Goal: Information Seeking & Learning: Learn about a topic

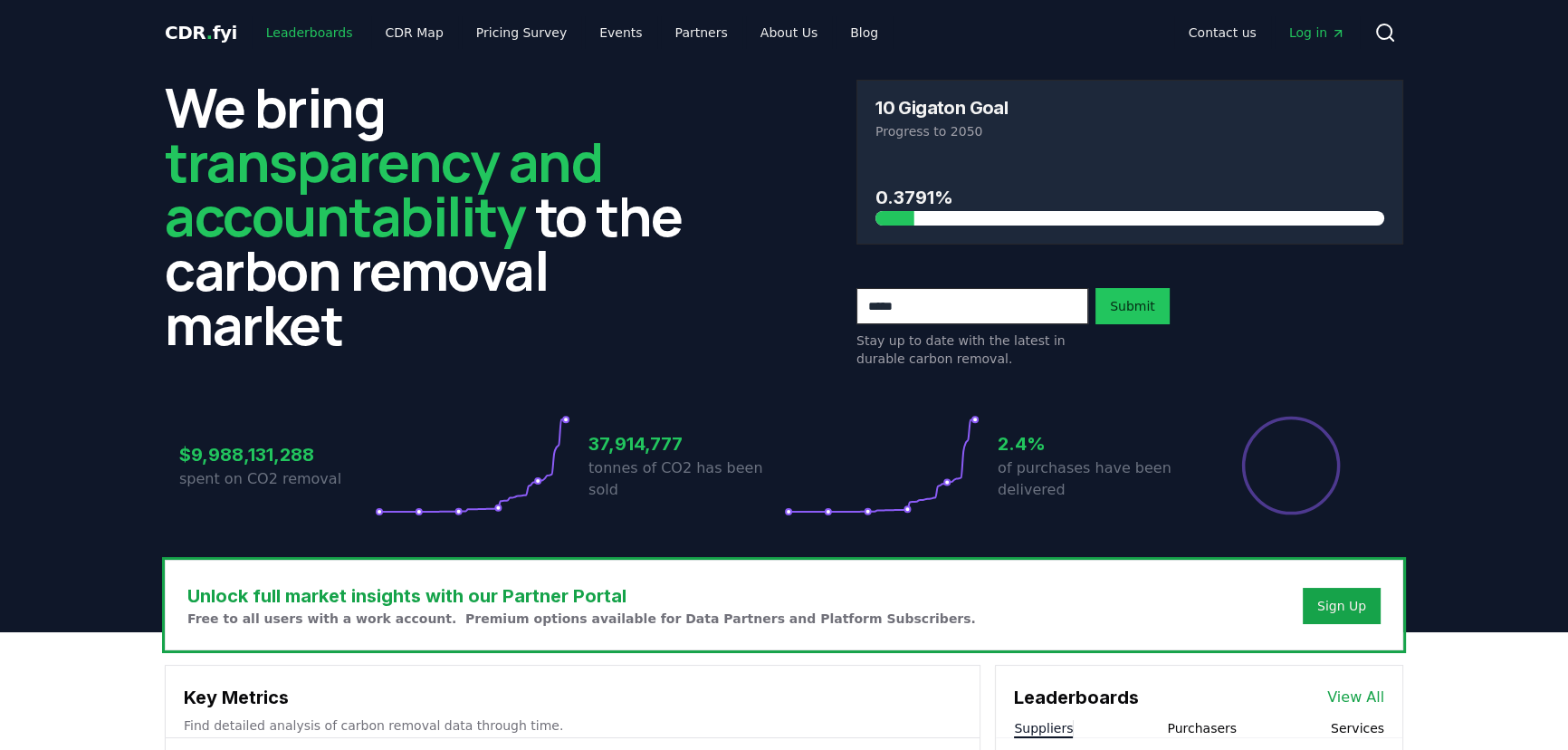
click at [312, 32] on link "Leaderboards" at bounding box center [310, 33] width 116 height 33
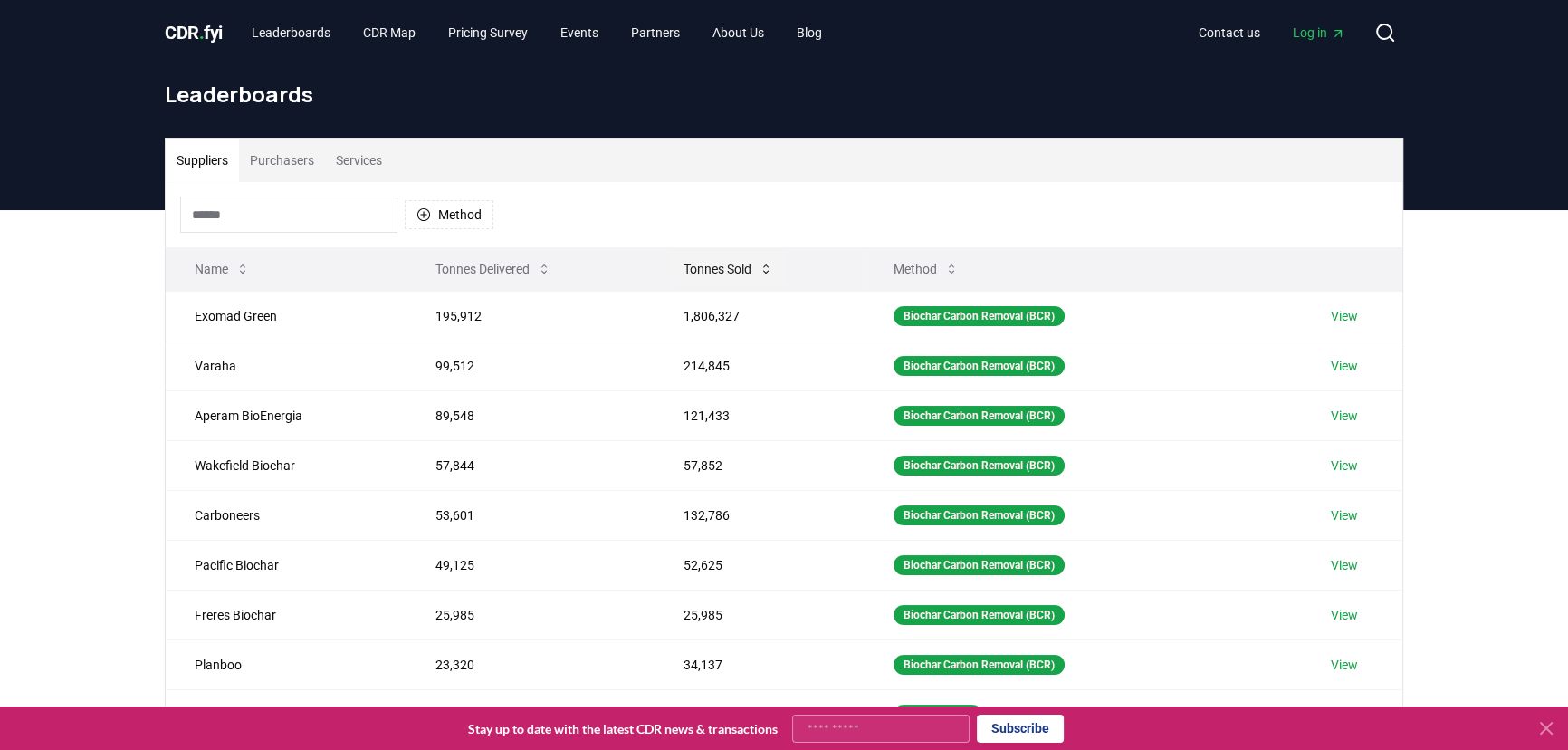
click at [767, 265] on icon at bounding box center [766, 269] width 5 height 9
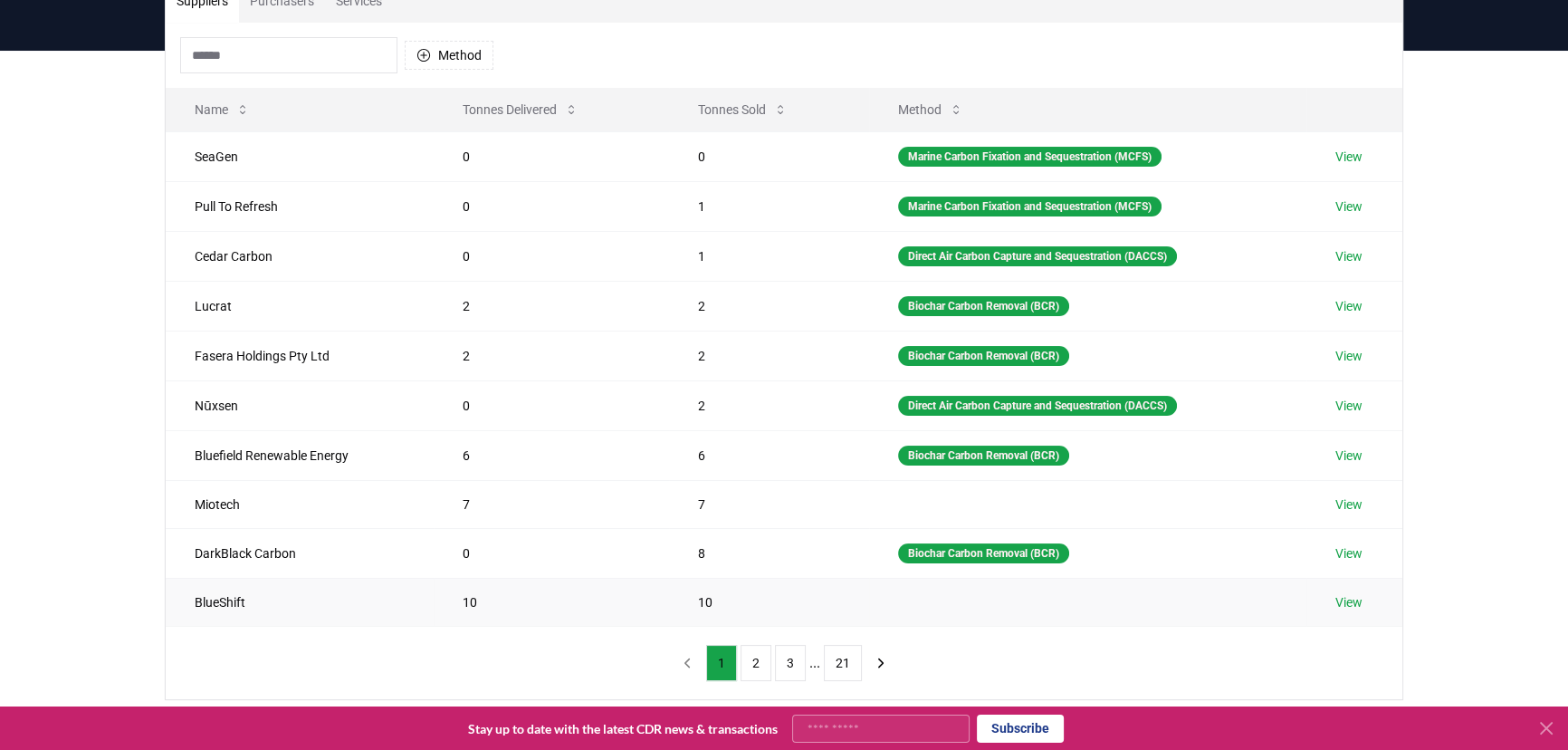
scroll to position [164, 0]
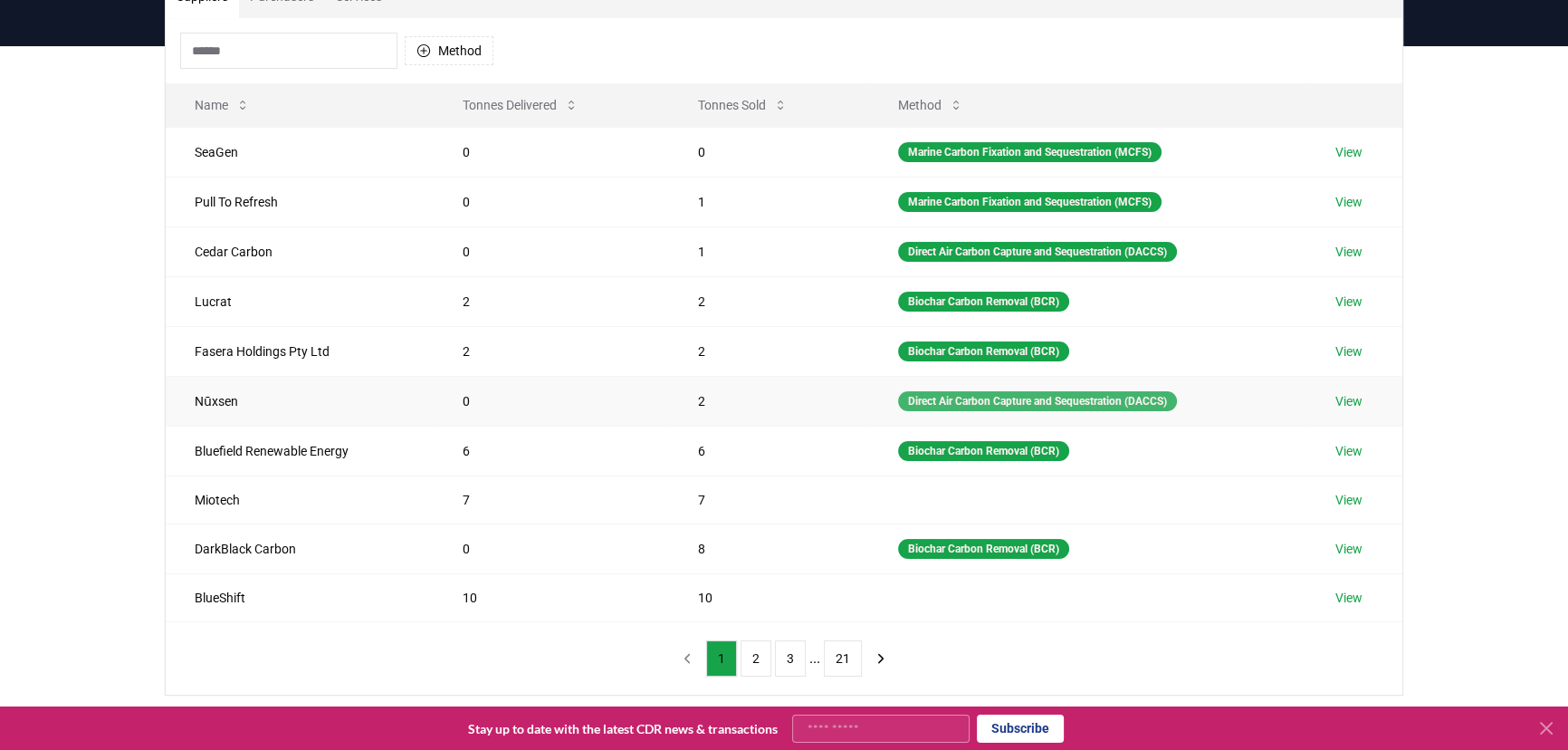
click at [928, 403] on div "Direct Air Carbon Capture and Sequestration (DACCS)" at bounding box center [1037, 401] width 279 height 20
click at [921, 88] on button "Method" at bounding box center [930, 105] width 94 height 36
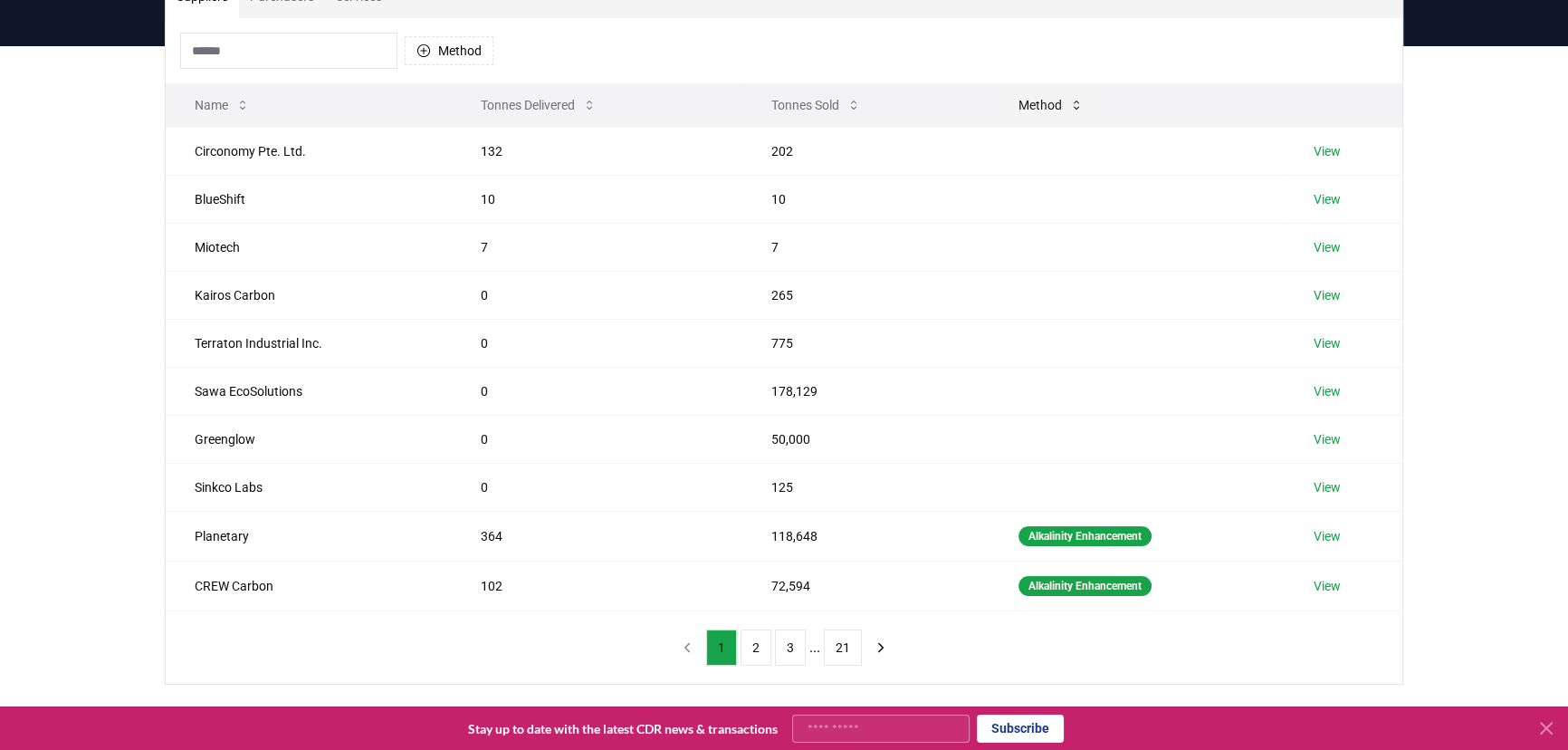
click at [1027, 115] on button "Method" at bounding box center [1051, 105] width 94 height 36
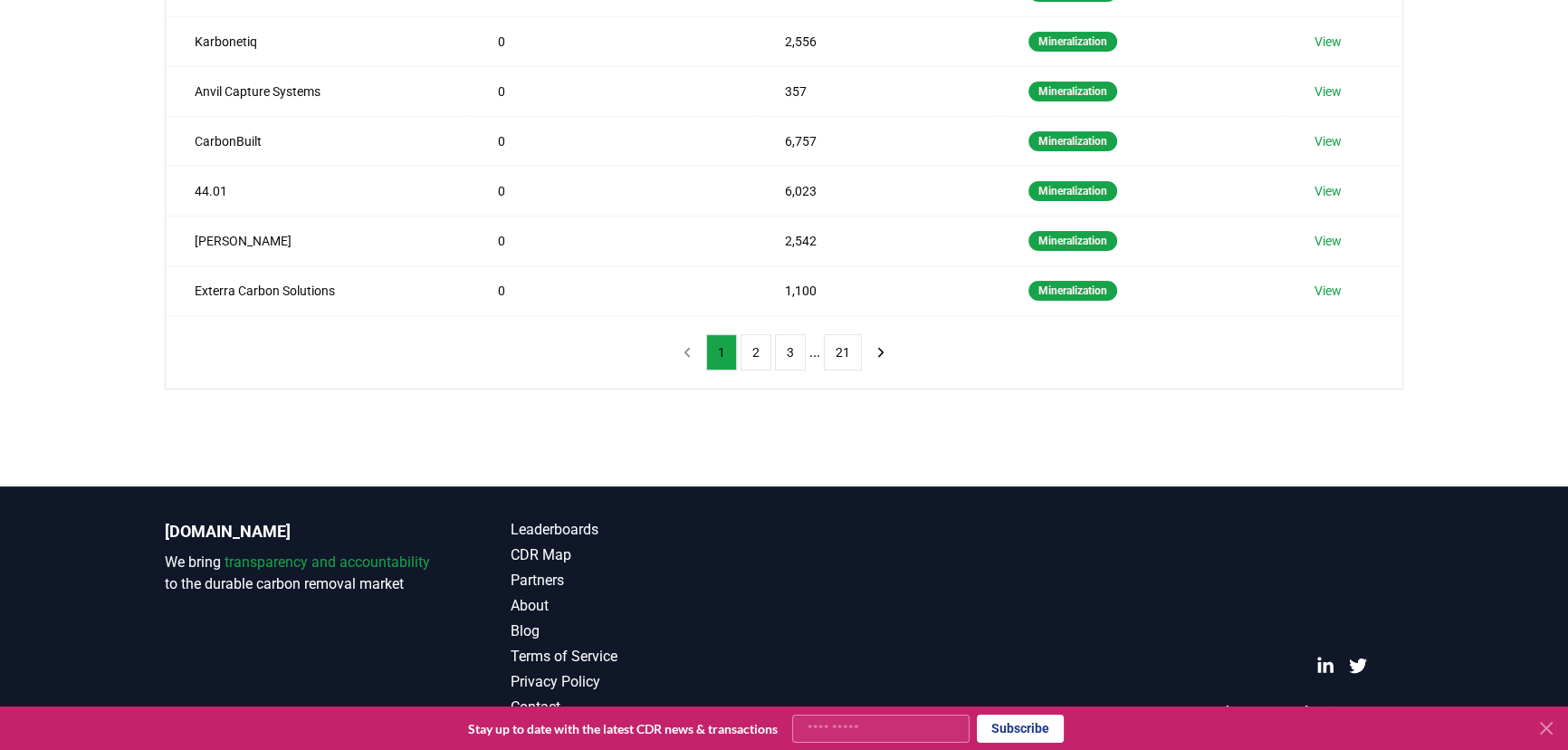
scroll to position [0, 0]
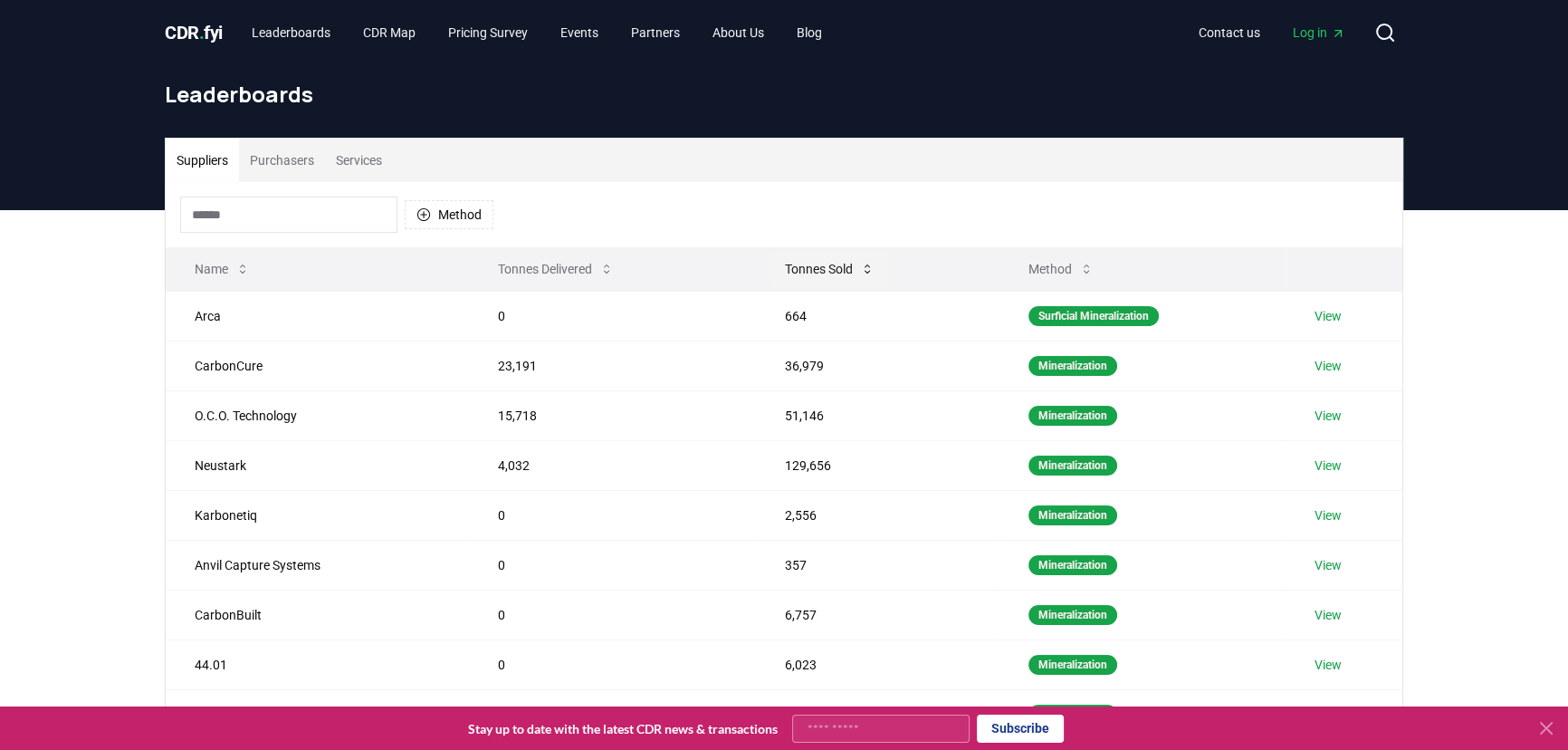
click at [823, 271] on button "Tonnes Sold" at bounding box center [830, 269] width 119 height 36
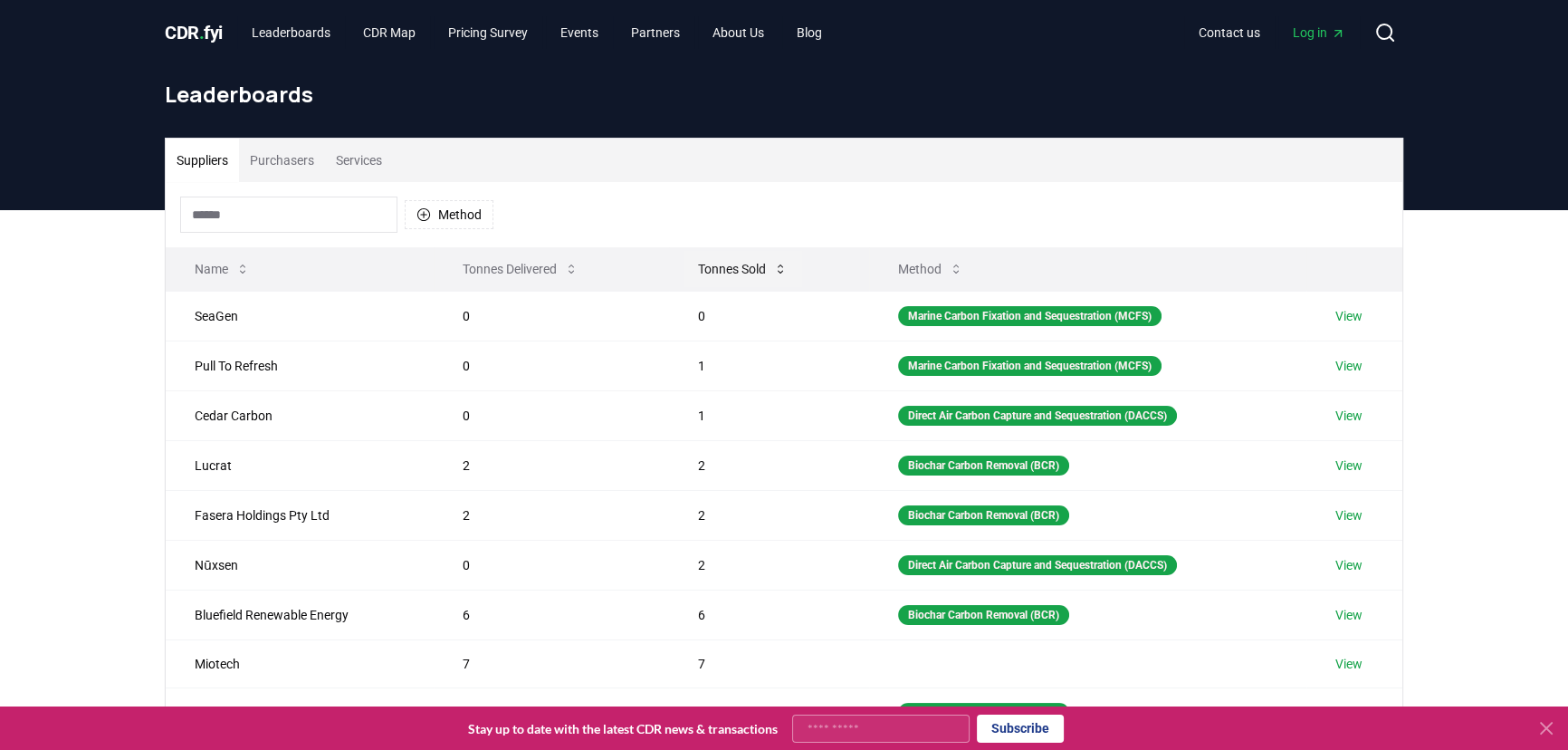
click at [710, 278] on button "Tonnes Sold" at bounding box center [743, 269] width 119 height 36
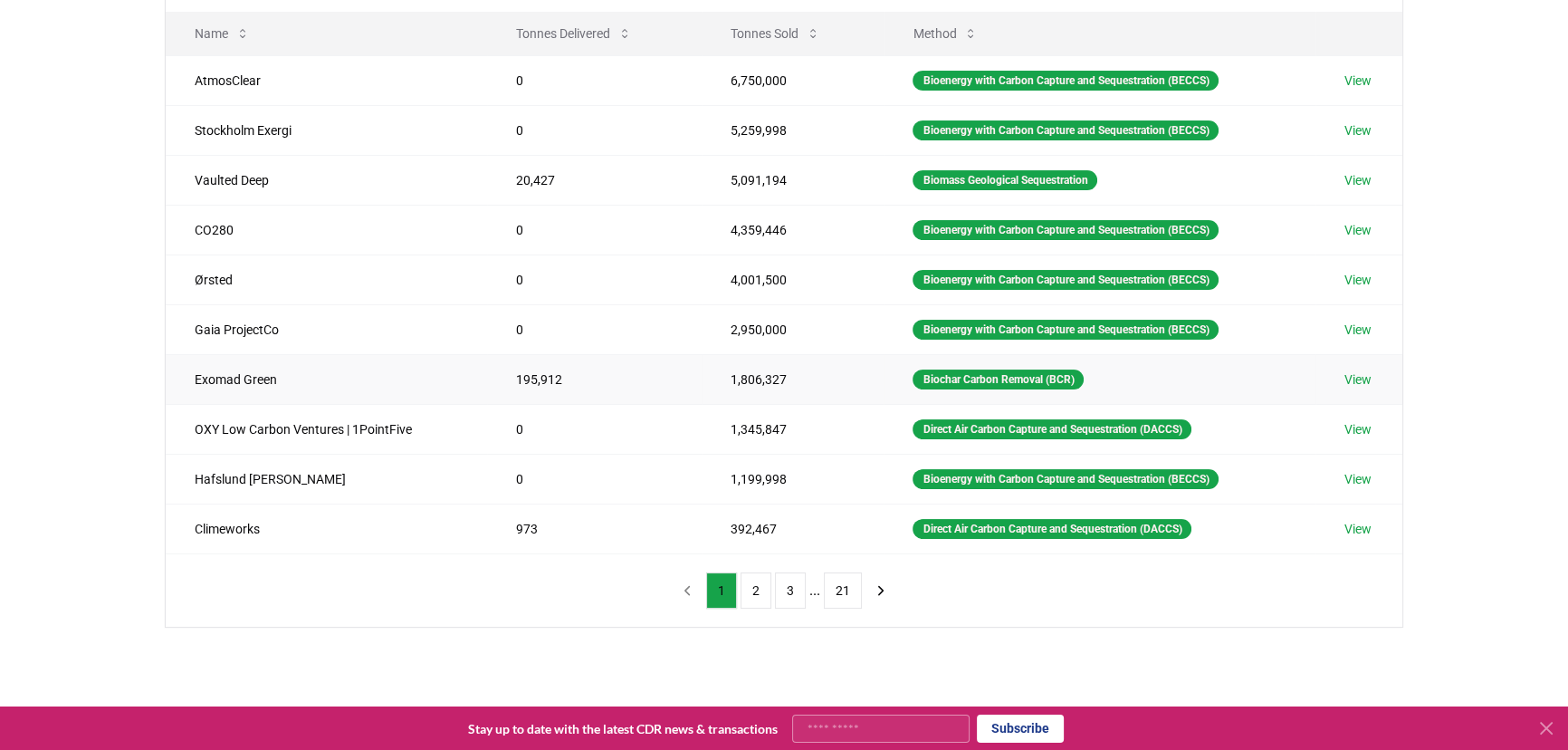
scroll to position [247, 0]
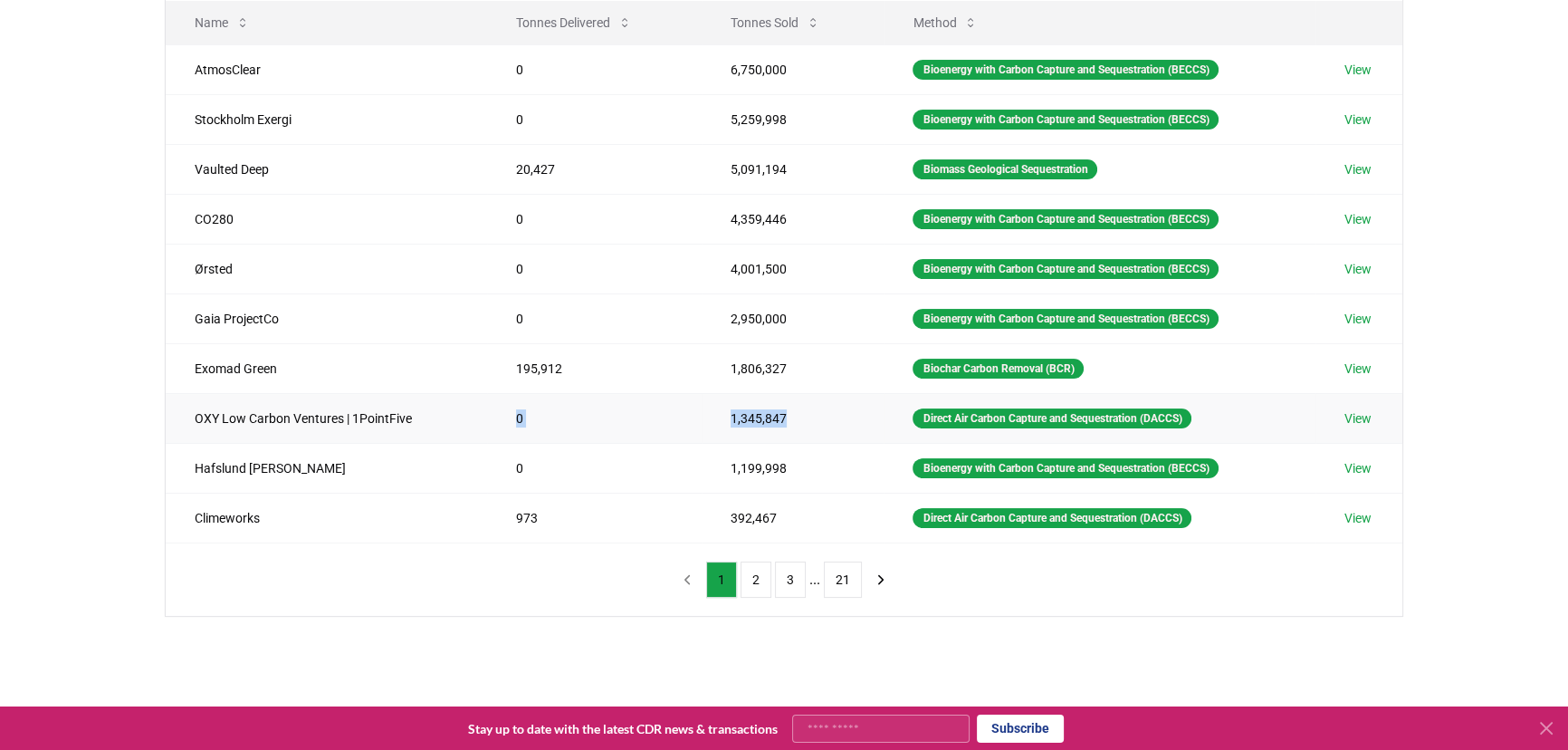
drag, startPoint x: 793, startPoint y: 419, endPoint x: 548, endPoint y: 419, distance: 245.0
click at [479, 417] on tr "OXY Low Carbon Ventures | 1PointFive 0 1,345,847 Direct Air Carbon Capture and …" at bounding box center [784, 417] width 1237 height 50
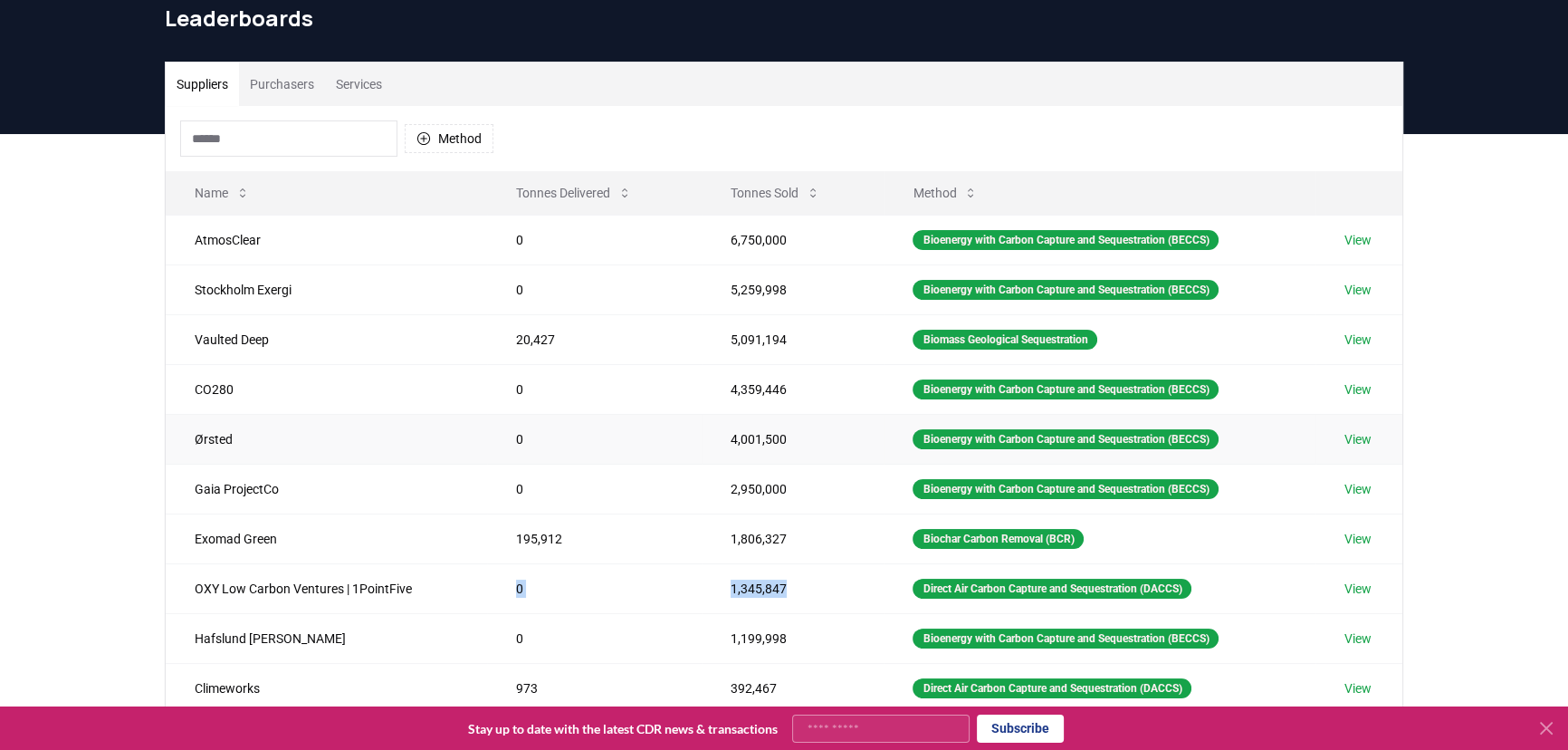
scroll to position [82, 0]
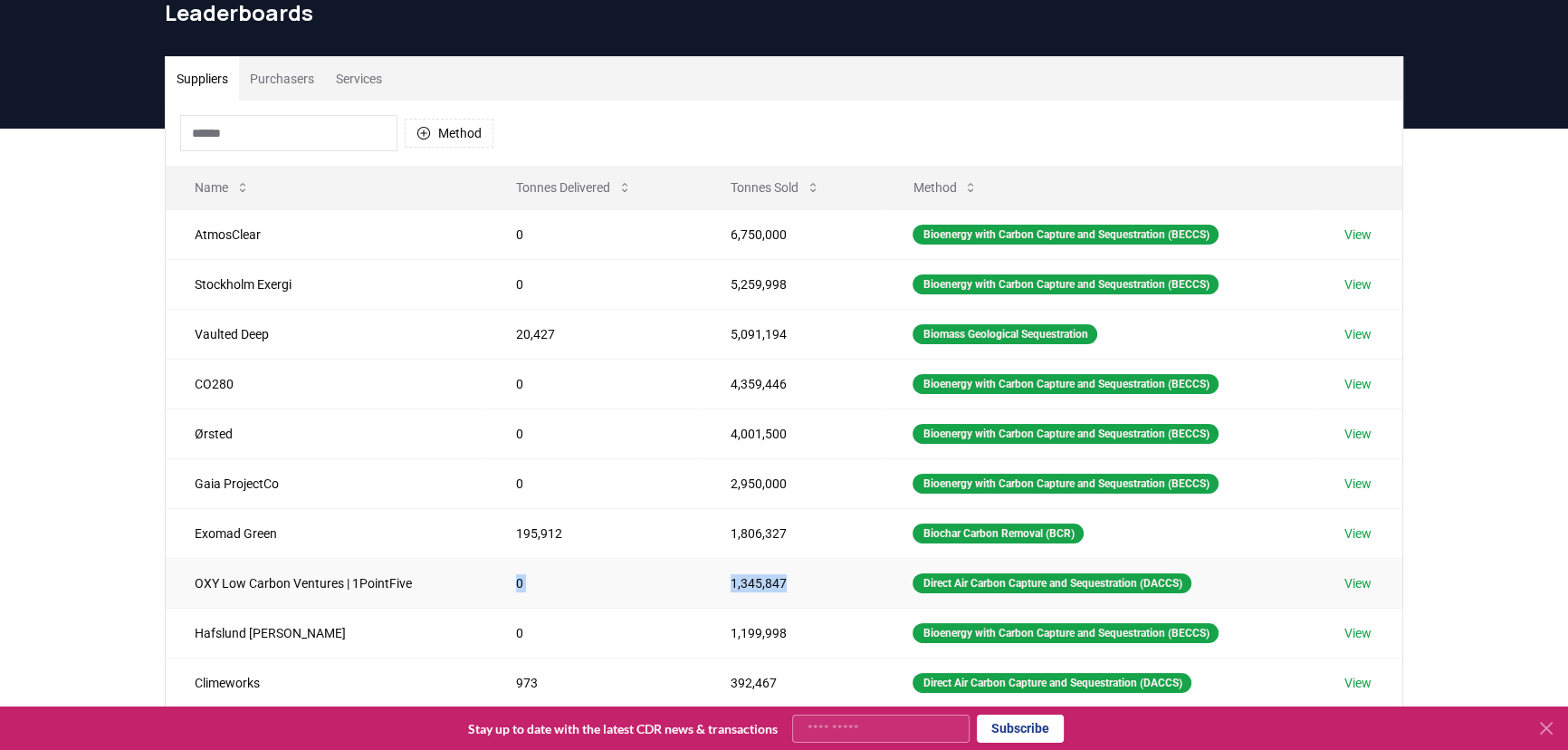
click at [1359, 586] on link "View" at bounding box center [1359, 583] width 27 height 18
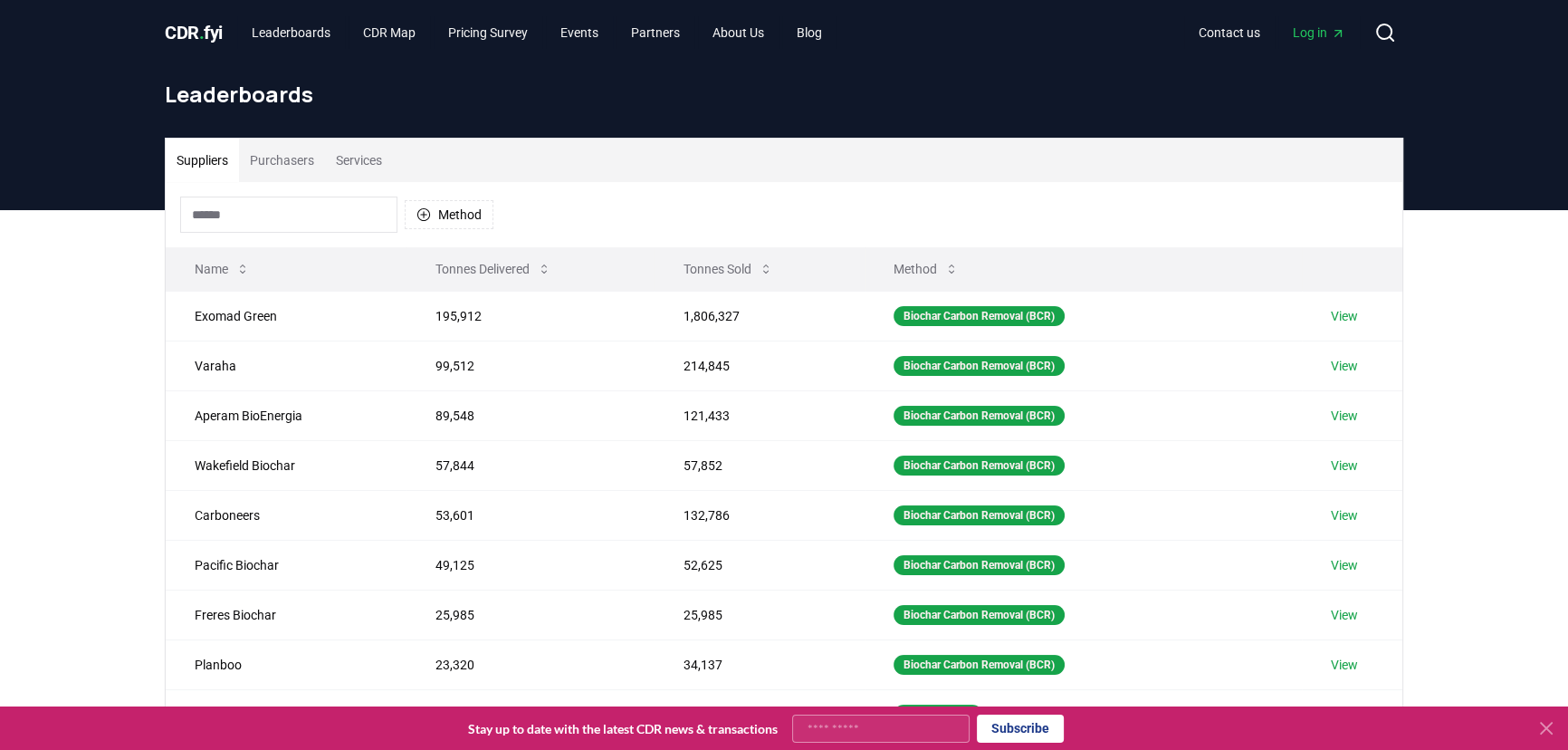
click at [913, 274] on button "Method" at bounding box center [927, 269] width 94 height 36
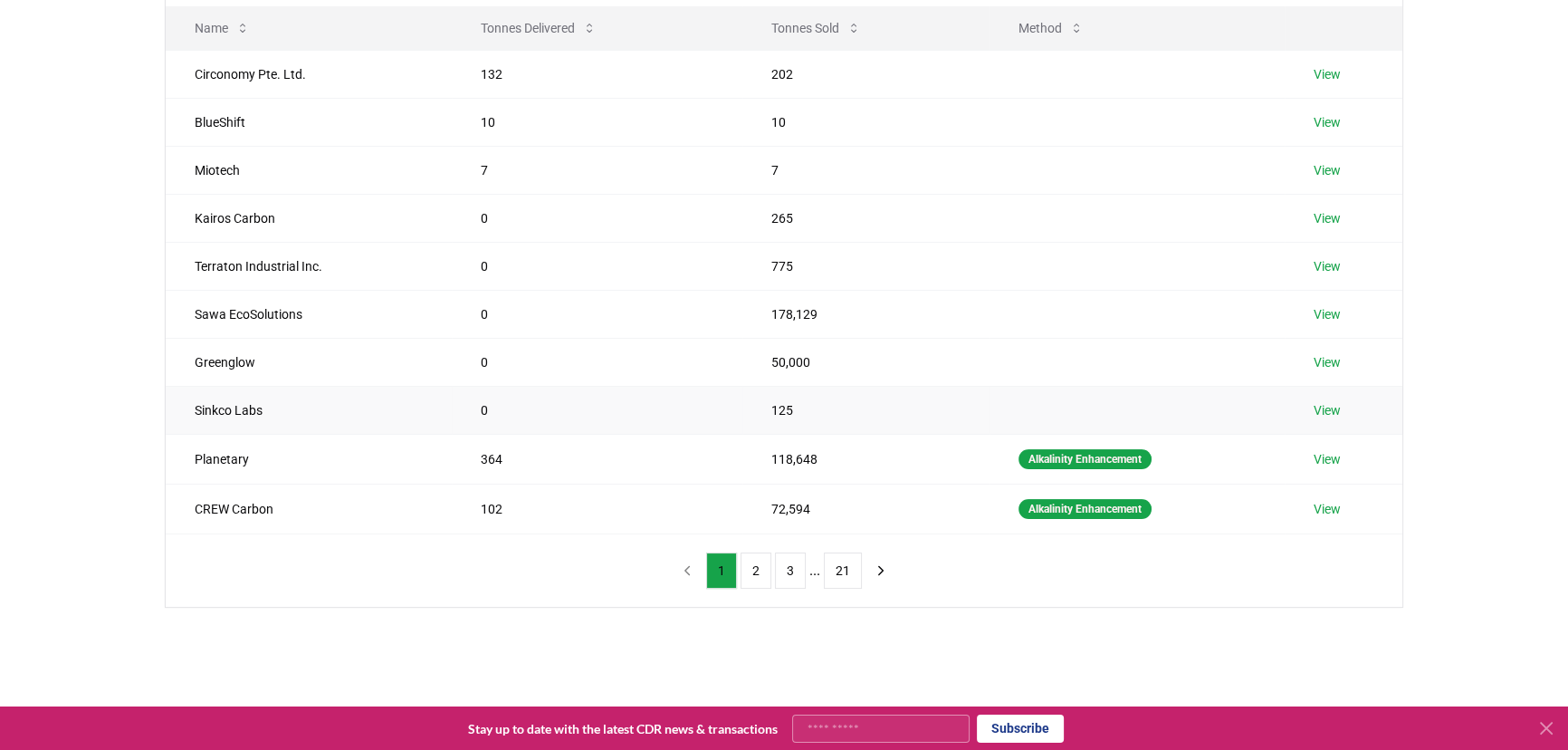
scroll to position [328, 0]
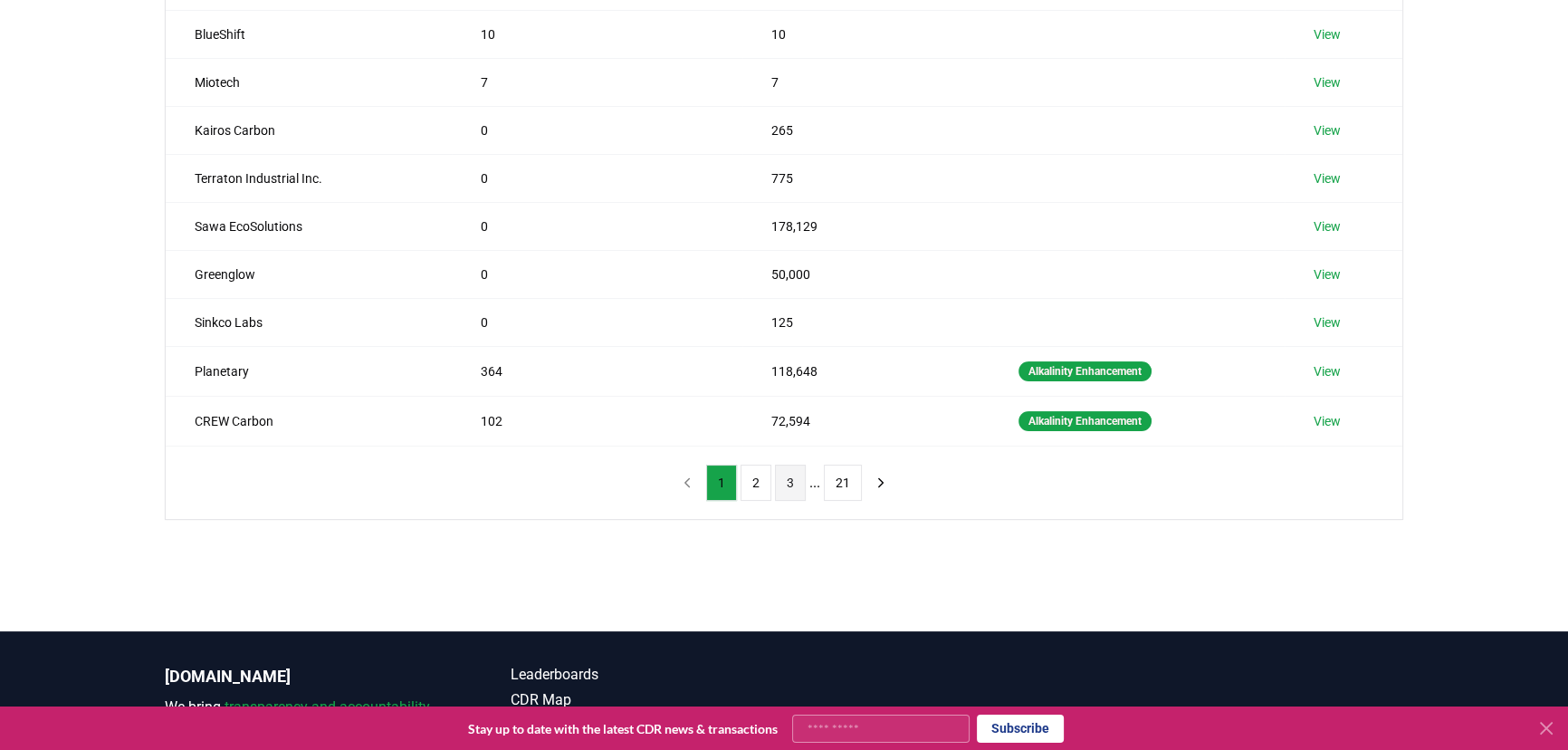
click at [792, 478] on button "3" at bounding box center [791, 482] width 31 height 36
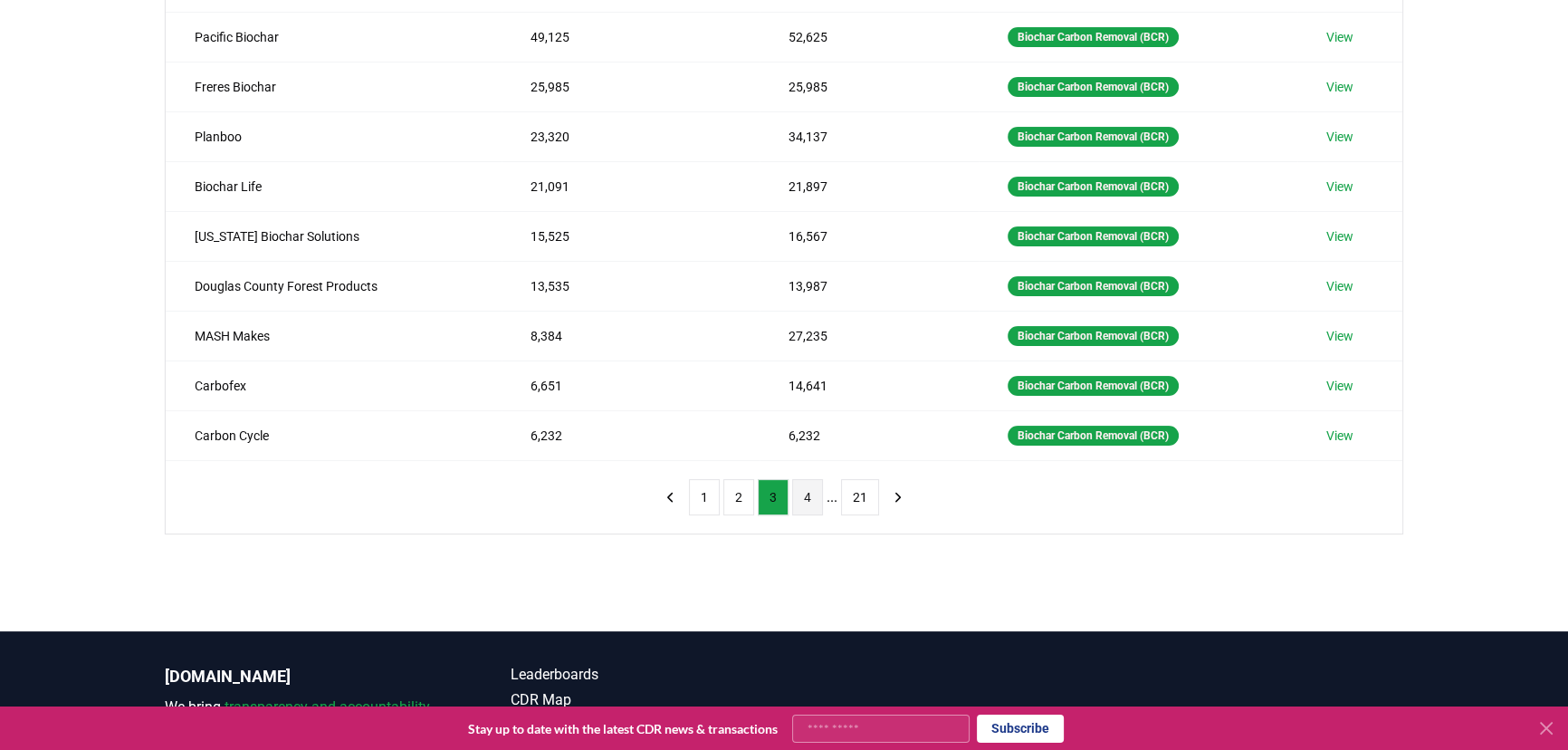
click at [806, 484] on button "4" at bounding box center [808, 497] width 31 height 36
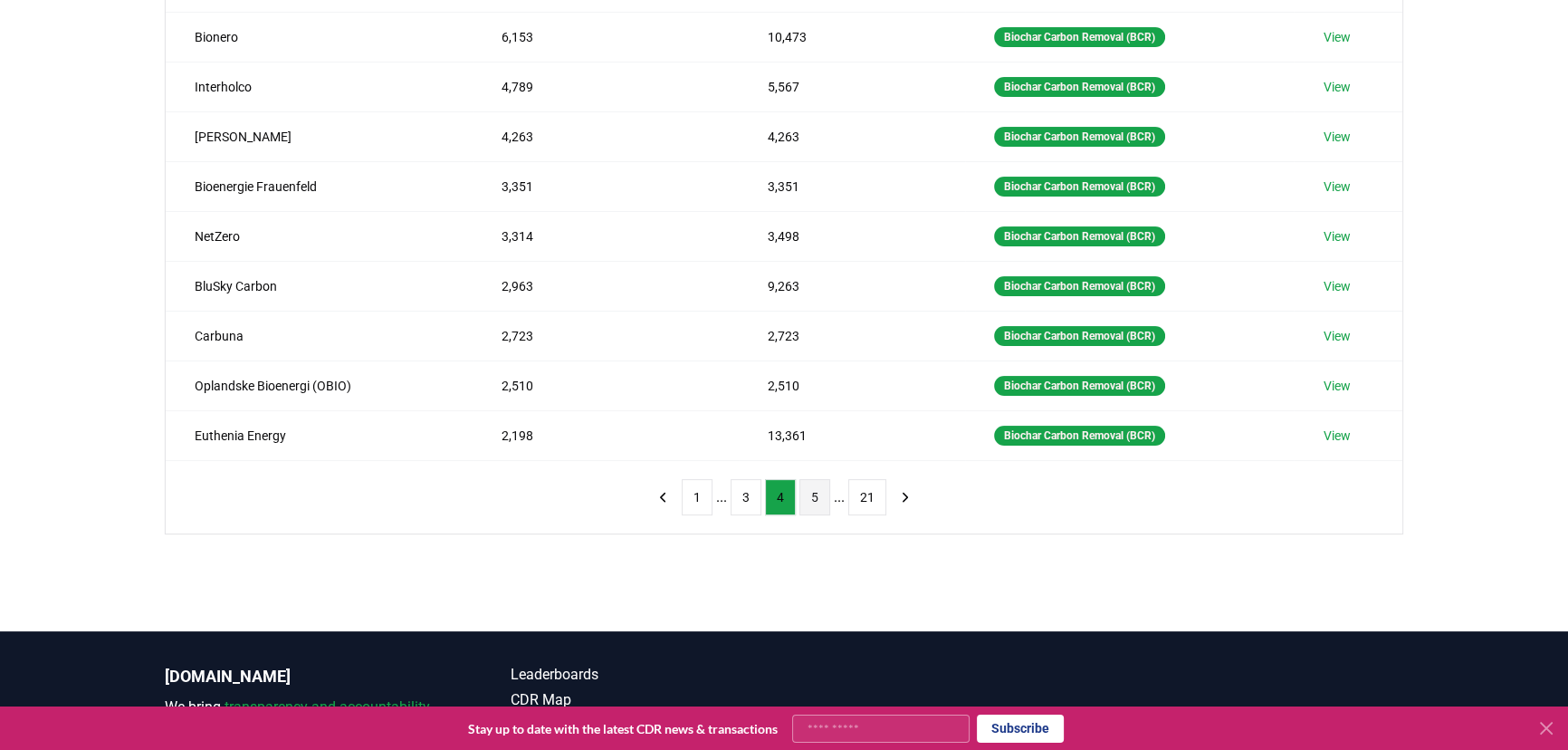
click at [815, 487] on button "5" at bounding box center [815, 497] width 31 height 36
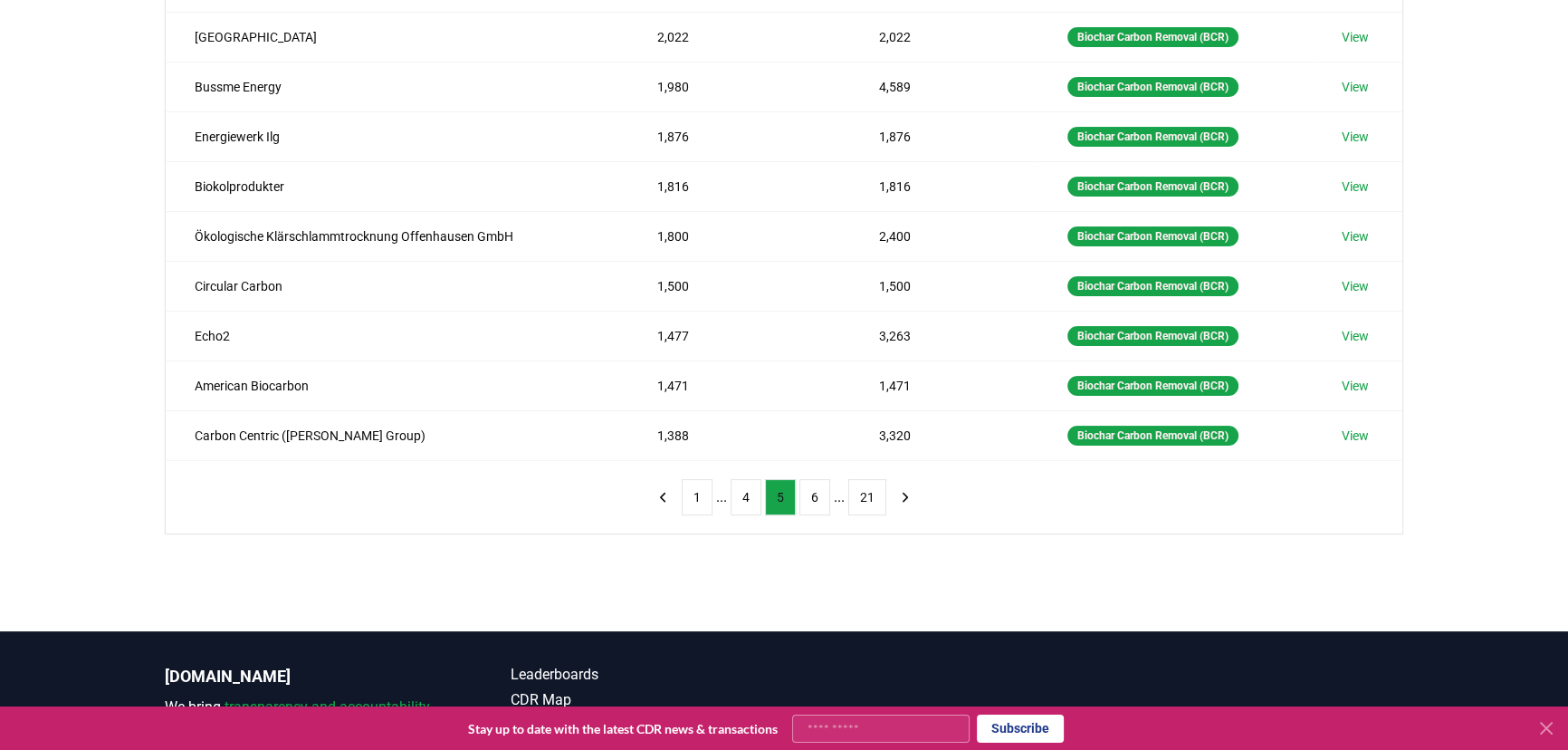
click at [815, 487] on button "6" at bounding box center [815, 497] width 31 height 36
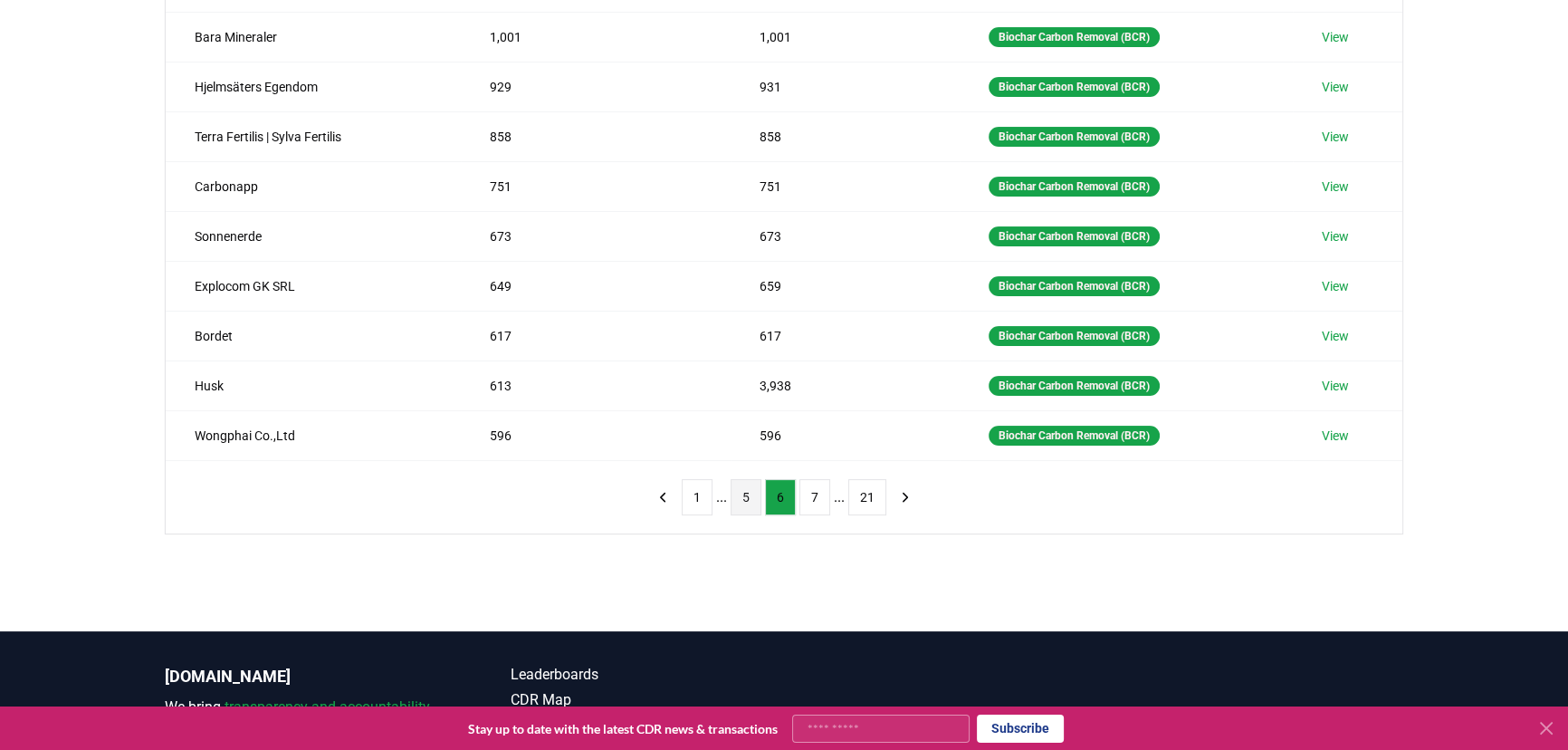
click at [815, 487] on button "7" at bounding box center [815, 497] width 31 height 36
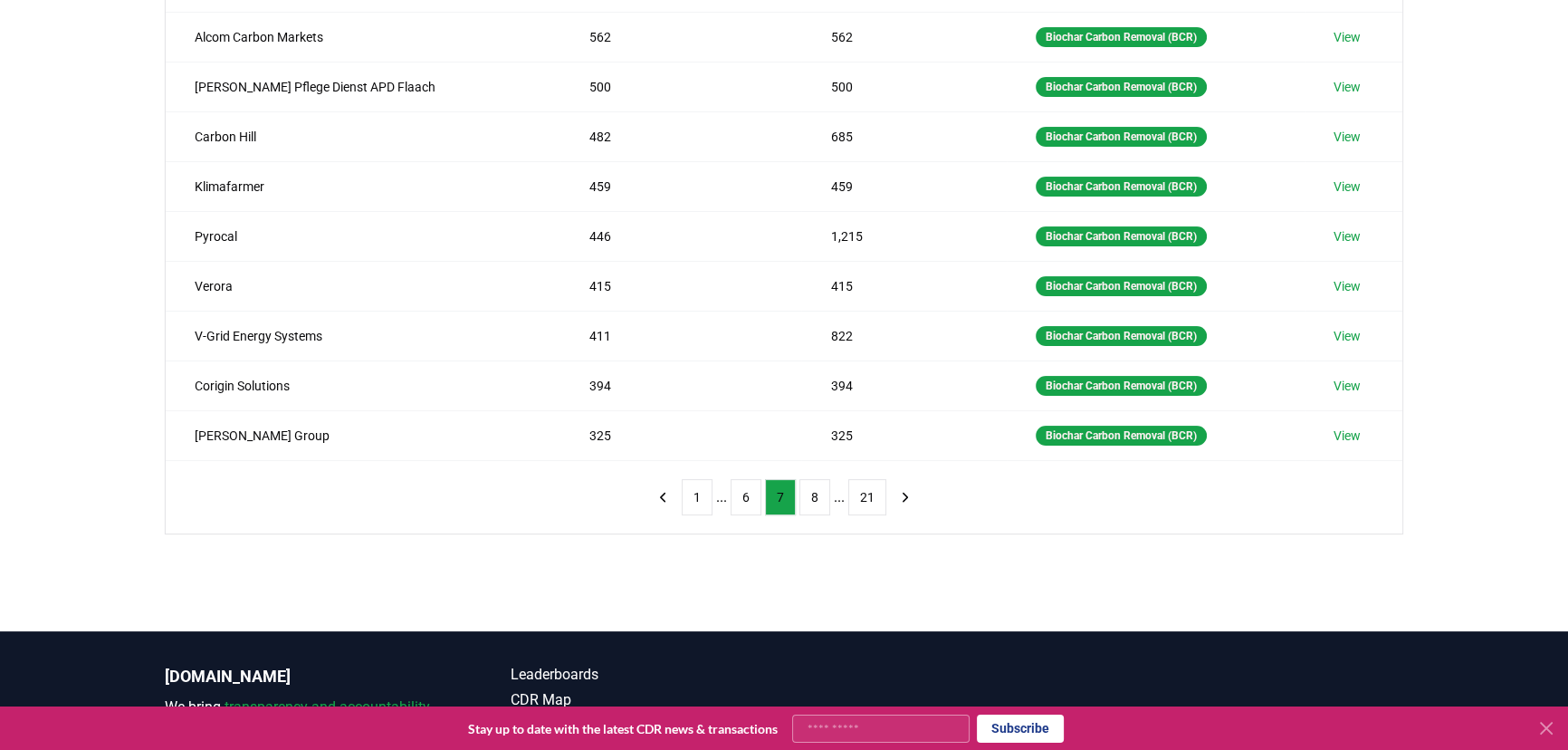
click at [815, 487] on button "8" at bounding box center [815, 497] width 31 height 36
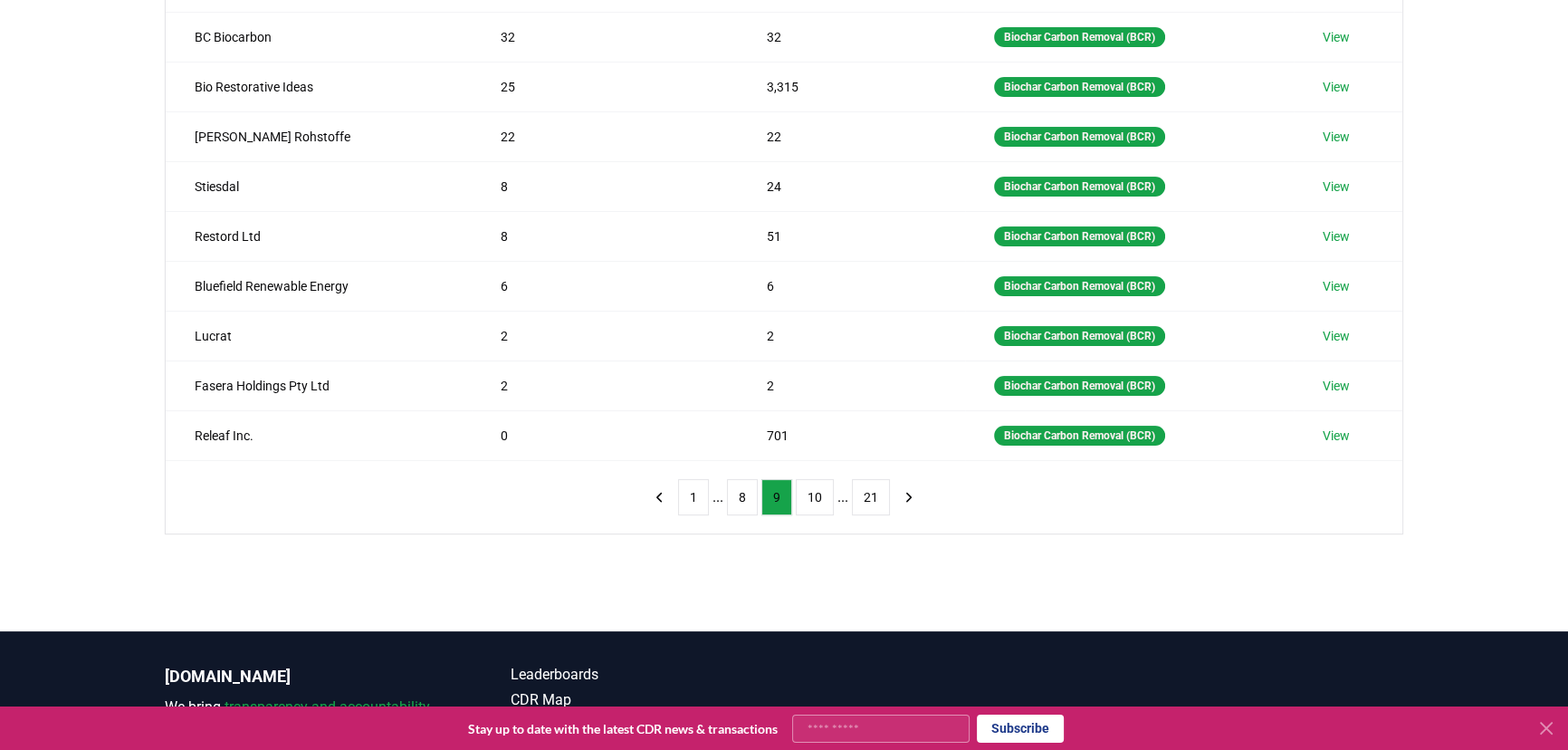
click at [815, 487] on button "10" at bounding box center [815, 497] width 38 height 36
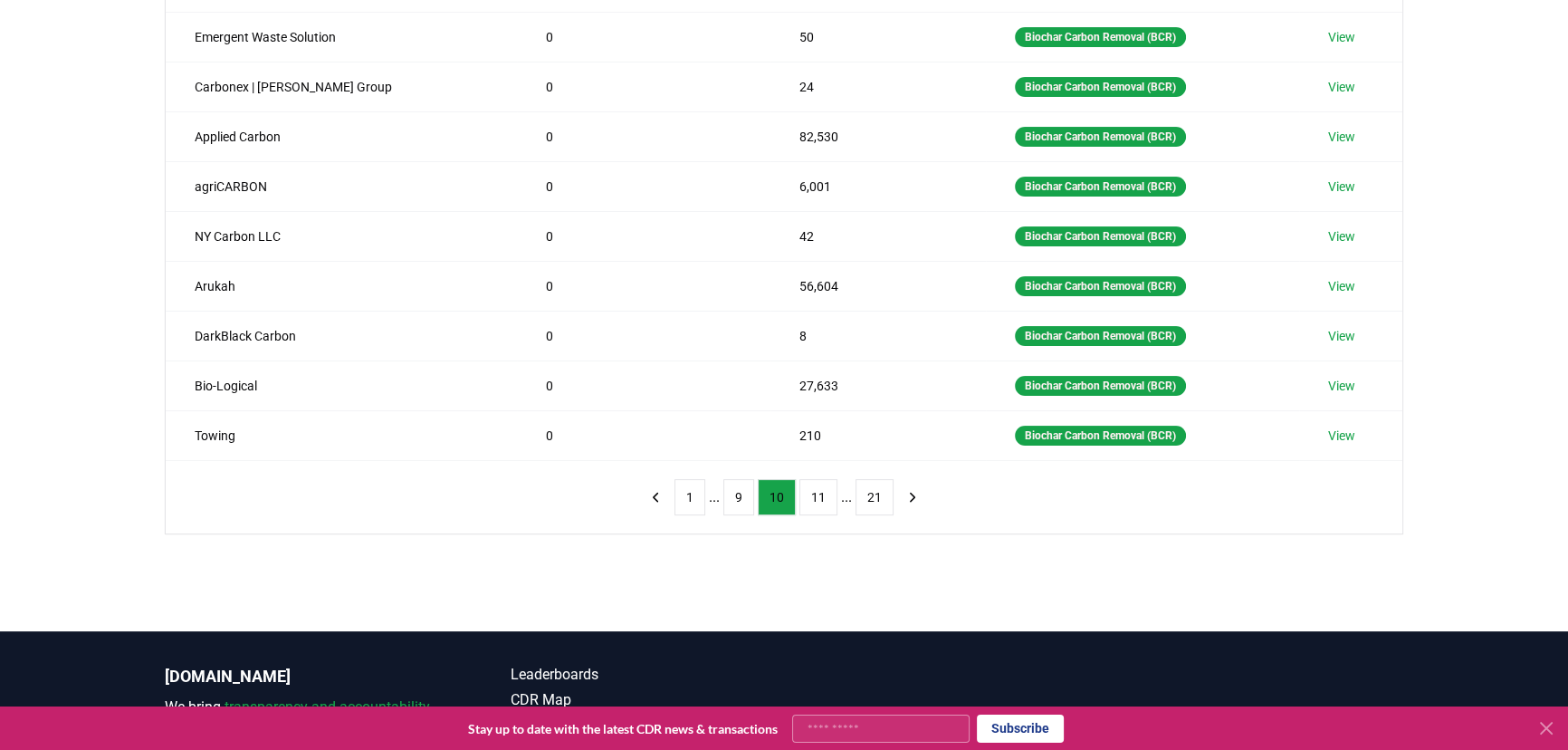
click at [815, 487] on button "11" at bounding box center [819, 497] width 38 height 36
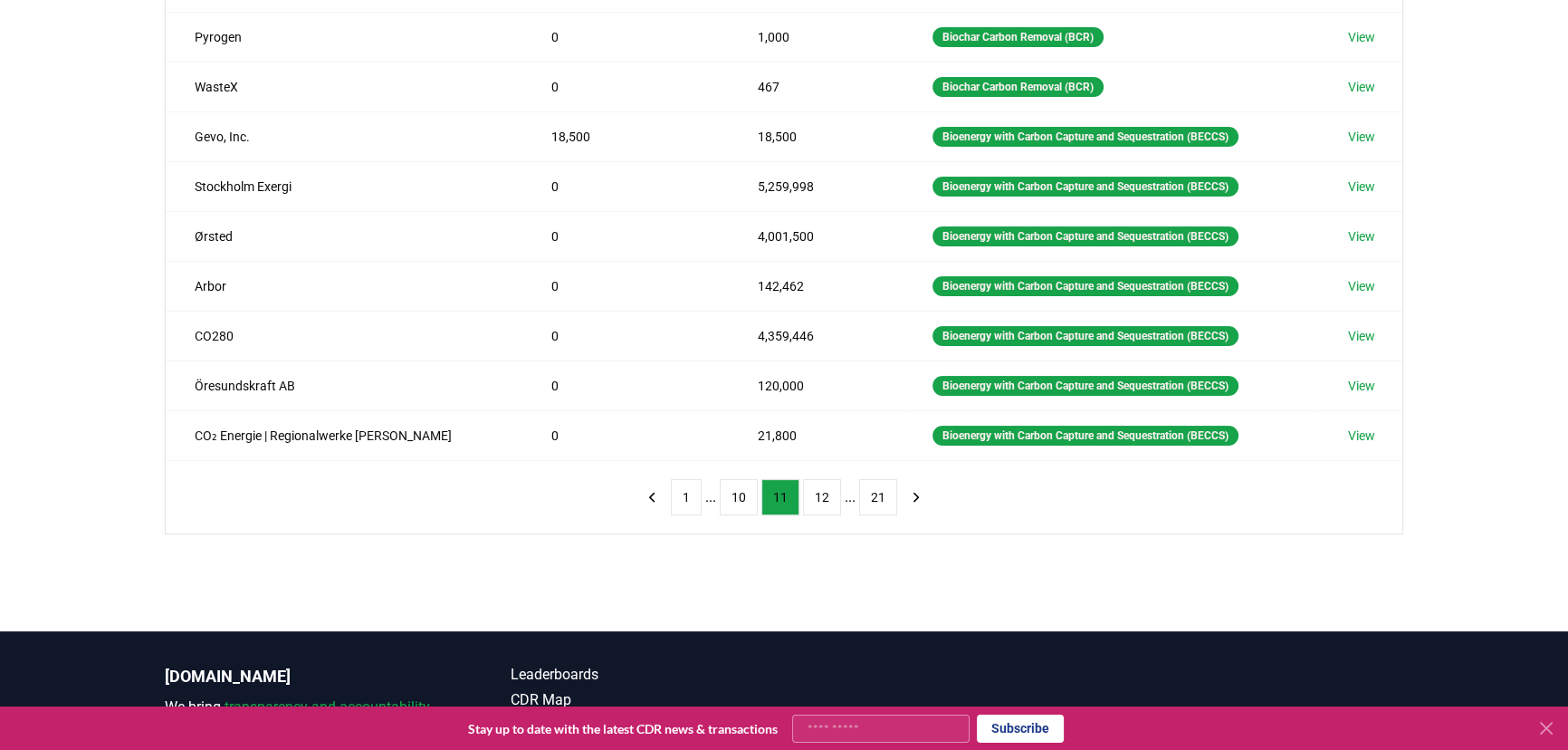
click at [815, 487] on button "12" at bounding box center [823, 497] width 38 height 36
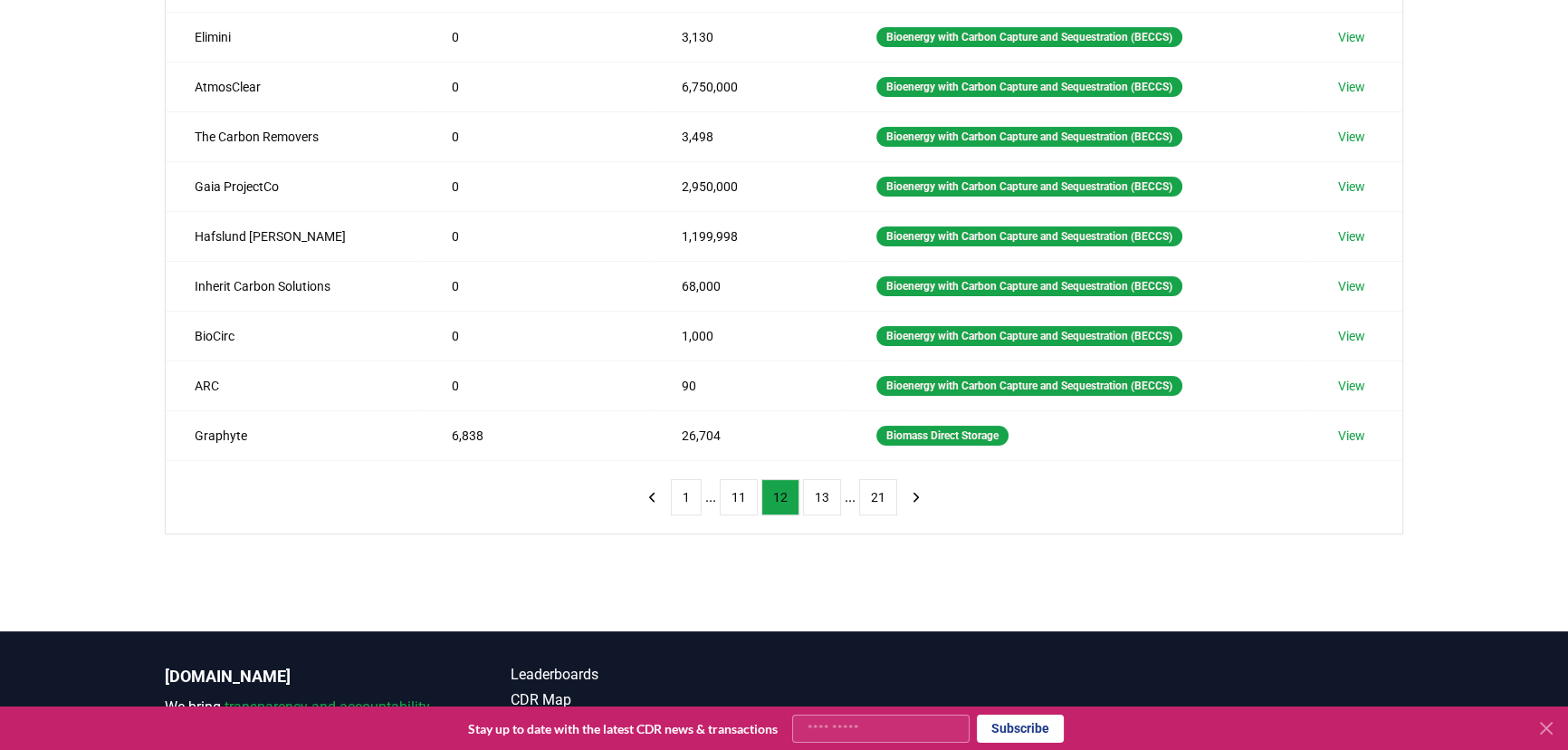
click at [815, 487] on button "13" at bounding box center [823, 497] width 38 height 36
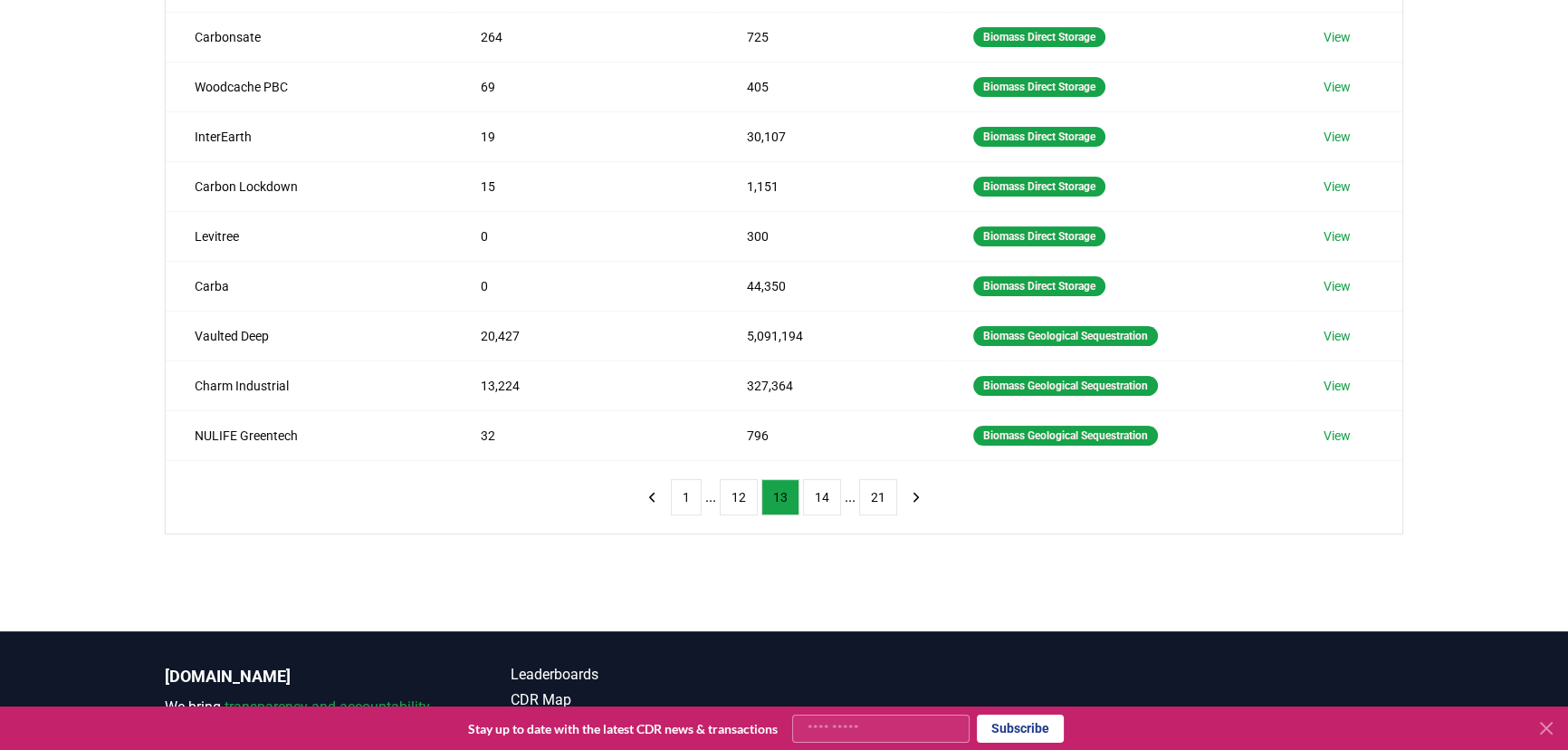
click at [815, 487] on button "14" at bounding box center [823, 497] width 38 height 36
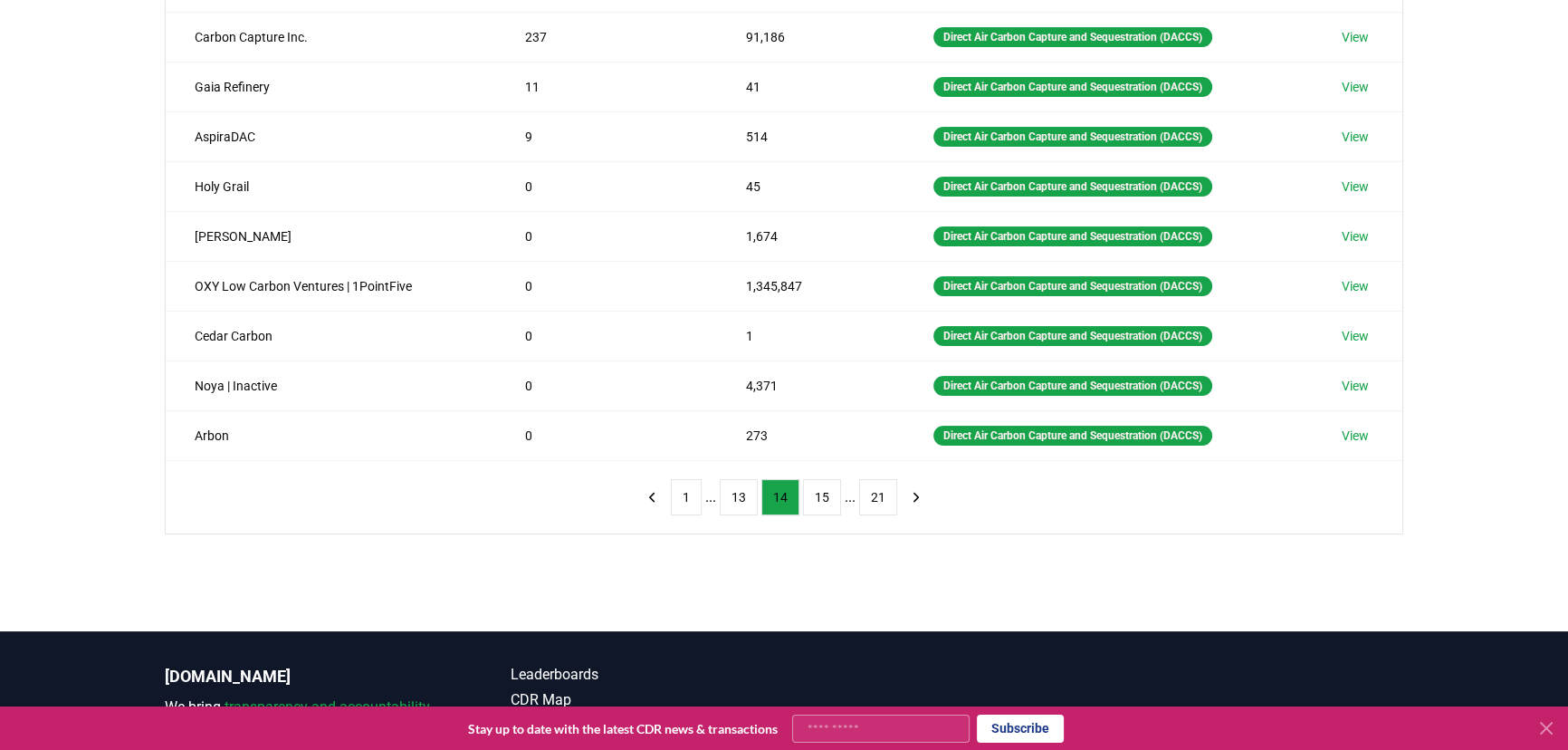
click at [815, 487] on button "15" at bounding box center [823, 497] width 38 height 36
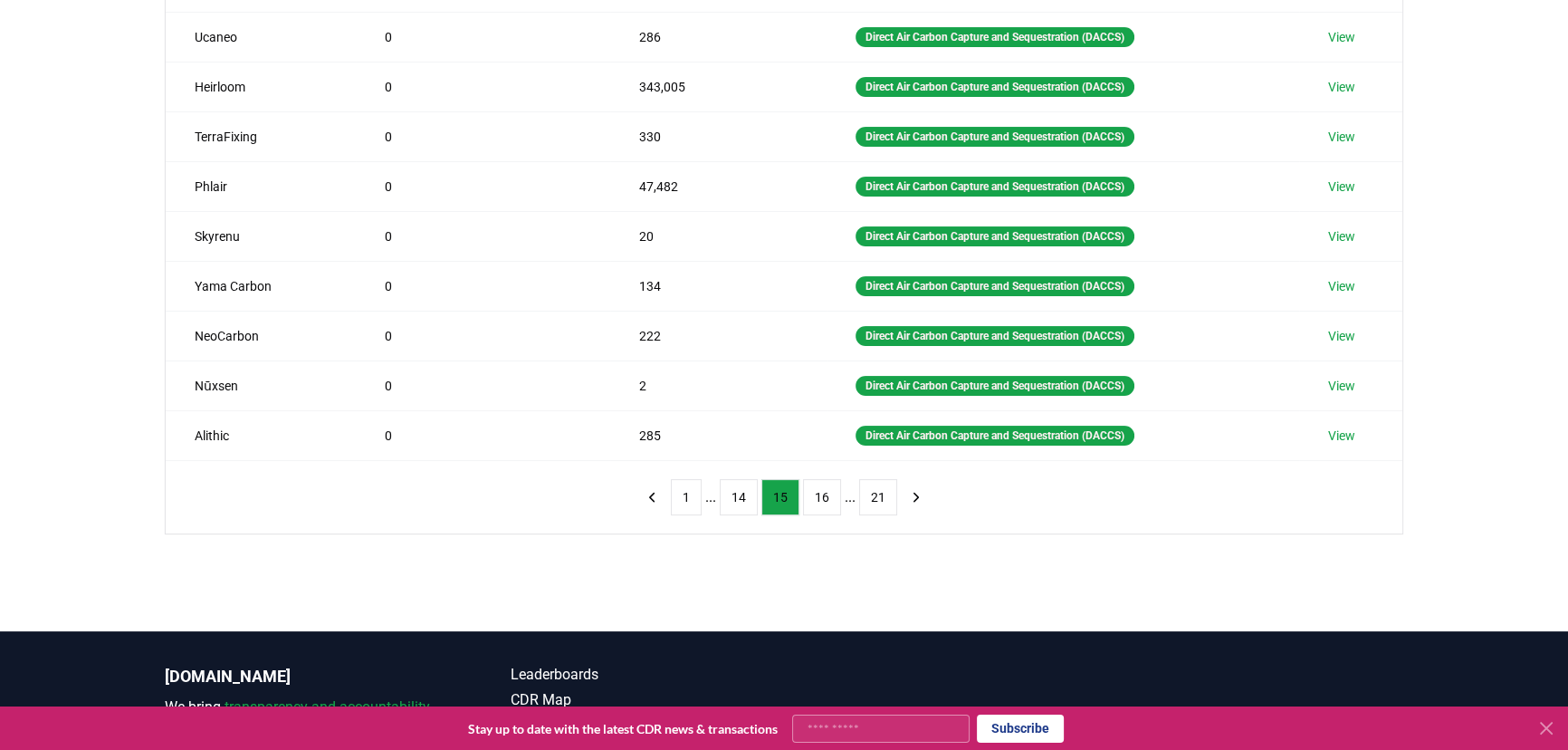
click at [815, 487] on button "16" at bounding box center [823, 497] width 38 height 36
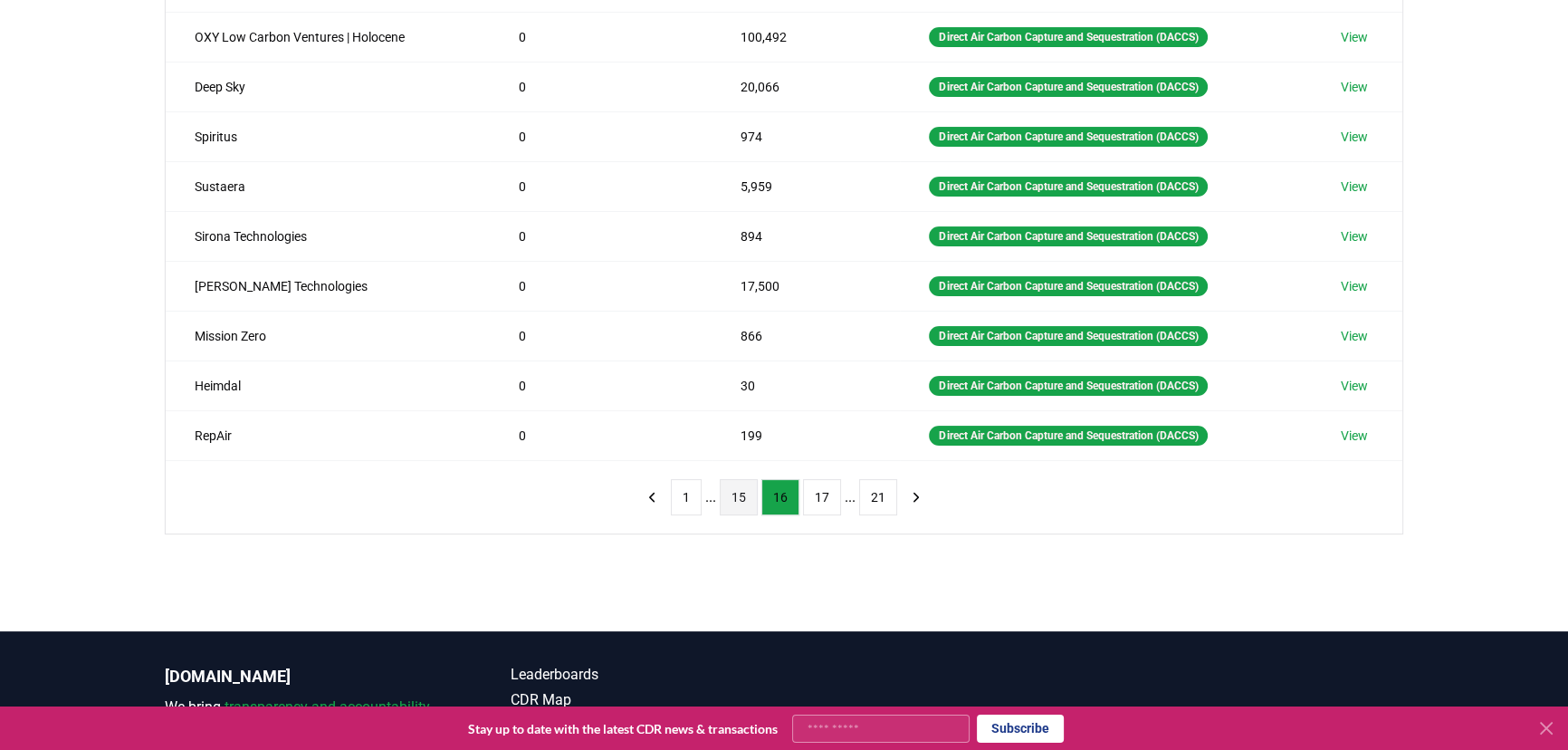
click at [742, 492] on button "15" at bounding box center [739, 497] width 38 height 36
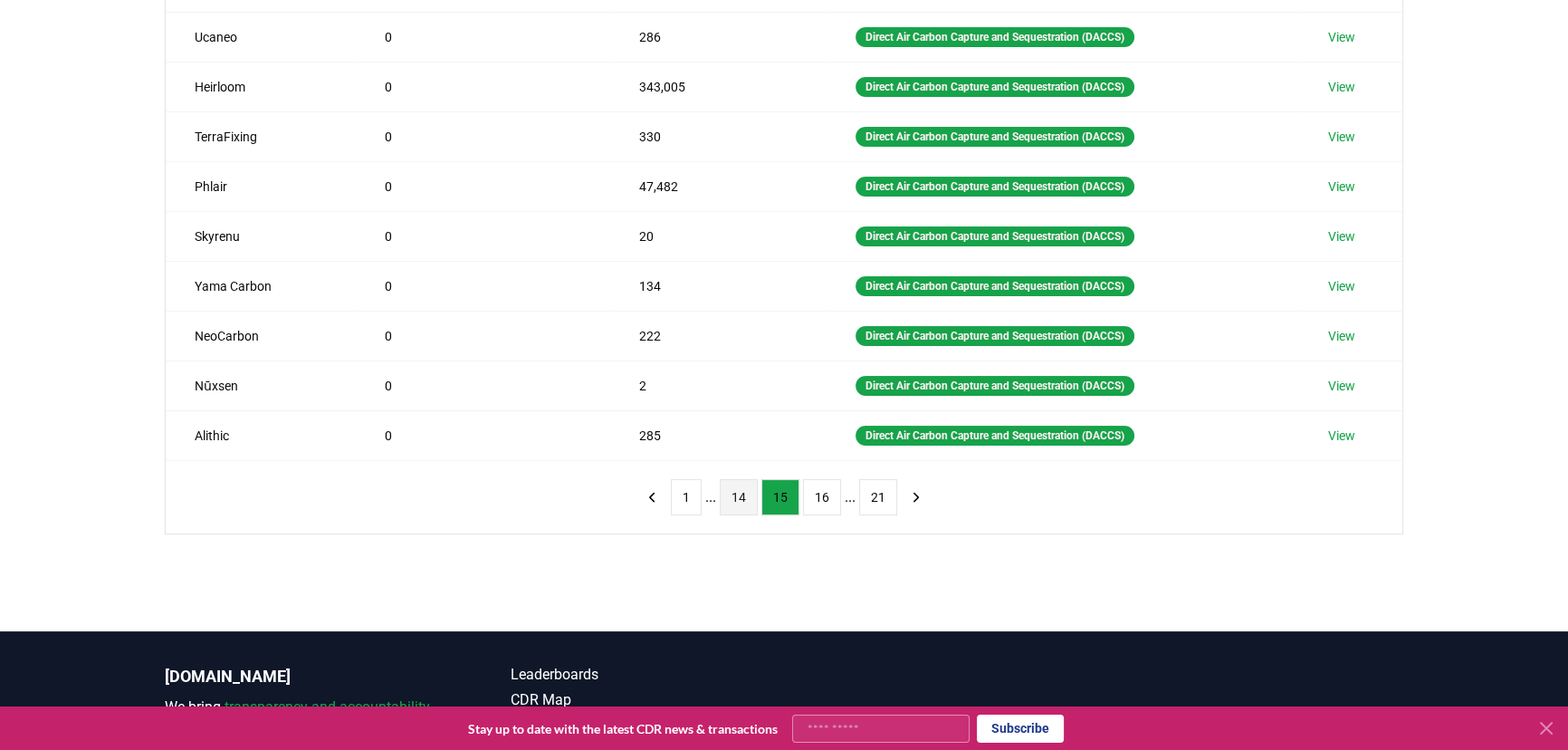
click at [739, 492] on button "14" at bounding box center [739, 497] width 38 height 36
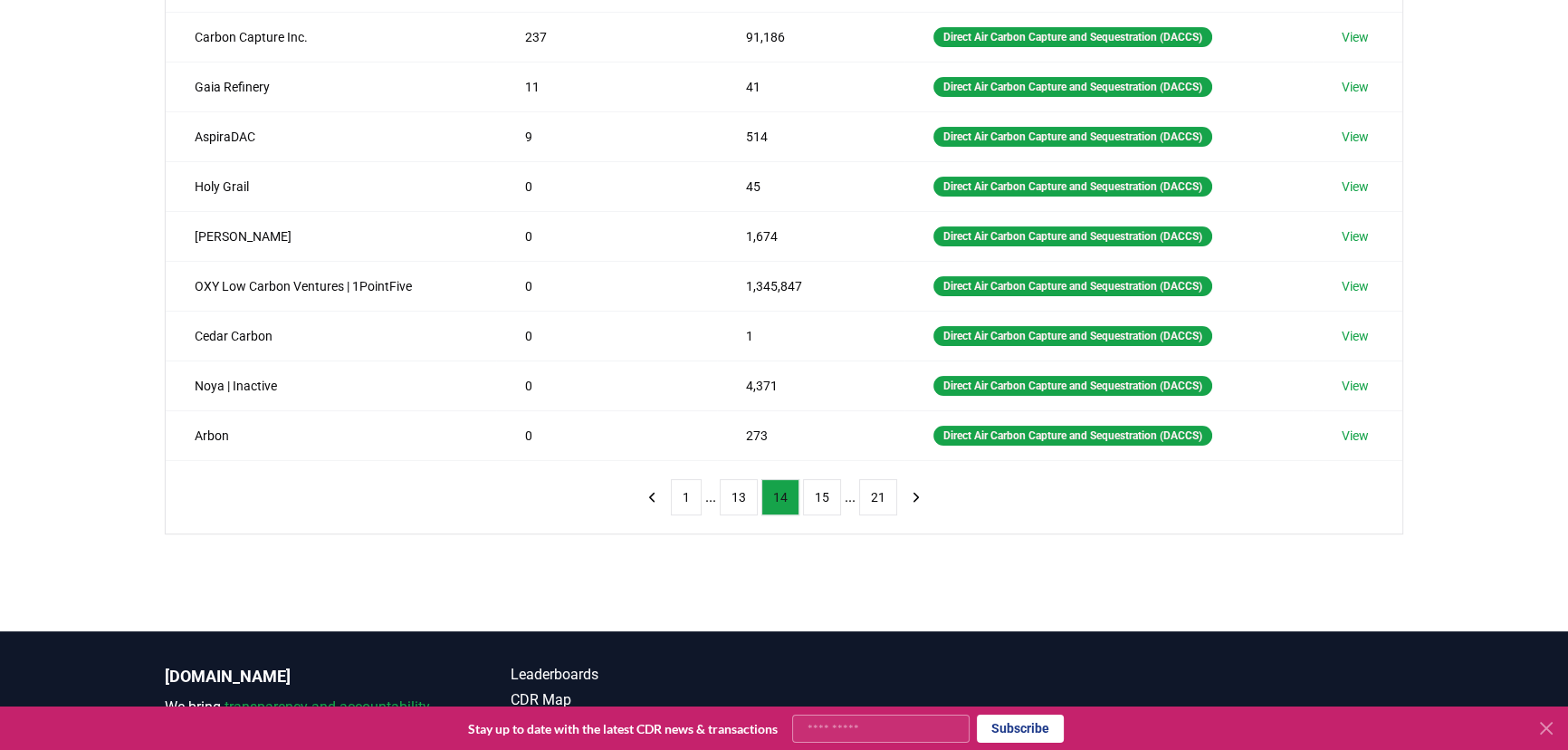
click at [739, 491] on button "13" at bounding box center [739, 497] width 38 height 36
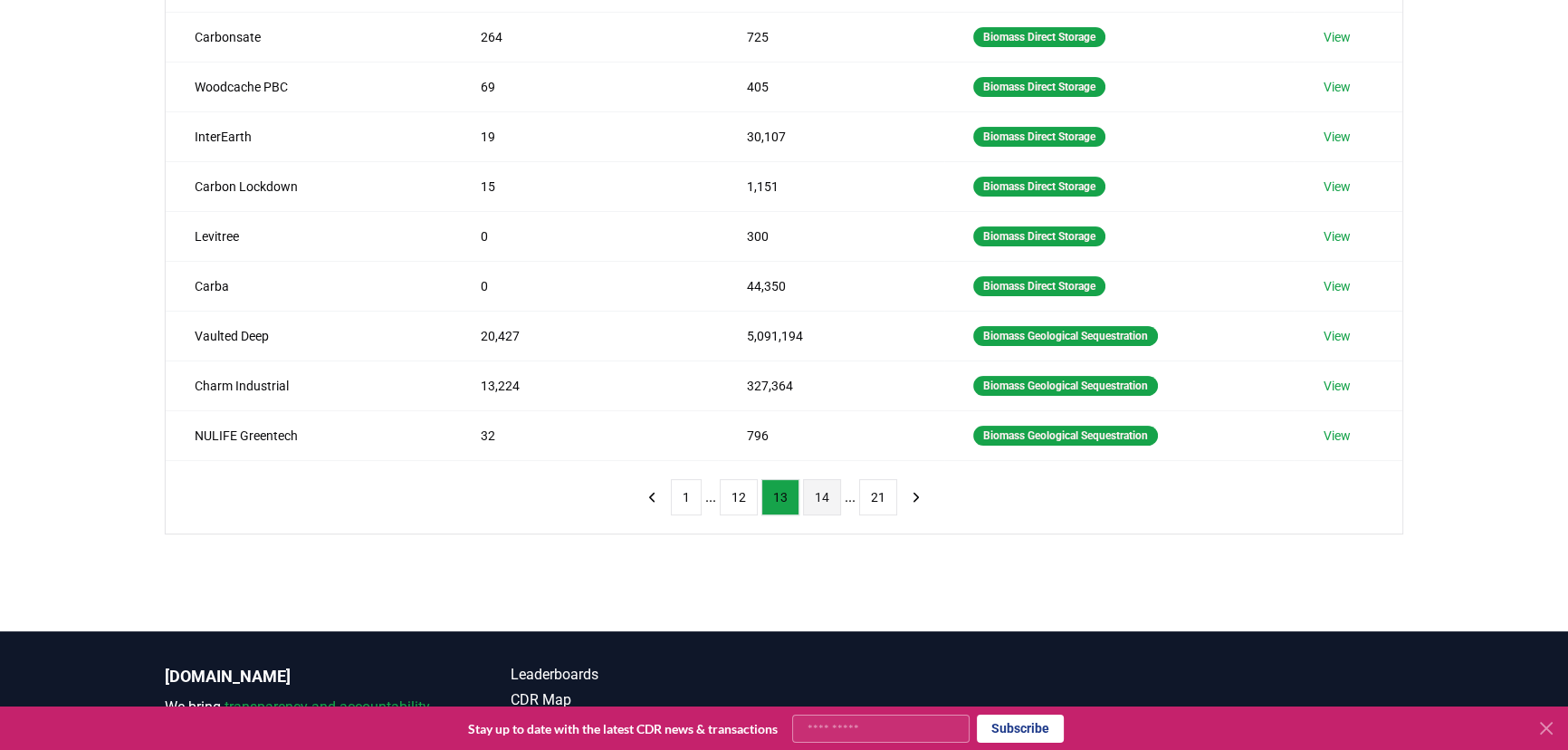
click at [810, 492] on button "14" at bounding box center [823, 497] width 38 height 36
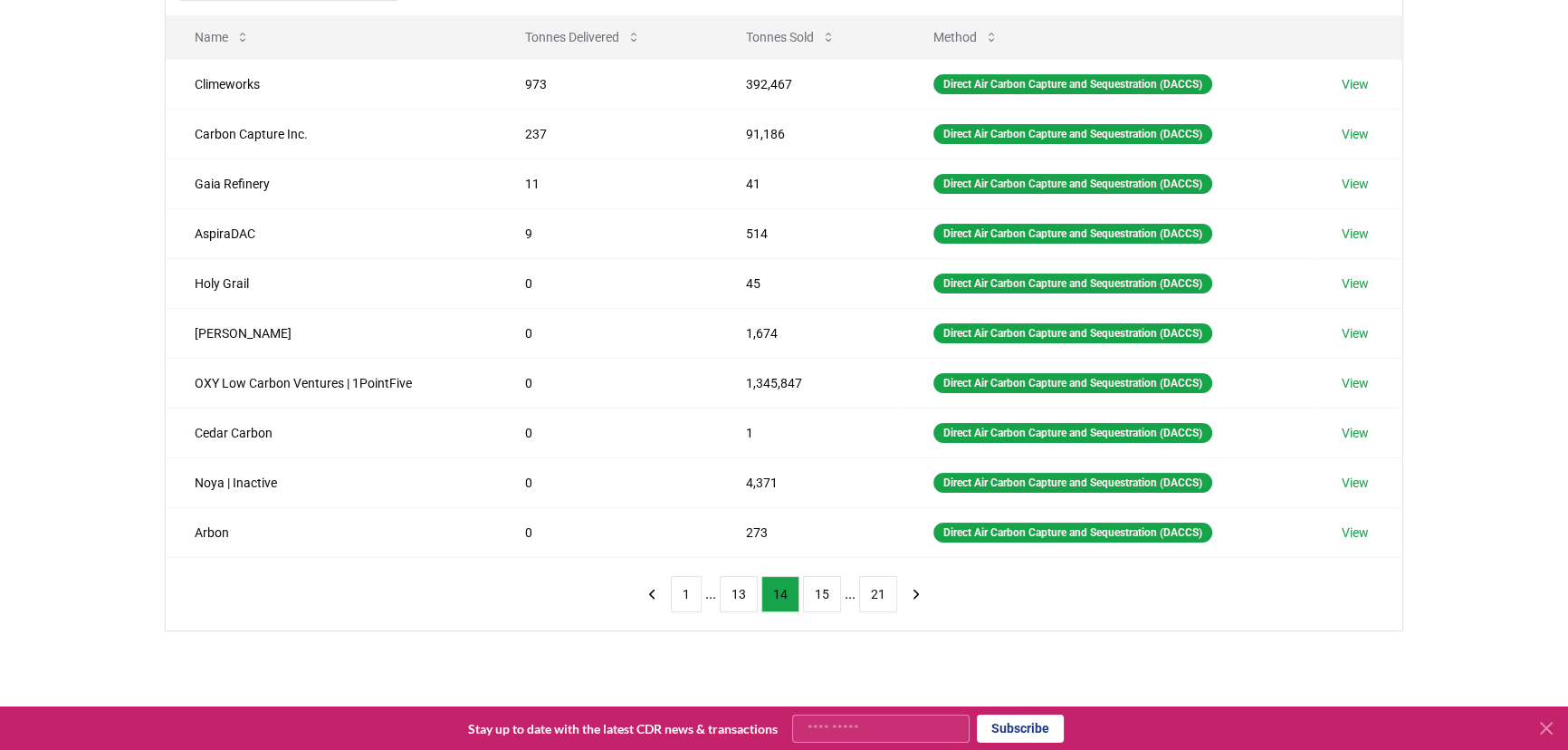
scroll to position [164, 0]
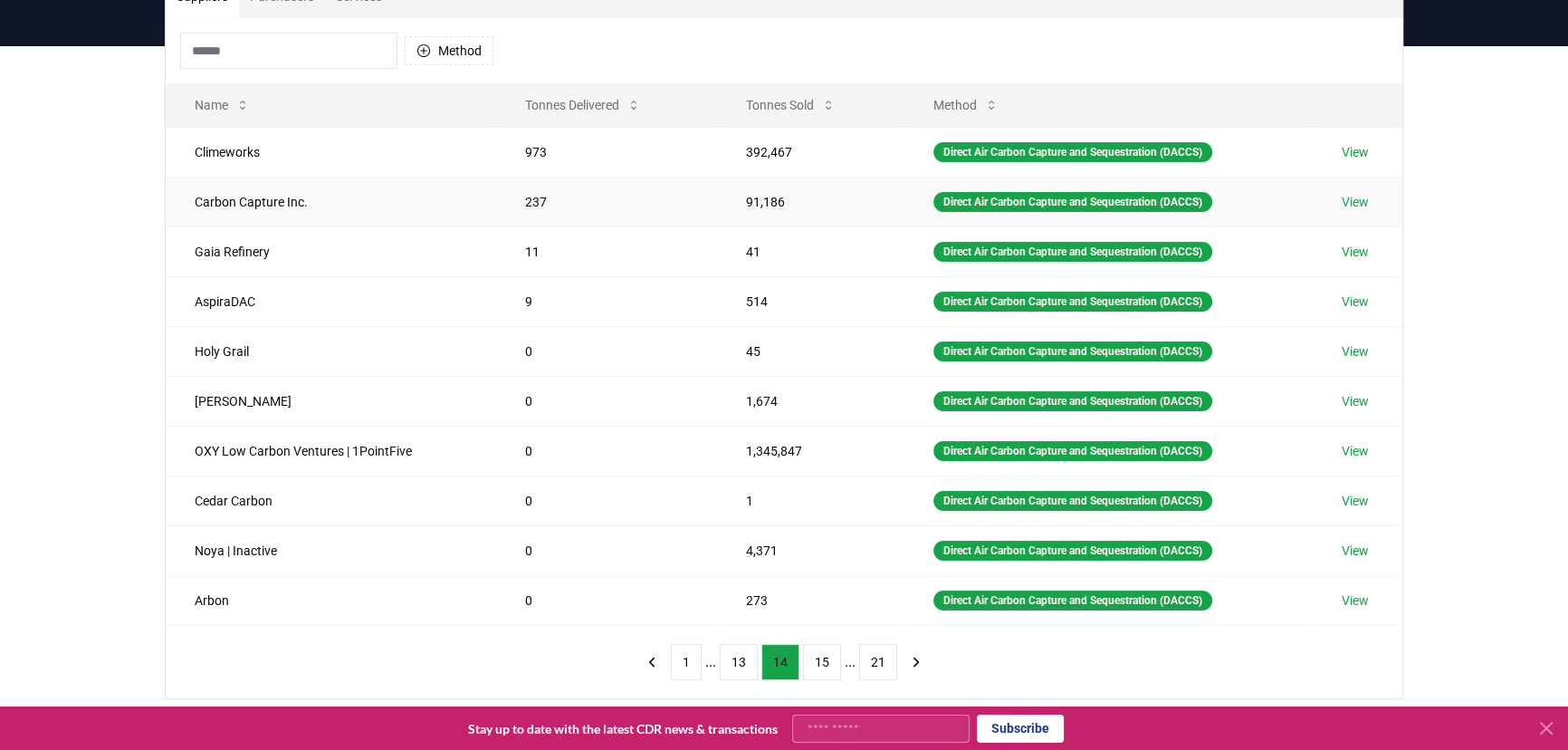
click at [1357, 200] on link "View" at bounding box center [1356, 202] width 27 height 18
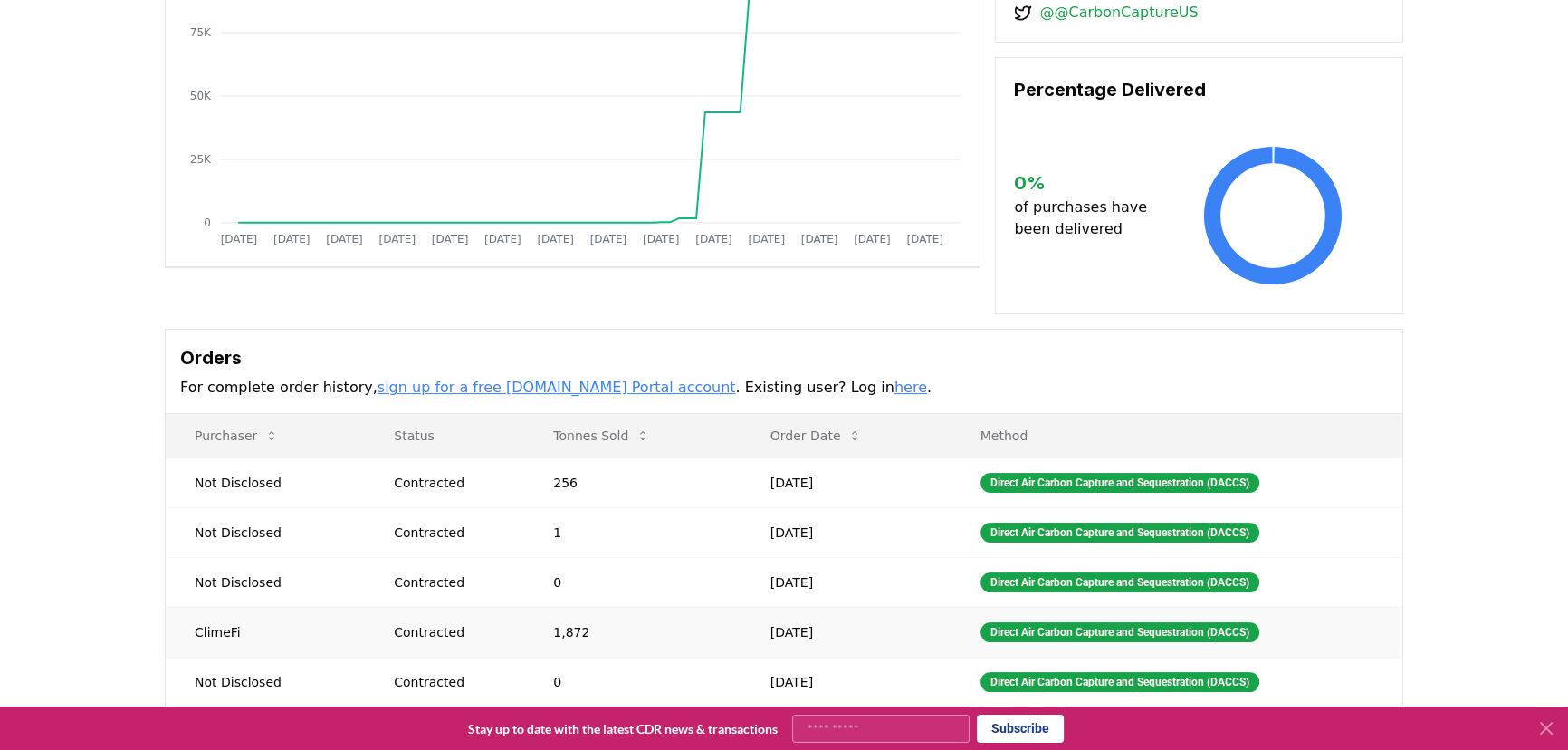
scroll to position [82, 0]
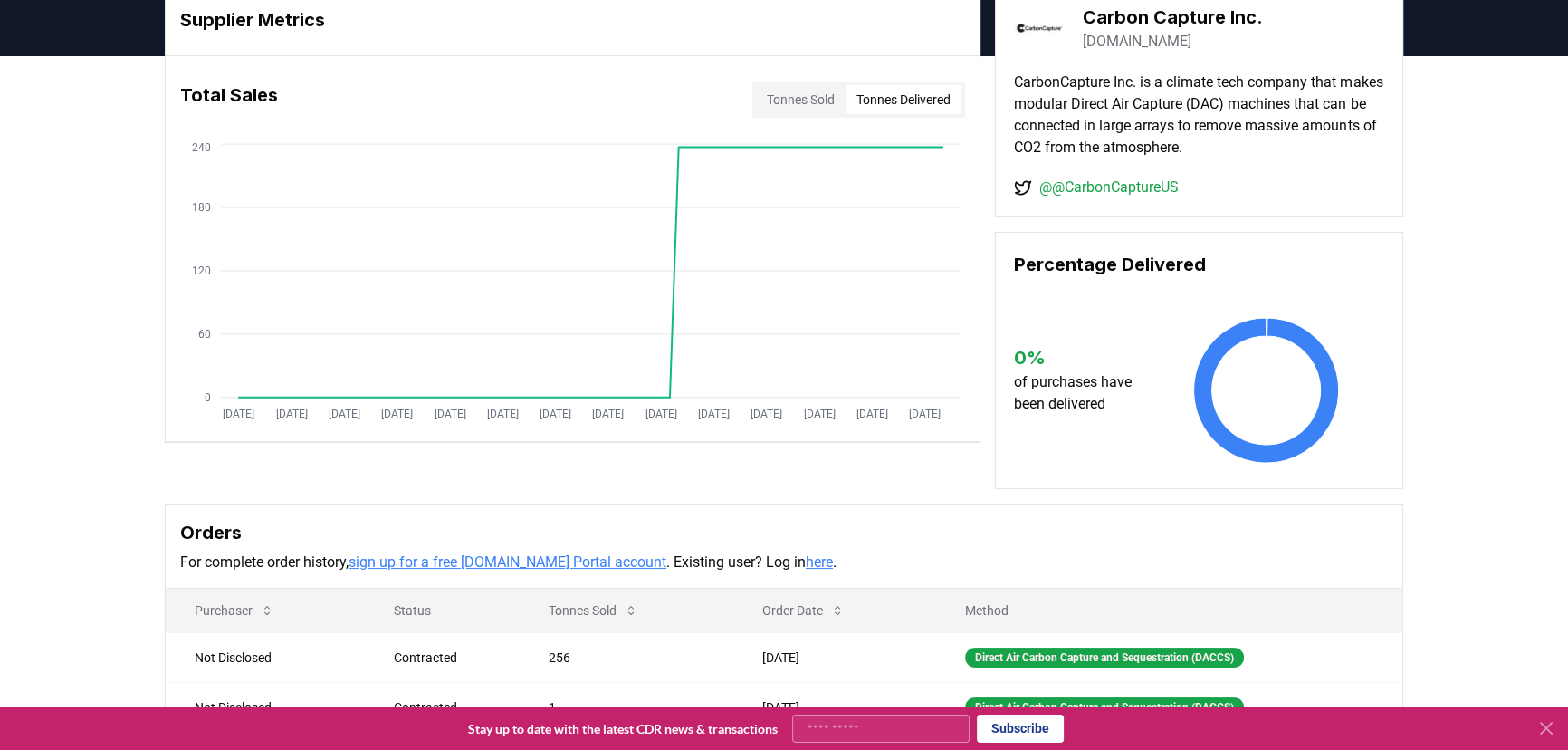
click at [895, 102] on button "Tonnes Delivered" at bounding box center [904, 100] width 116 height 29
click at [729, 150] on circle at bounding box center [732, 147] width 9 height 9
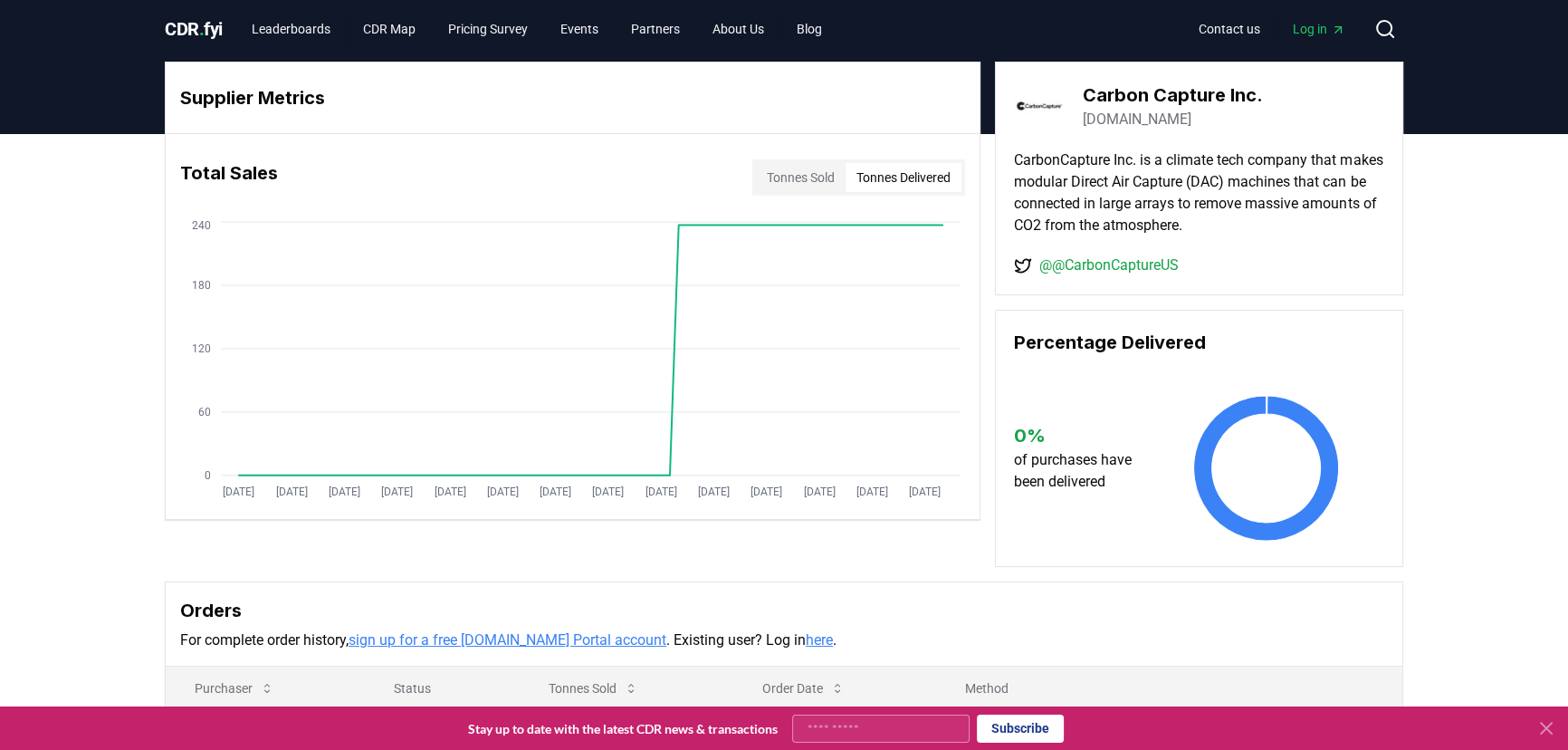
scroll to position [0, 0]
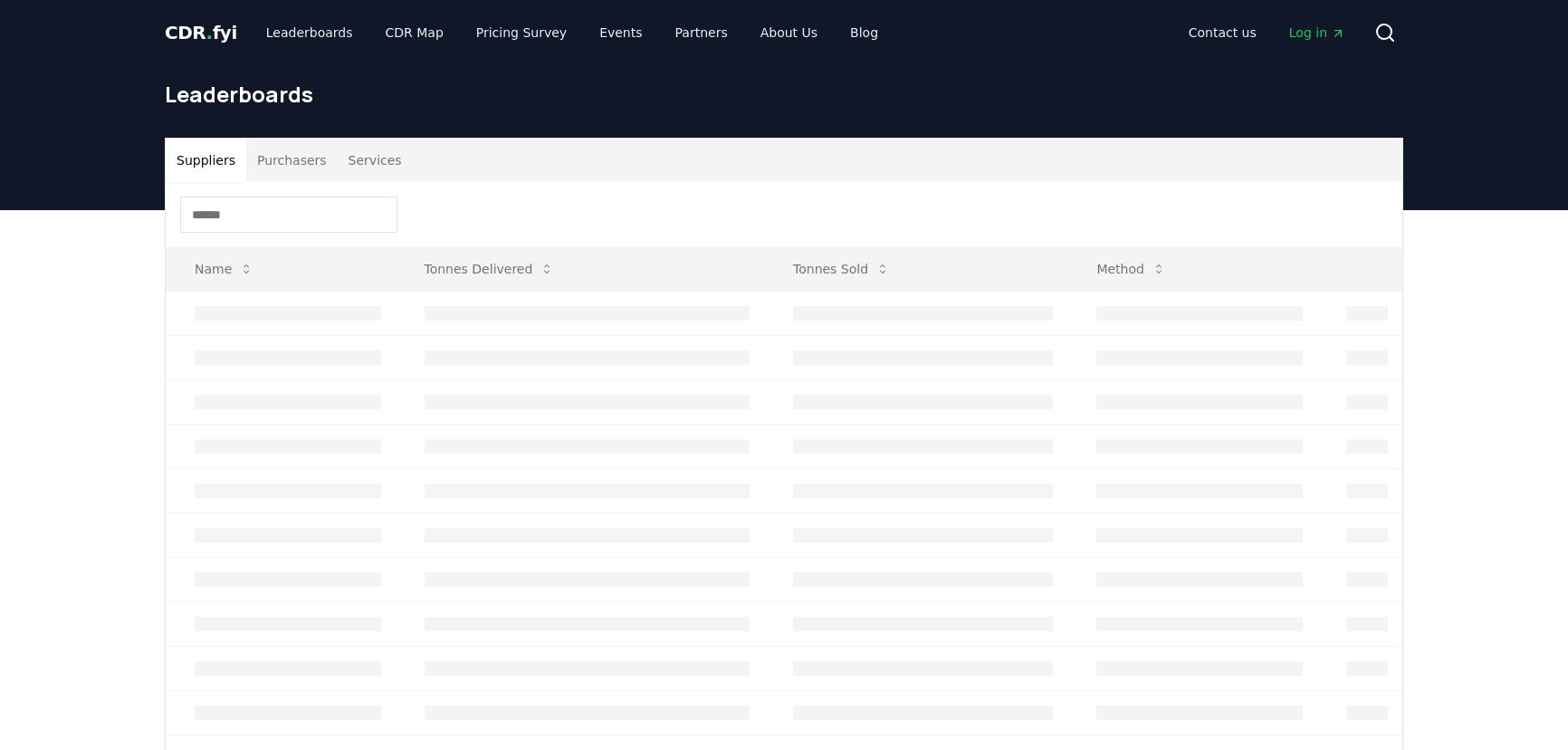
scroll to position [164, 0]
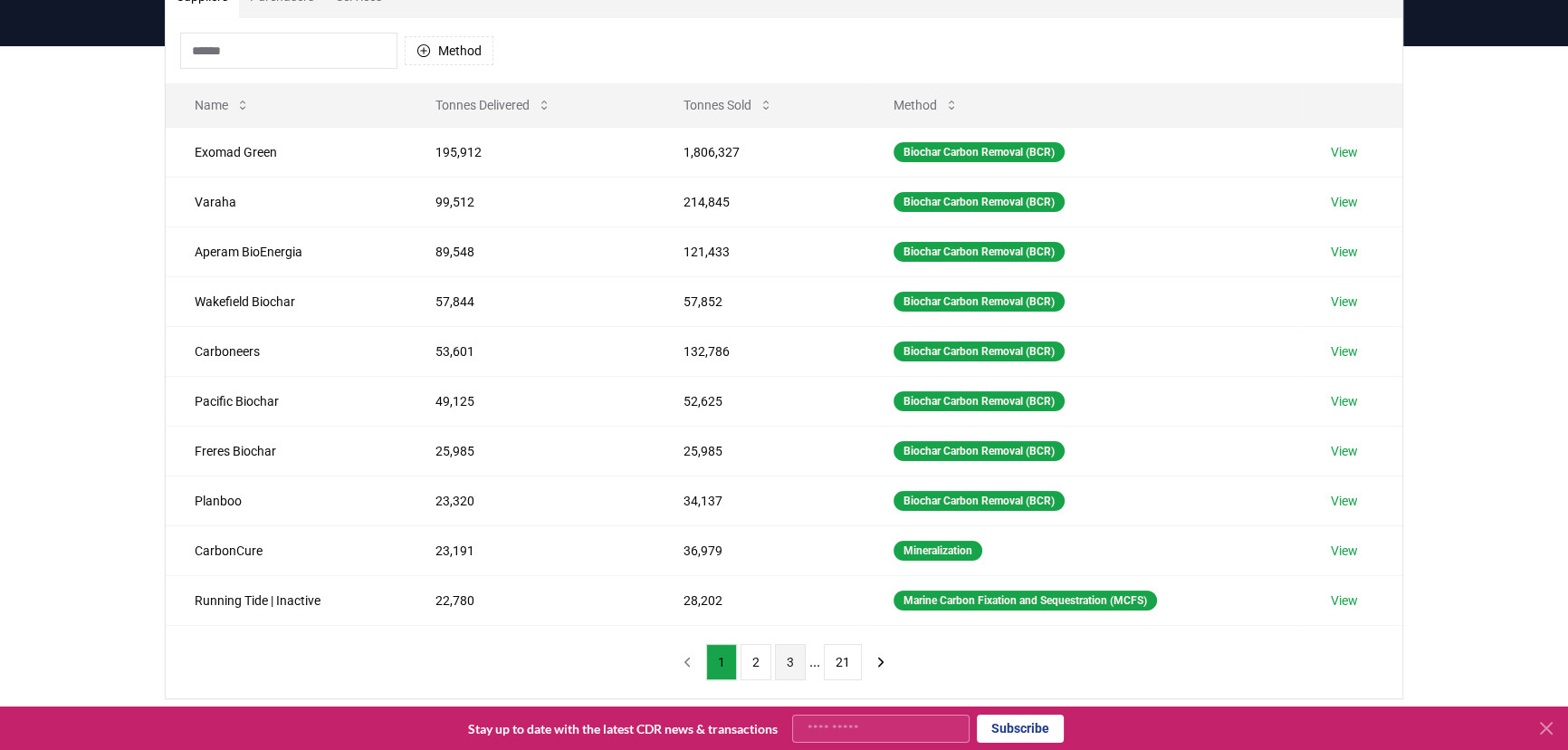
click at [794, 661] on button "3" at bounding box center [791, 662] width 31 height 36
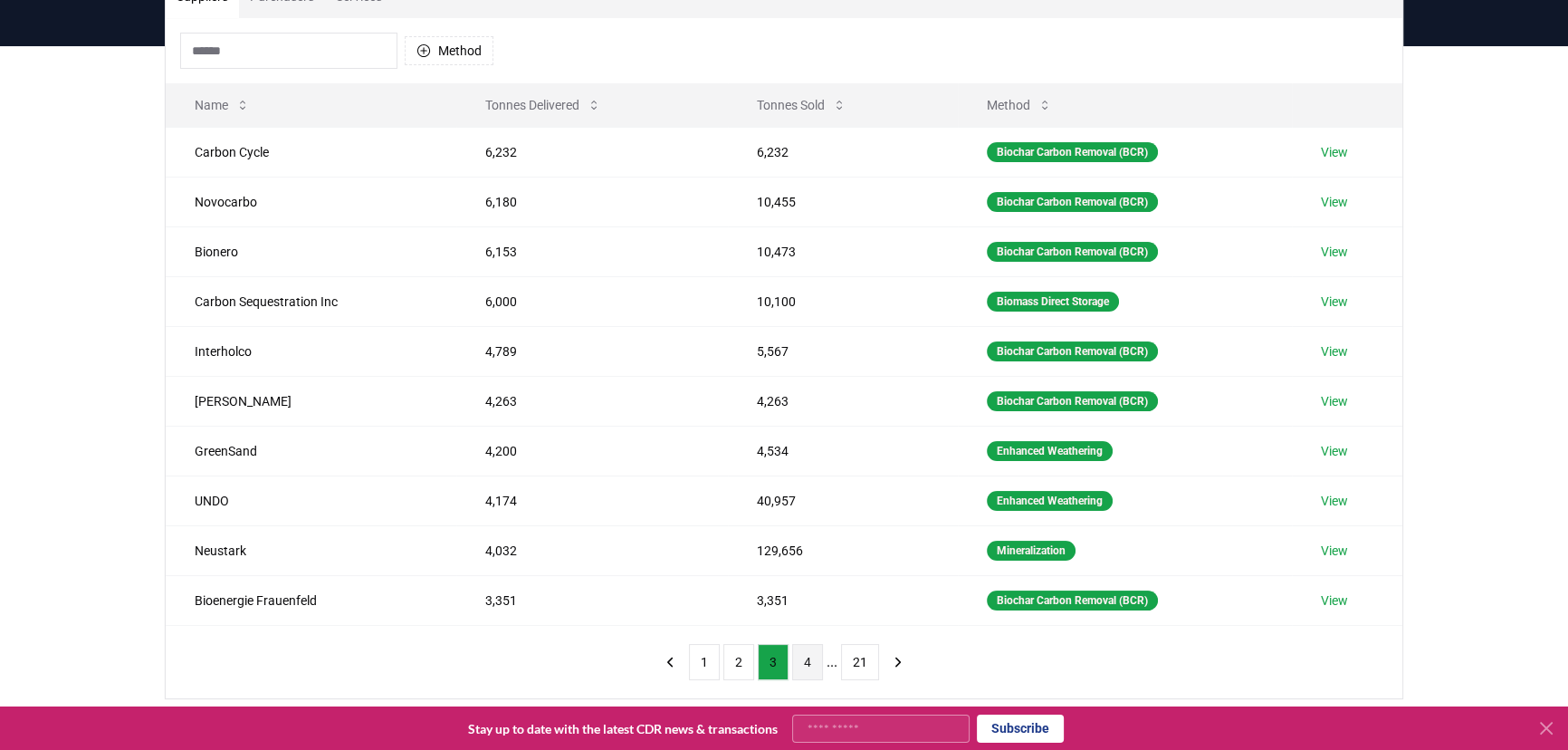
click at [796, 660] on button "4" at bounding box center [808, 662] width 31 height 36
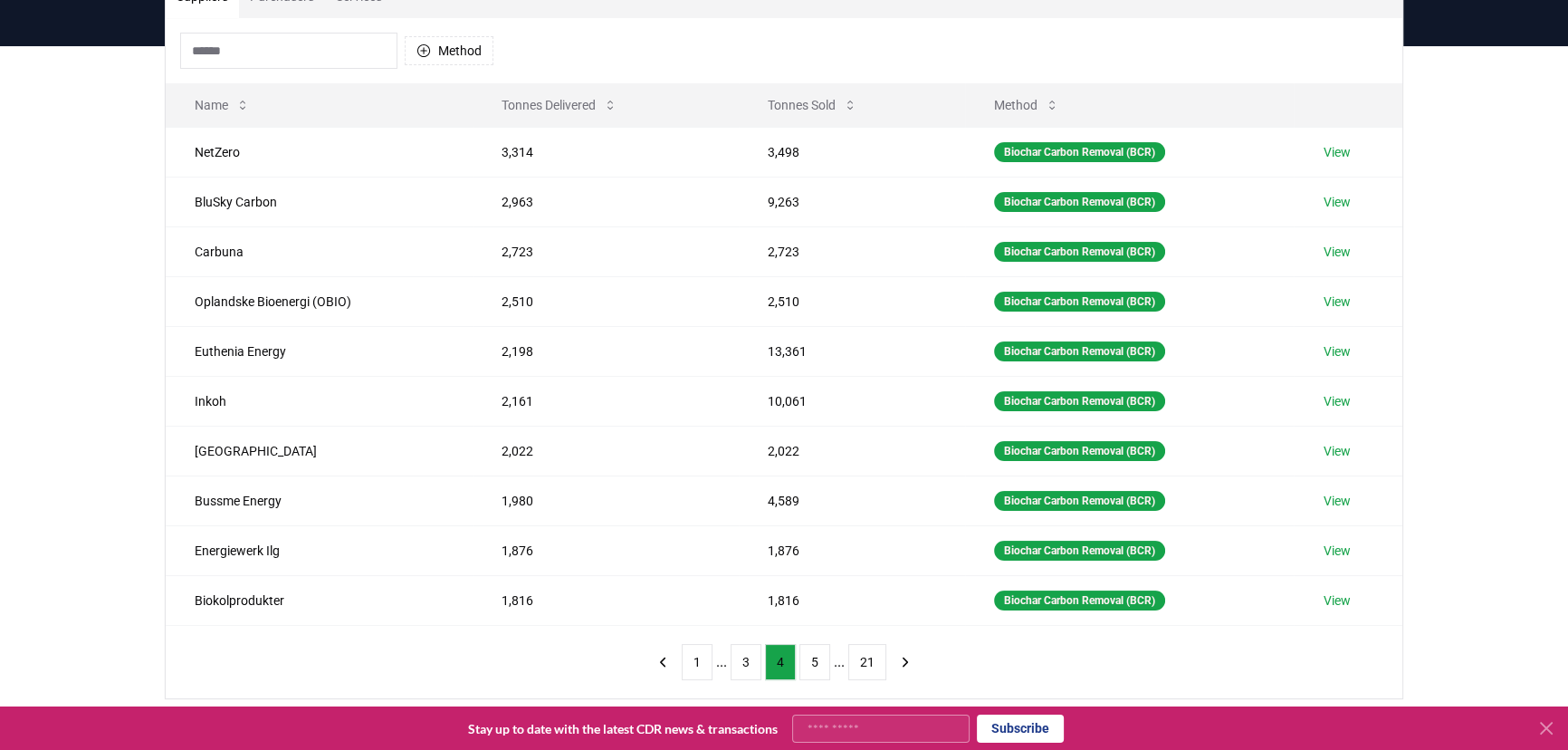
click at [796, 659] on ul "1 ... 3 4 5 ... 21" at bounding box center [784, 662] width 205 height 36
click at [803, 658] on button "5" at bounding box center [815, 662] width 31 height 36
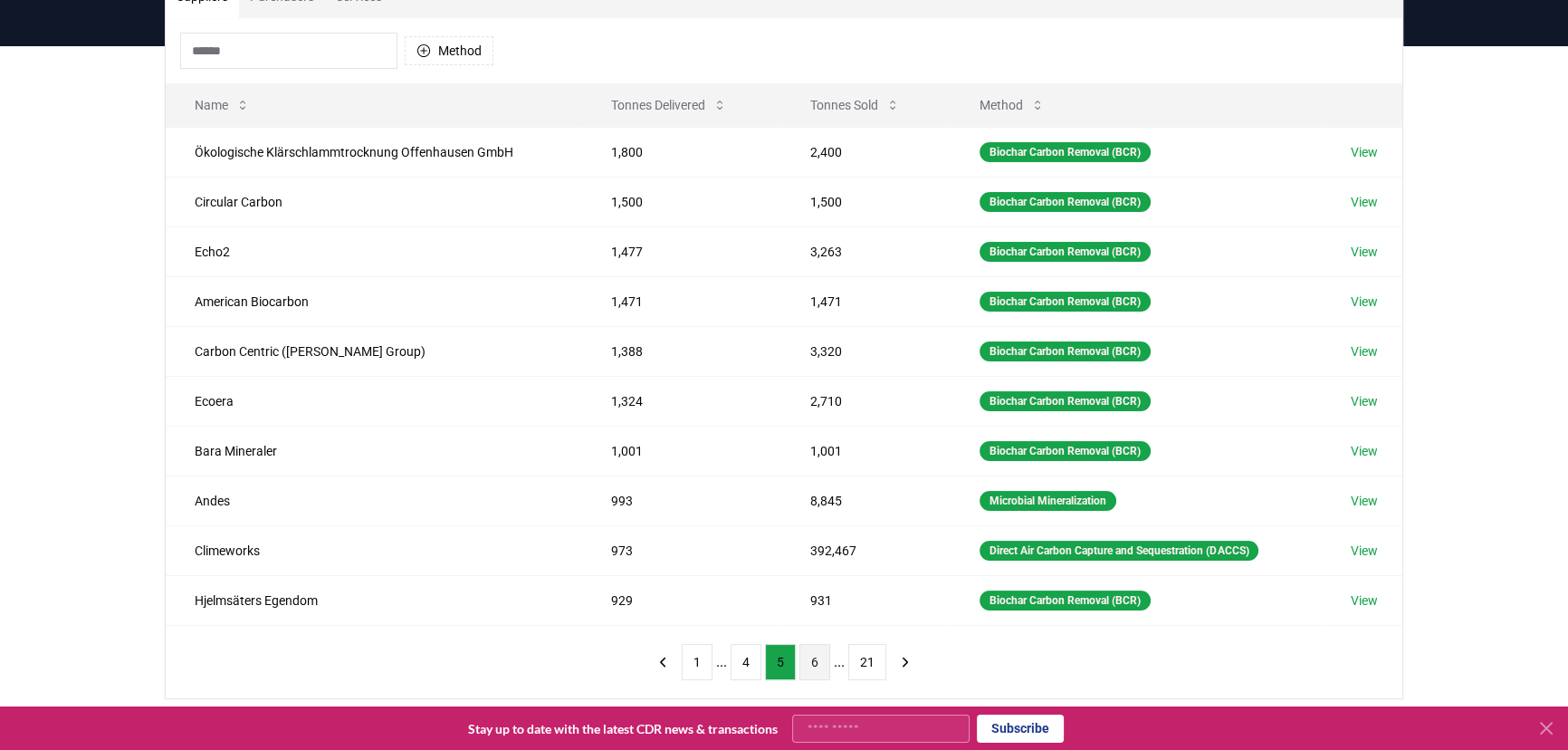
click at [810, 657] on button "6" at bounding box center [815, 662] width 31 height 36
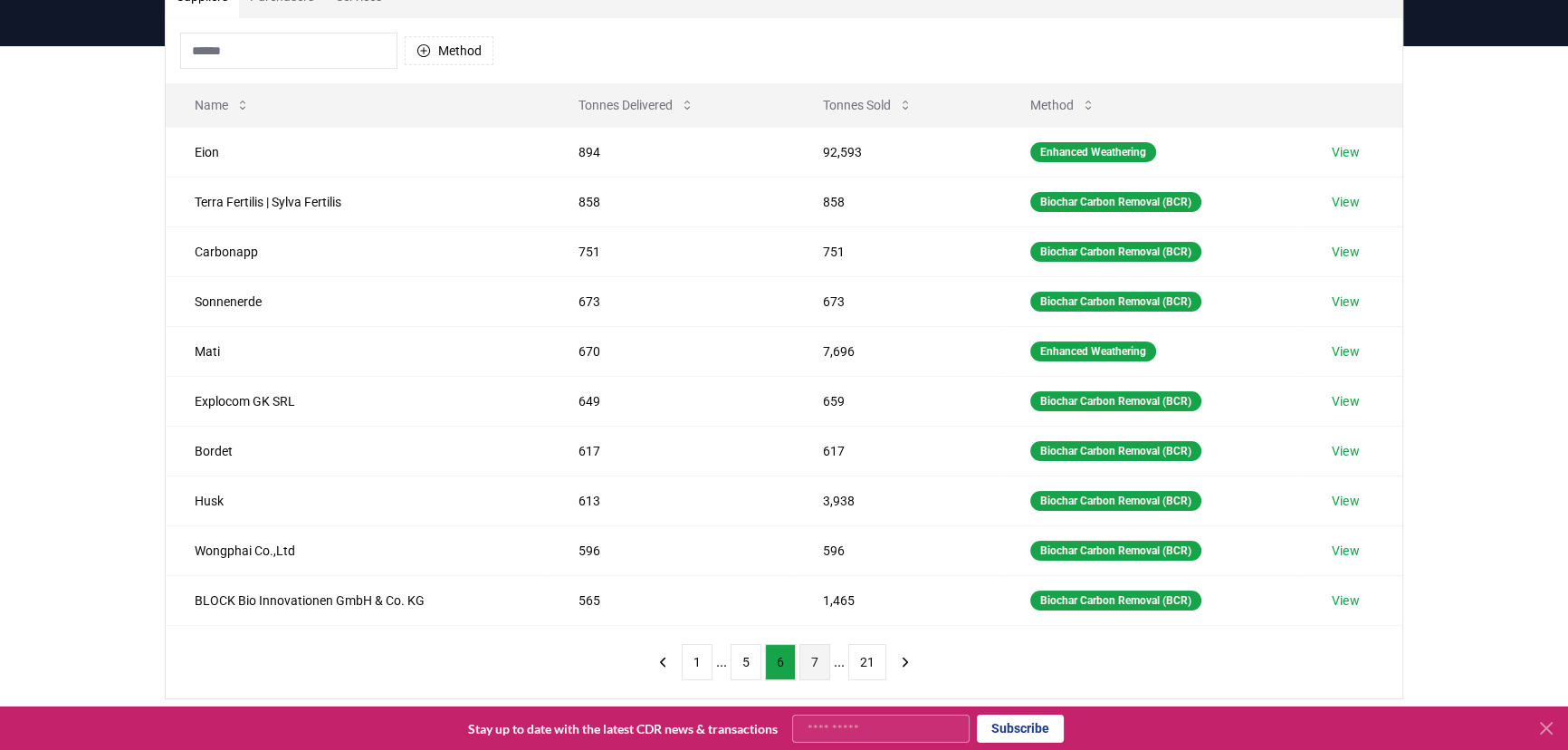
click at [813, 656] on button "7" at bounding box center [815, 662] width 31 height 36
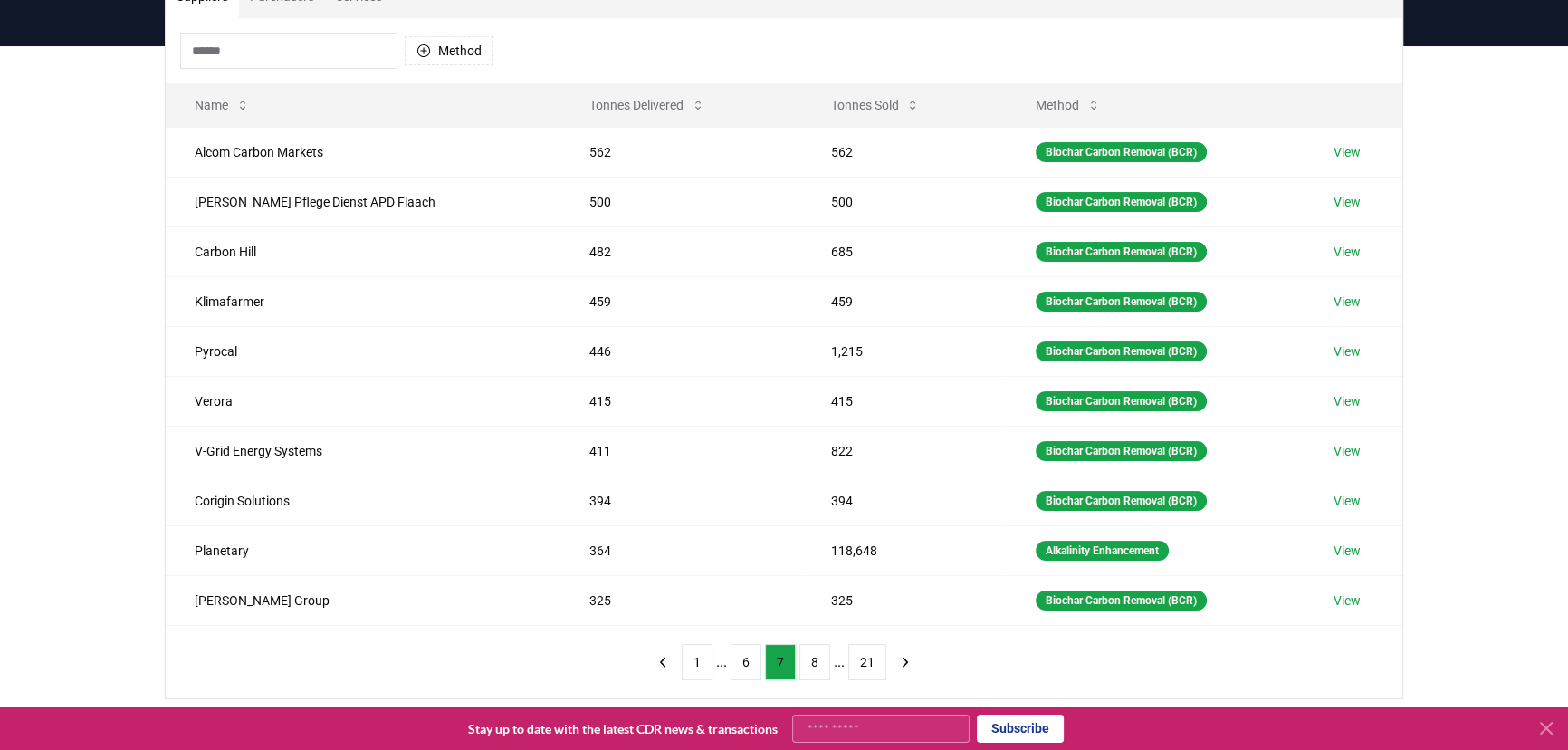
click at [813, 656] on button "8" at bounding box center [815, 662] width 31 height 36
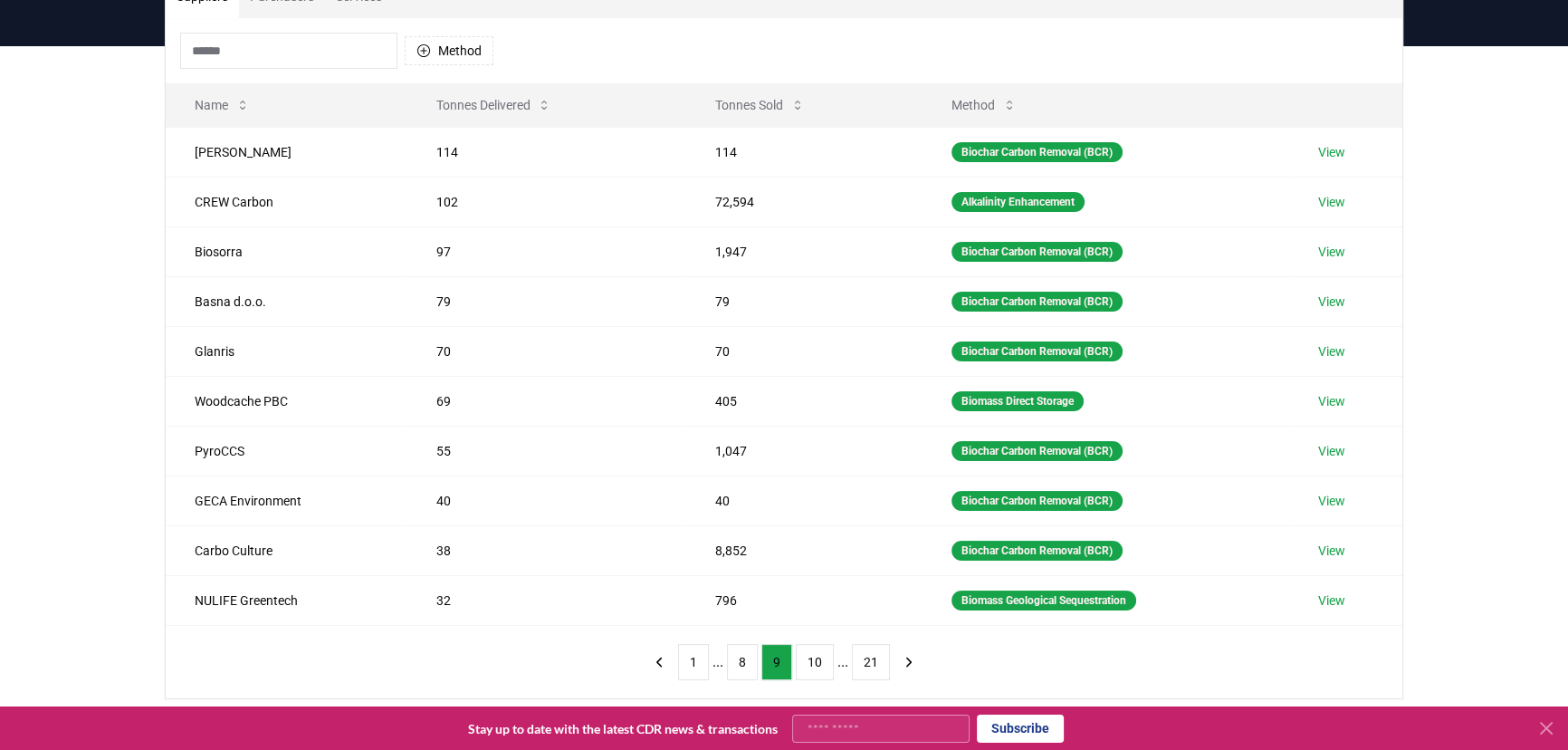
click at [813, 656] on button "10" at bounding box center [815, 662] width 38 height 36
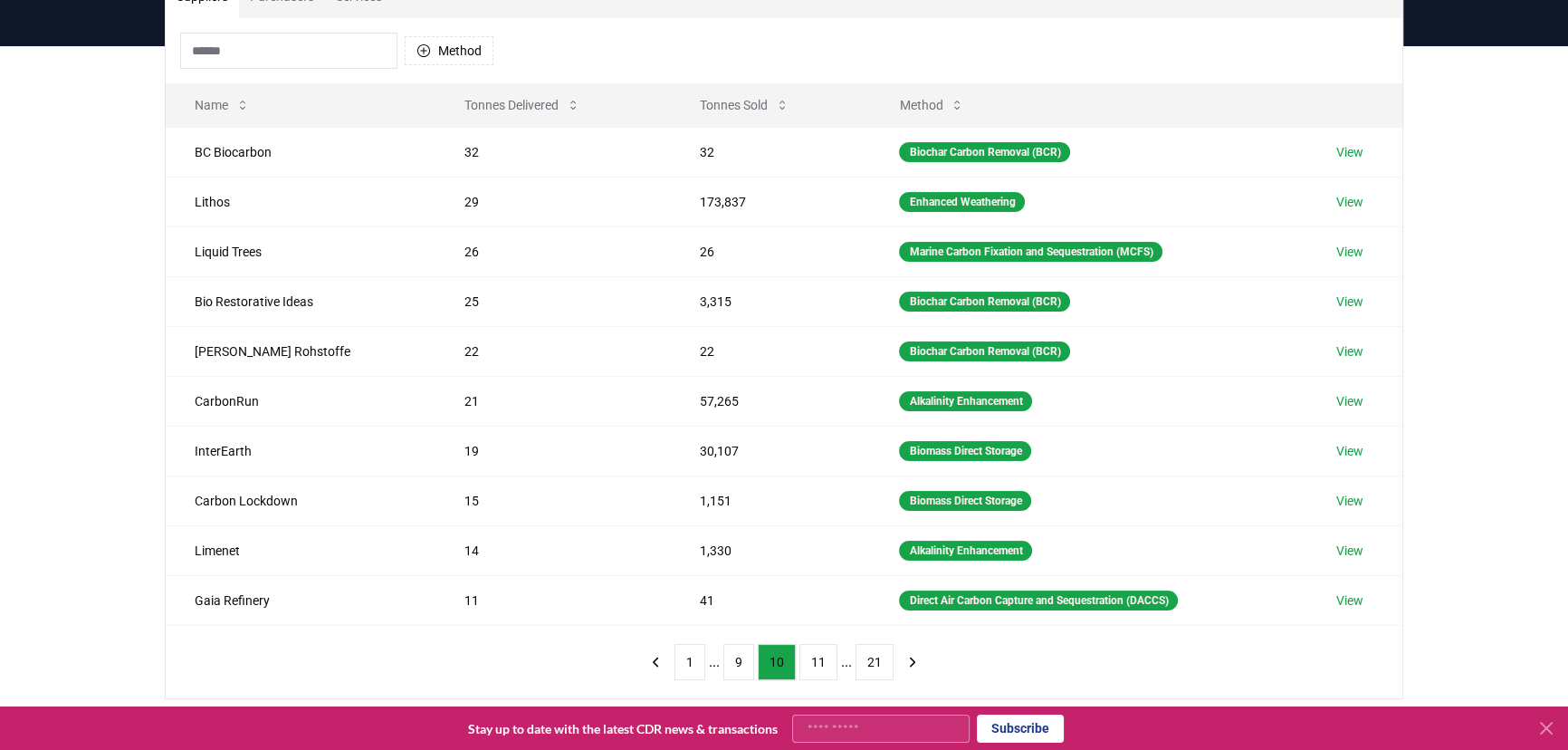
click at [813, 656] on button "11" at bounding box center [819, 662] width 38 height 36
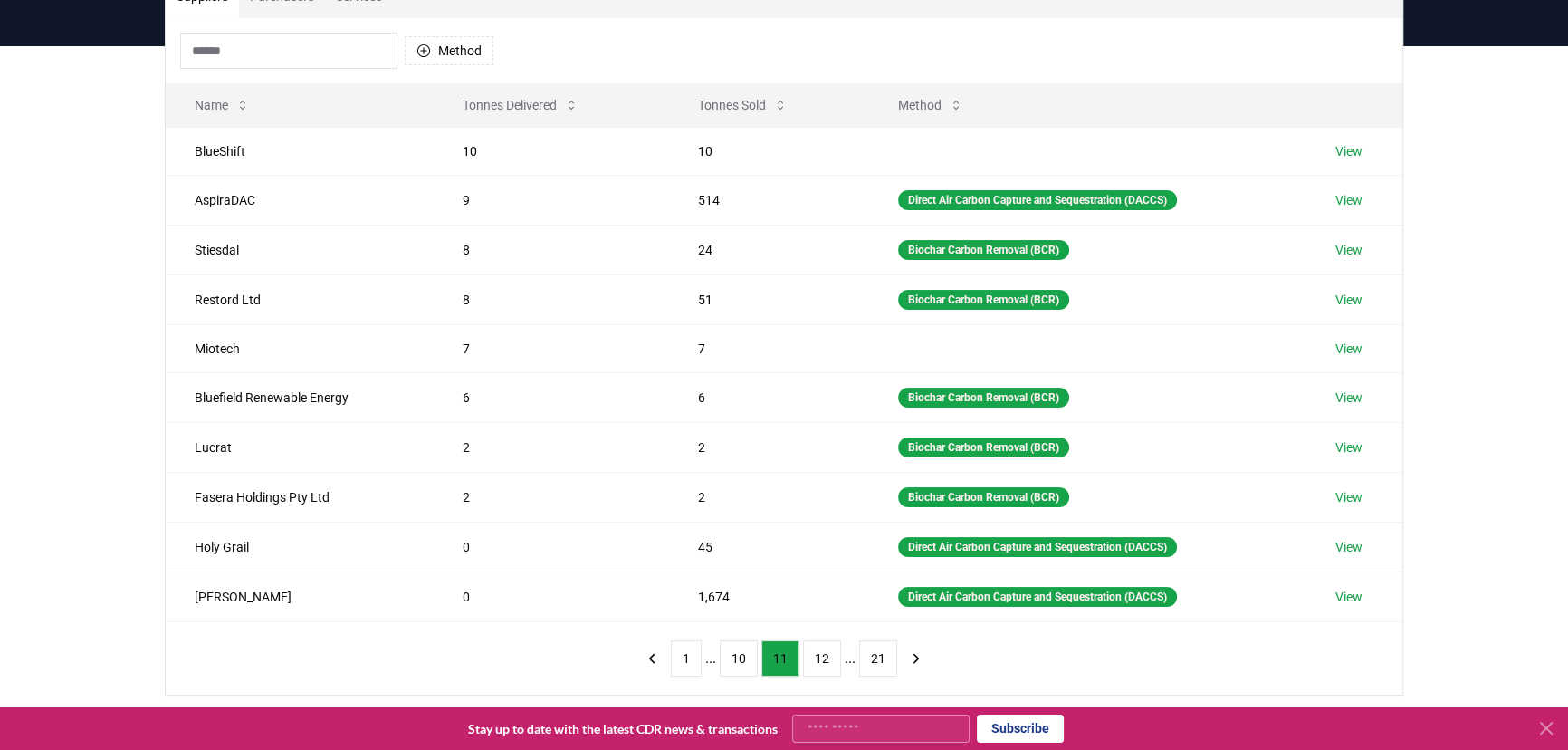
click at [813, 656] on button "12" at bounding box center [823, 658] width 38 height 36
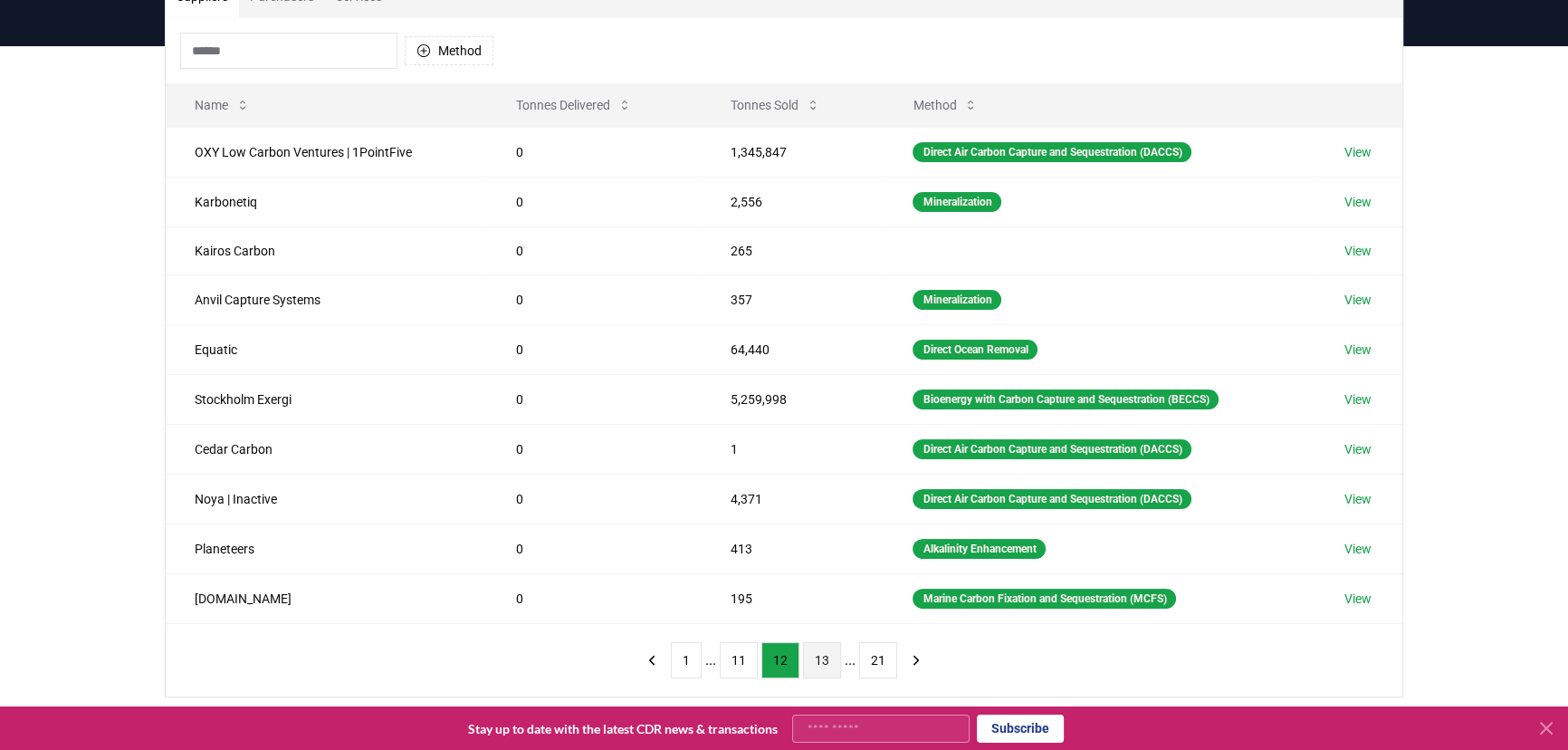
click at [814, 655] on button "13" at bounding box center [823, 660] width 38 height 36
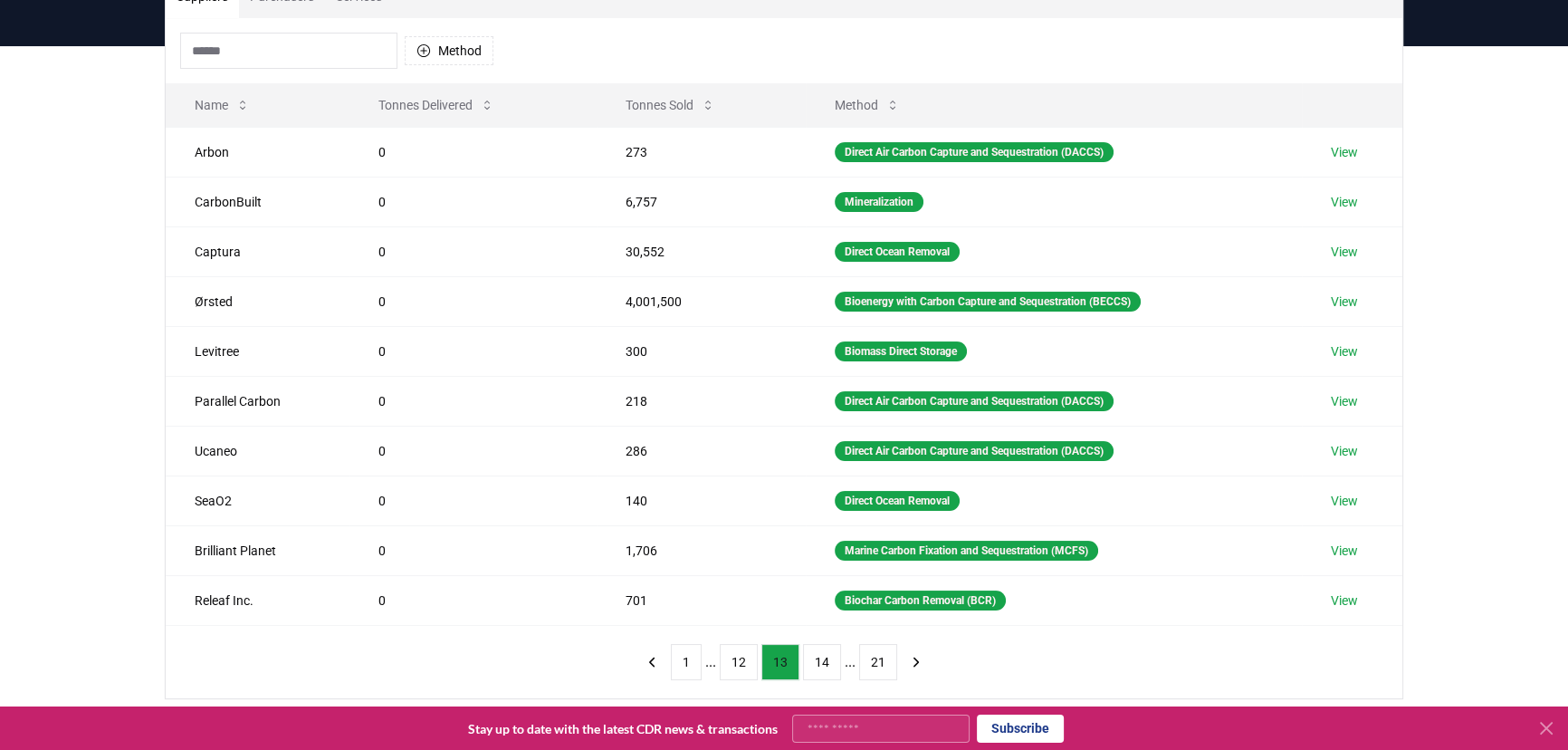
click at [814, 655] on button "14" at bounding box center [823, 662] width 38 height 36
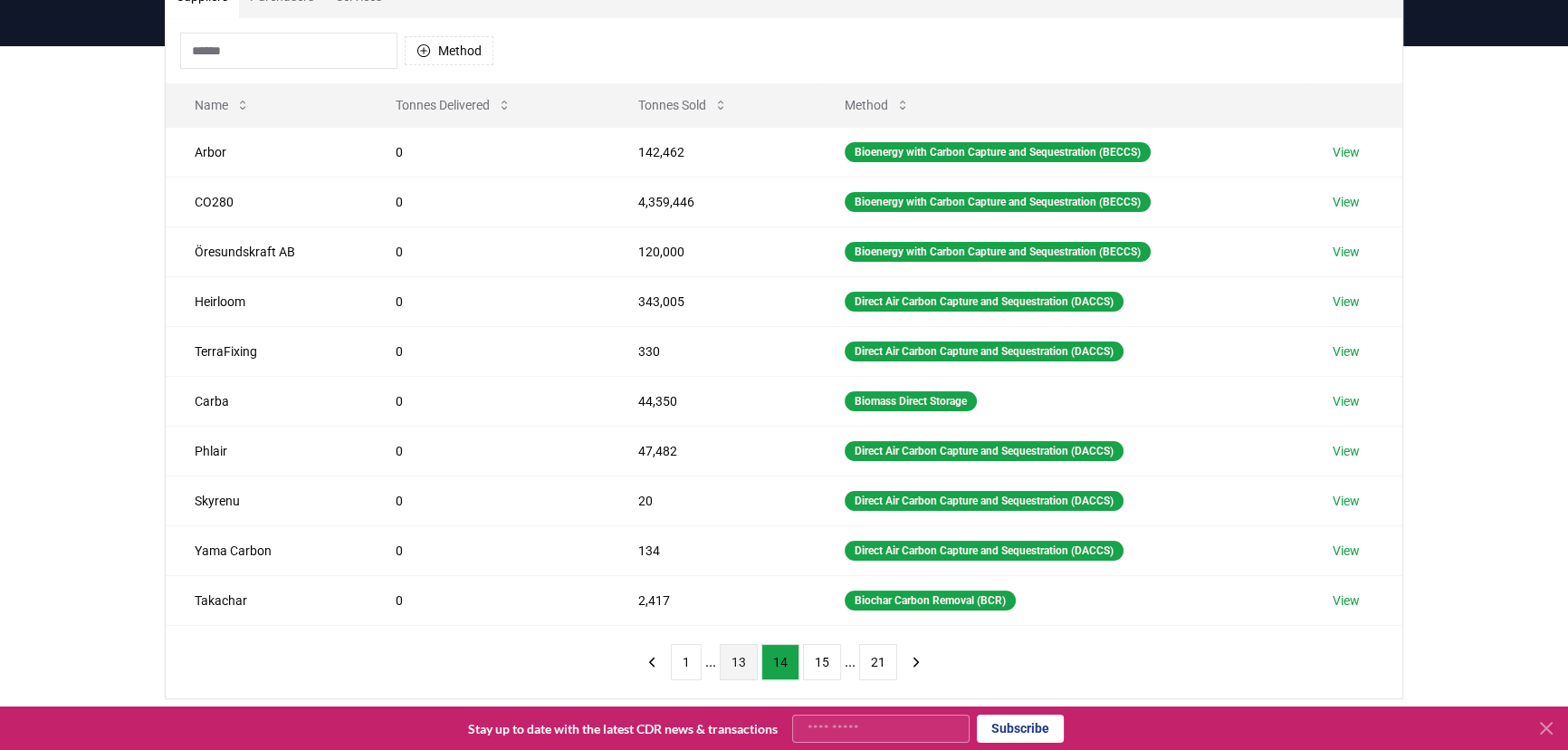
click at [745, 654] on button "13" at bounding box center [739, 662] width 38 height 36
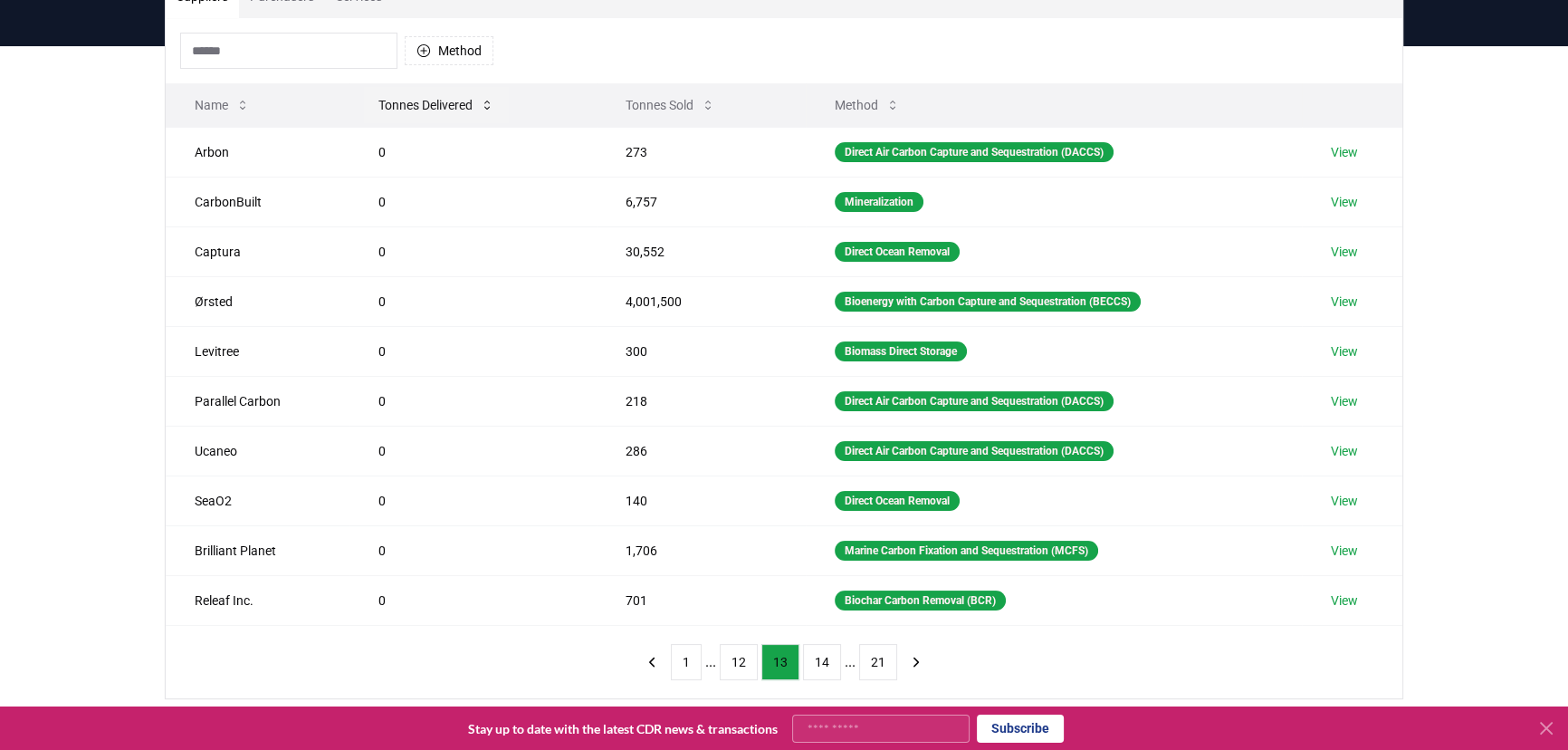
click at [414, 89] on button "Tonnes Delivered" at bounding box center [436, 105] width 145 height 36
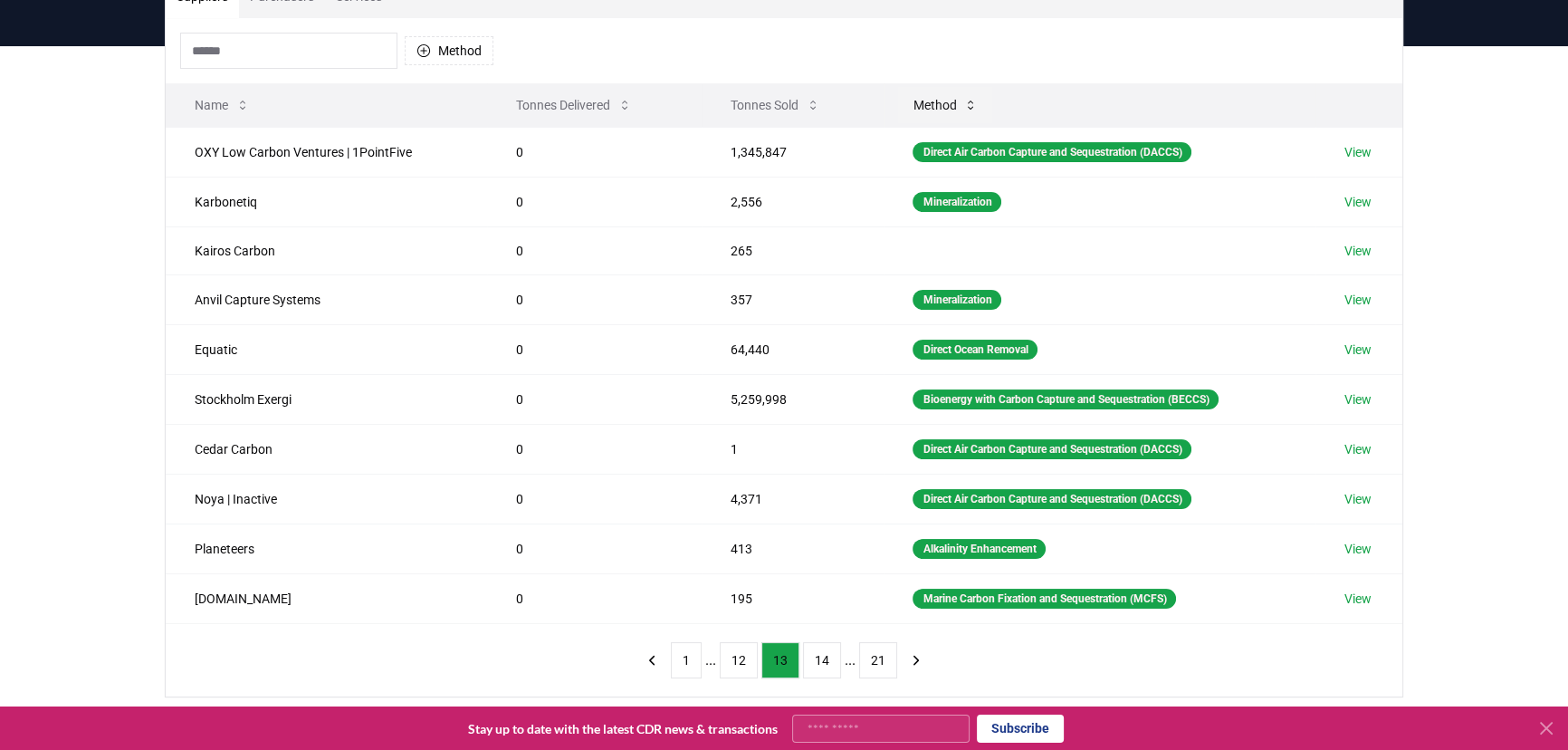
click at [921, 103] on button "Method" at bounding box center [945, 105] width 94 height 36
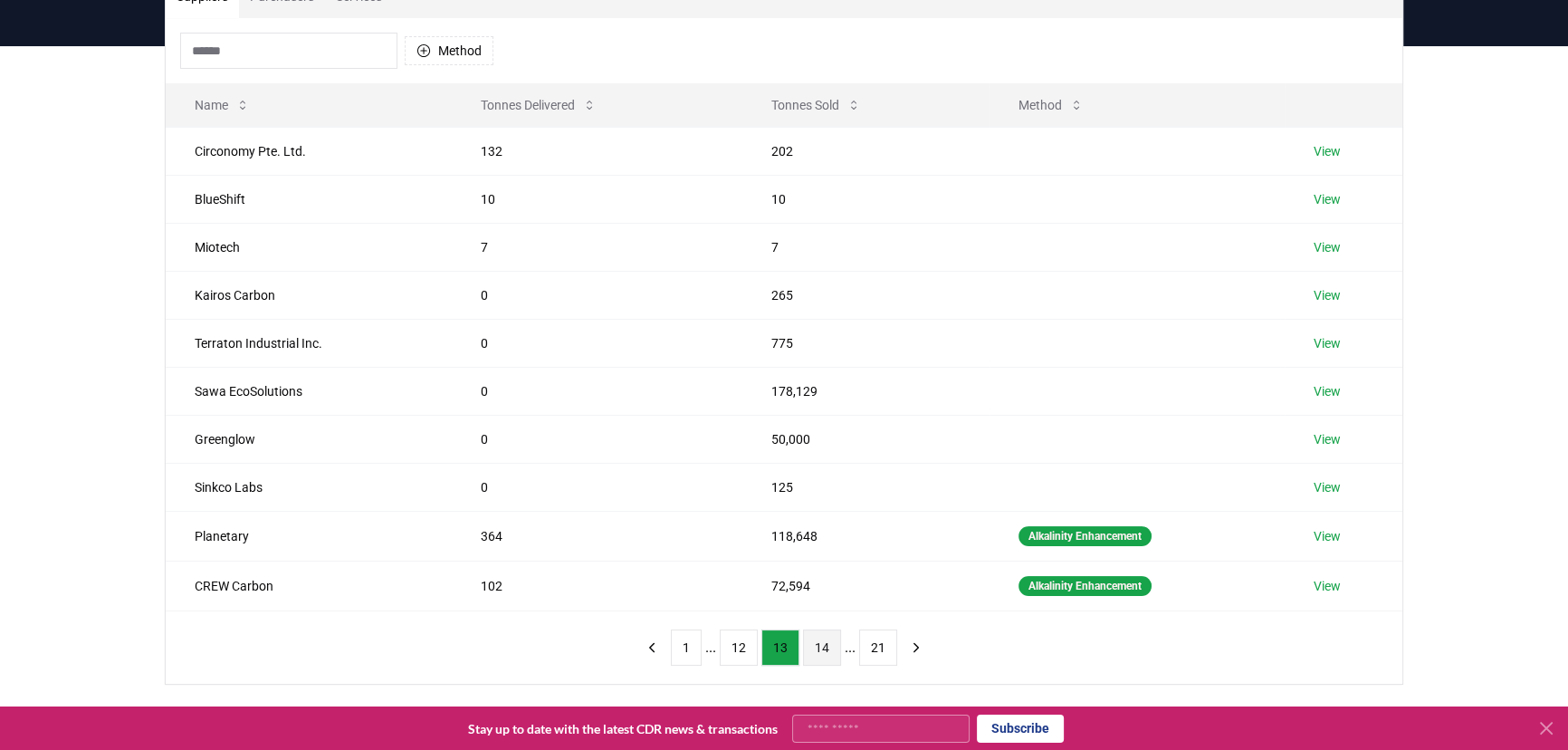
click at [814, 660] on button "14" at bounding box center [823, 648] width 38 height 36
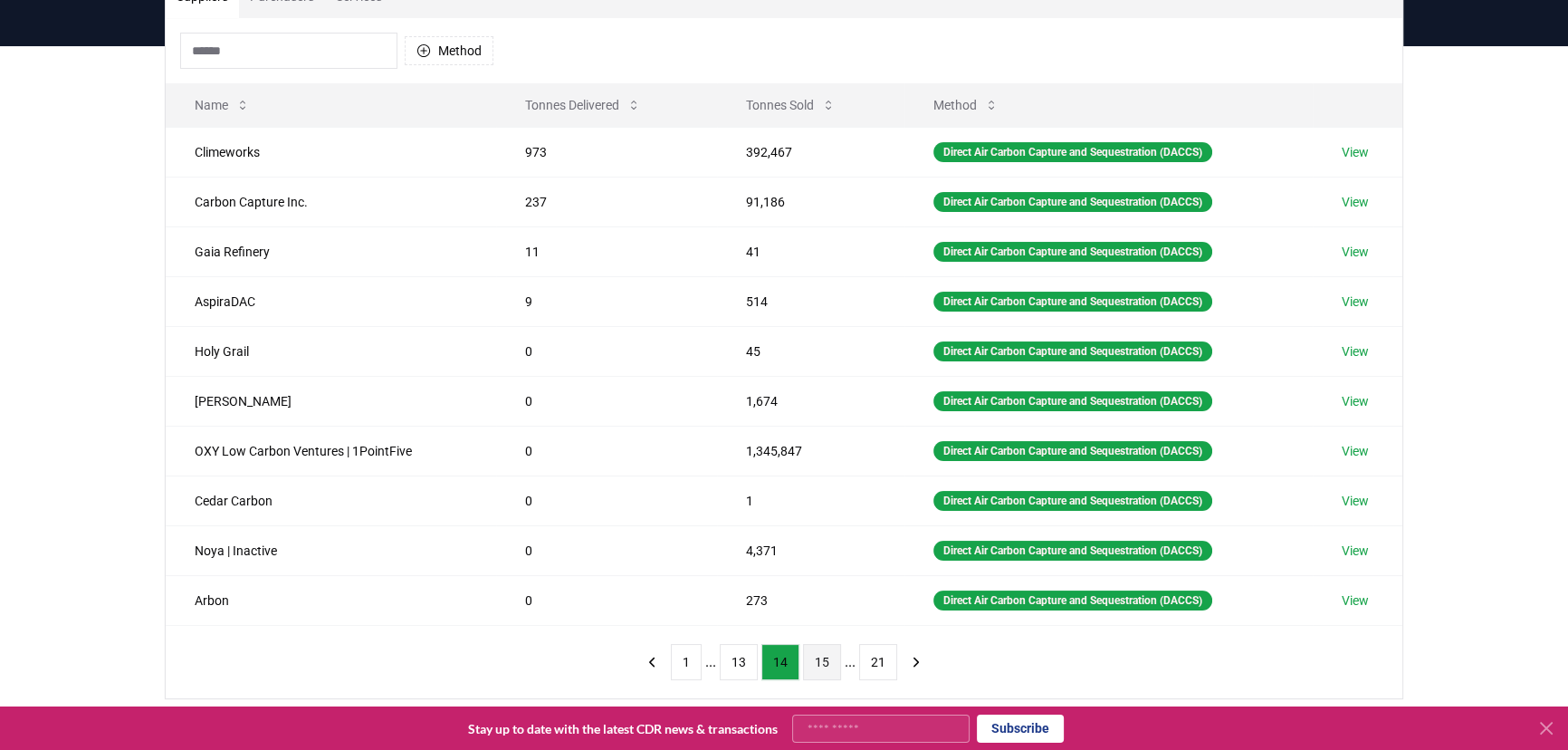
click at [811, 650] on button "15" at bounding box center [823, 662] width 38 height 36
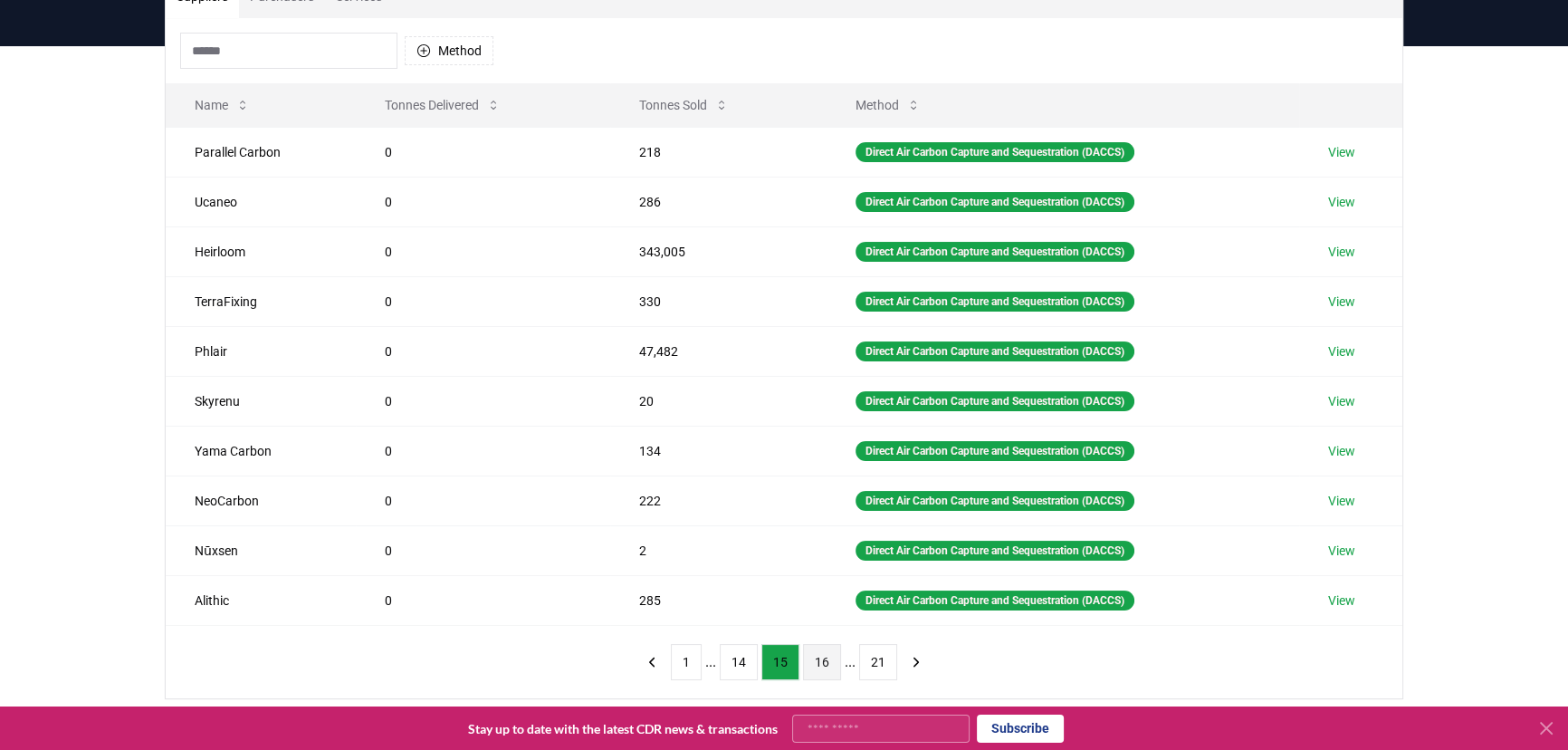
click at [813, 659] on button "16" at bounding box center [823, 662] width 38 height 36
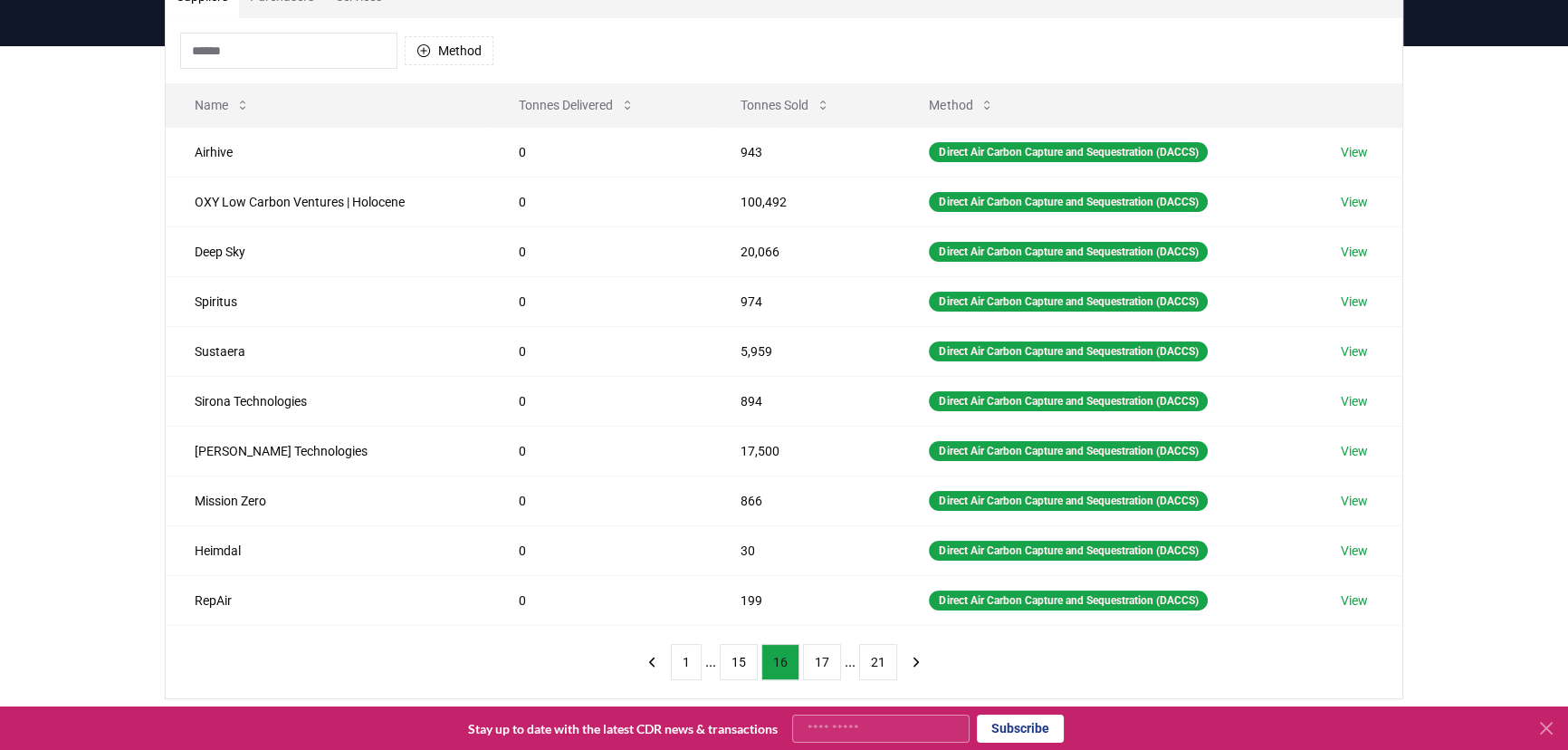
click at [813, 659] on button "17" at bounding box center [823, 662] width 38 height 36
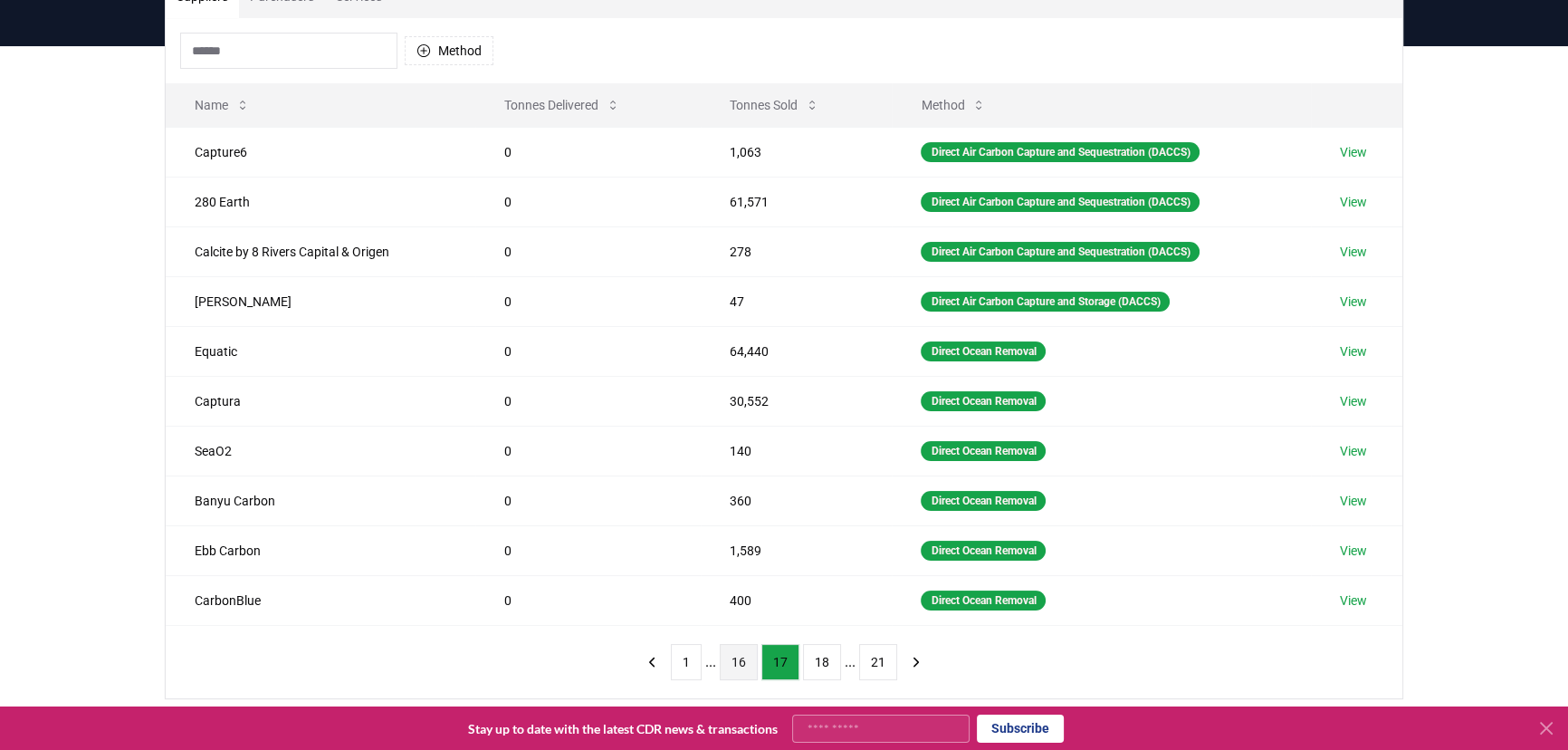
click at [748, 658] on button "16" at bounding box center [739, 662] width 38 height 36
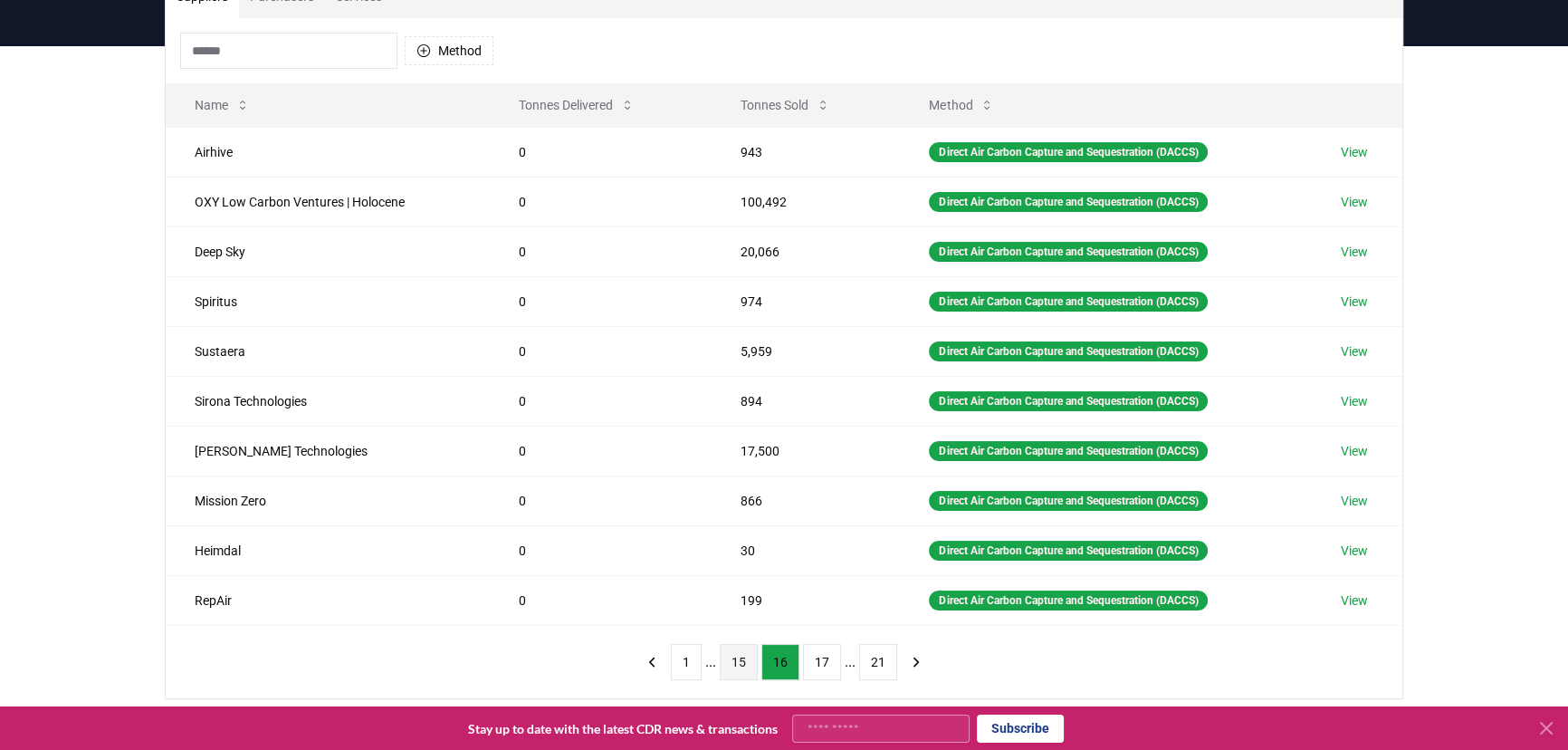
click at [747, 658] on button "15" at bounding box center [739, 662] width 38 height 36
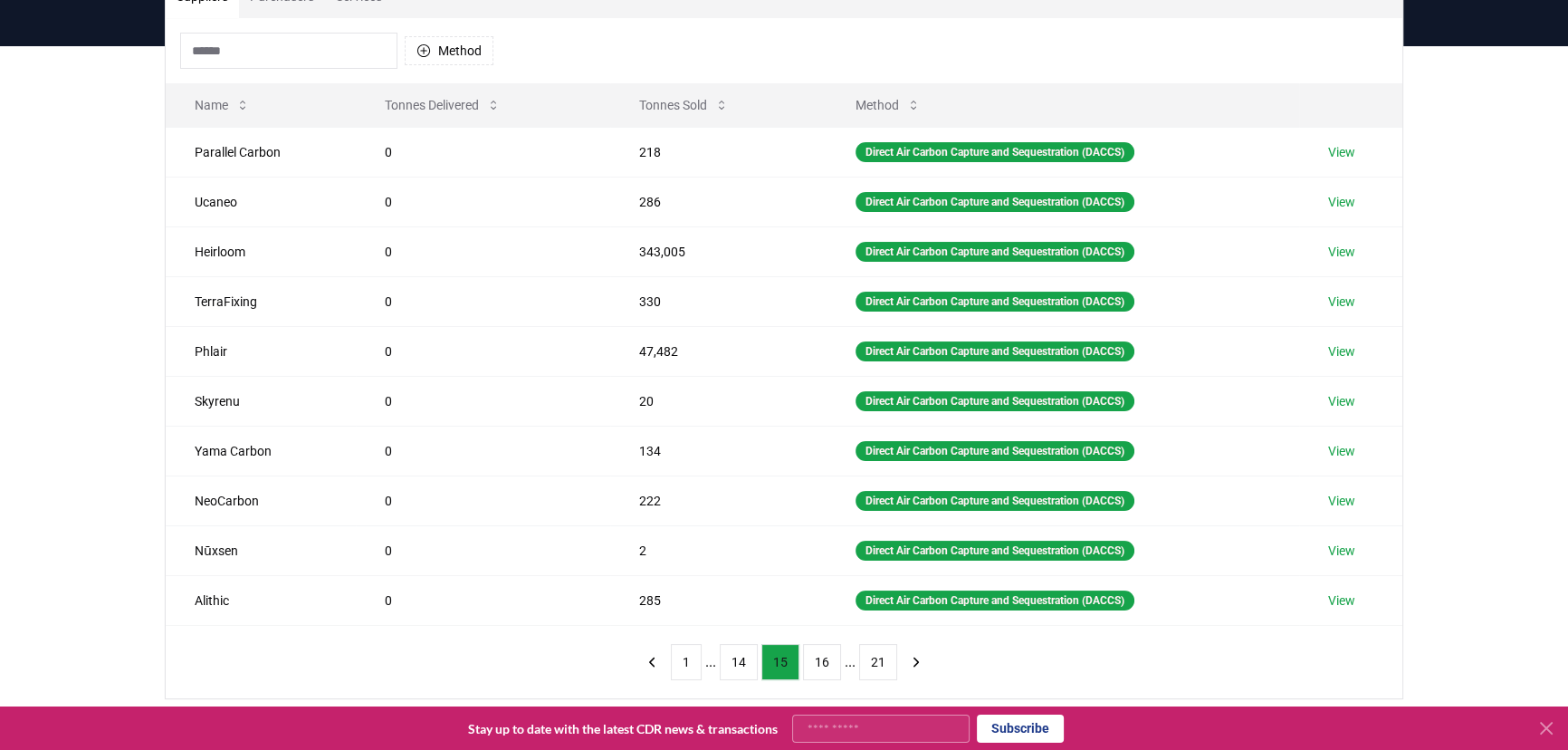
click at [747, 658] on button "14" at bounding box center [739, 662] width 38 height 36
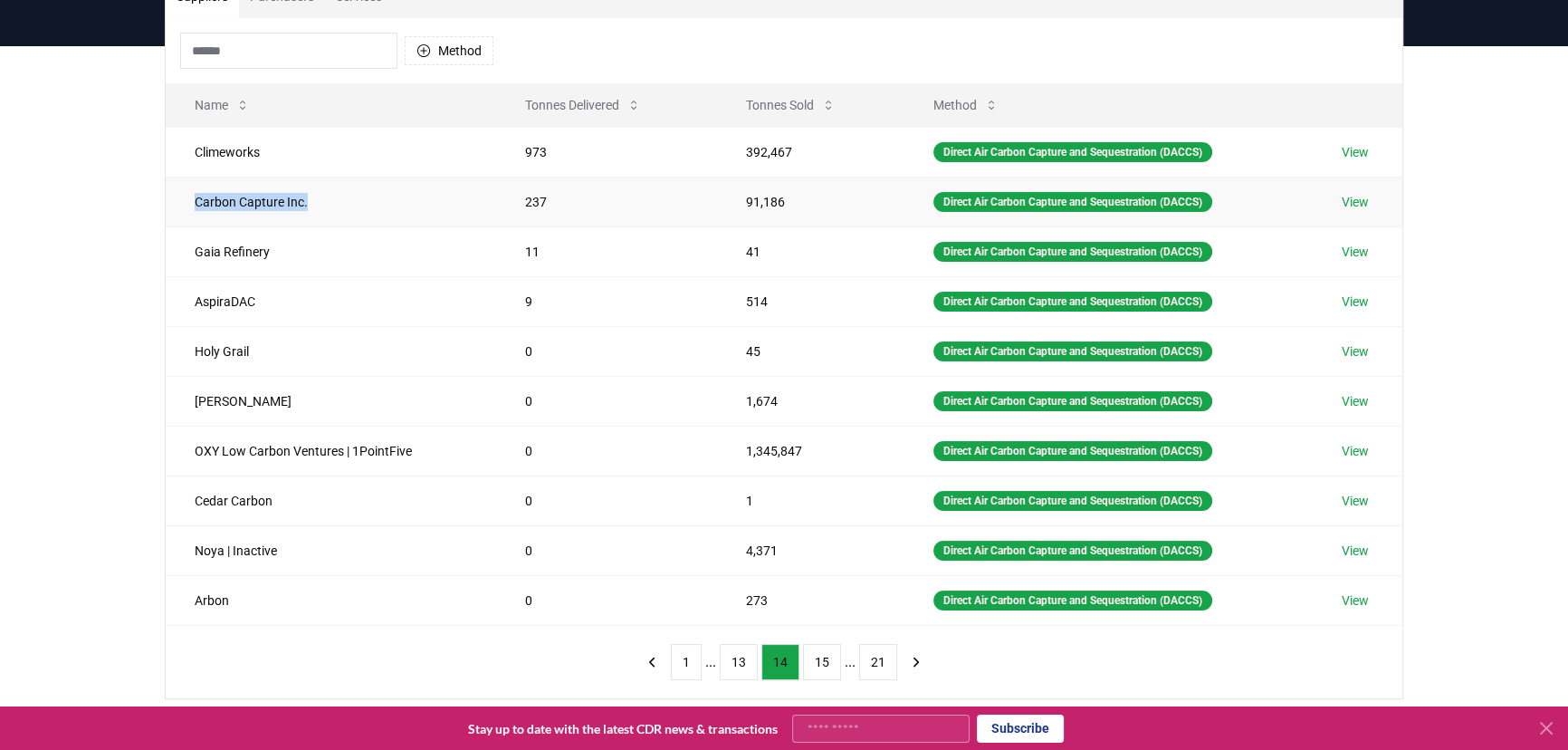
drag, startPoint x: 198, startPoint y: 201, endPoint x: 308, endPoint y: 201, distance: 110.0
click at [308, 201] on td "Carbon Capture Inc." at bounding box center [331, 201] width 330 height 50
copy td "Carbon Capture Inc."
click at [777, 101] on button "Tonnes Sold" at bounding box center [791, 105] width 119 height 36
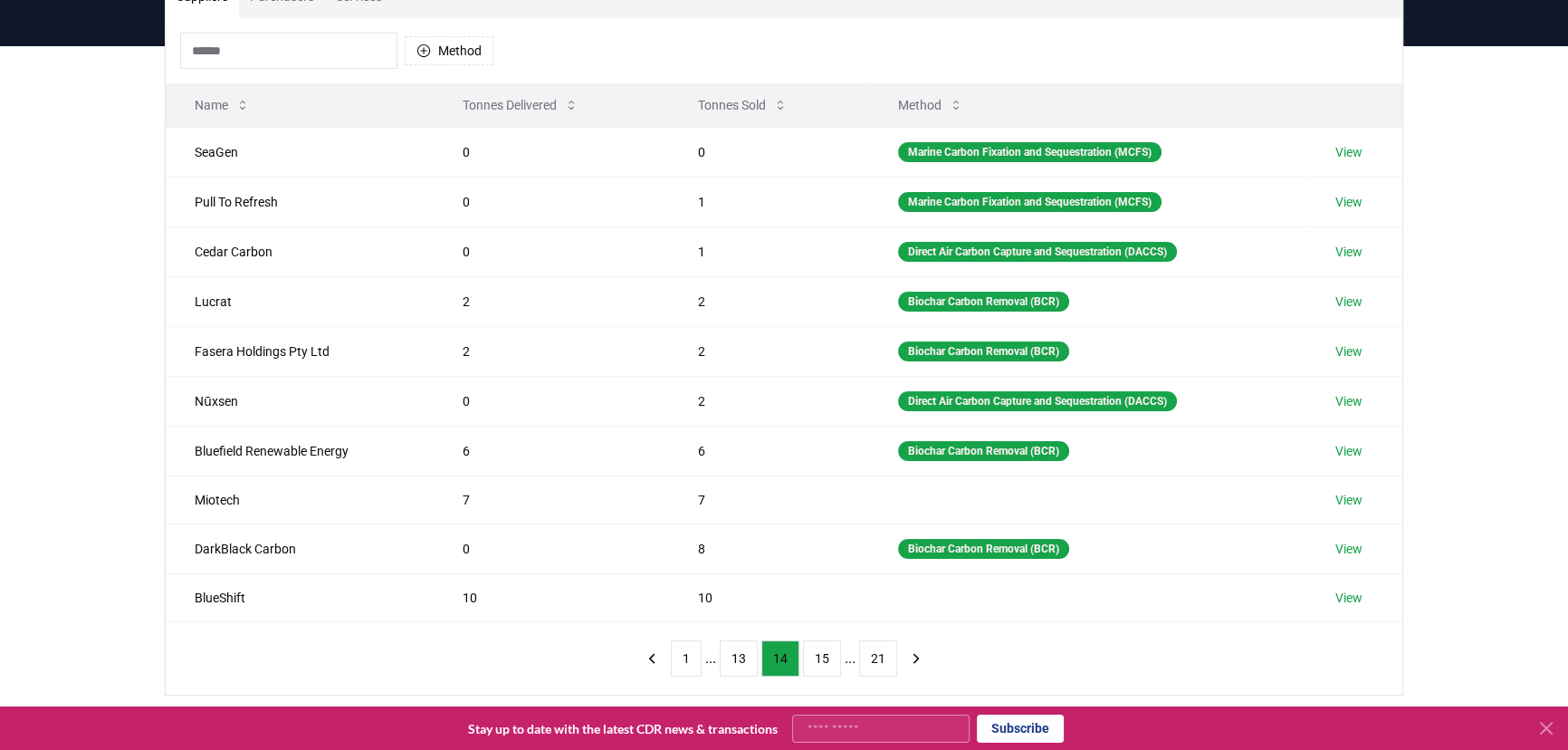
click at [949, 101] on icon at bounding box center [956, 105] width 15 height 15
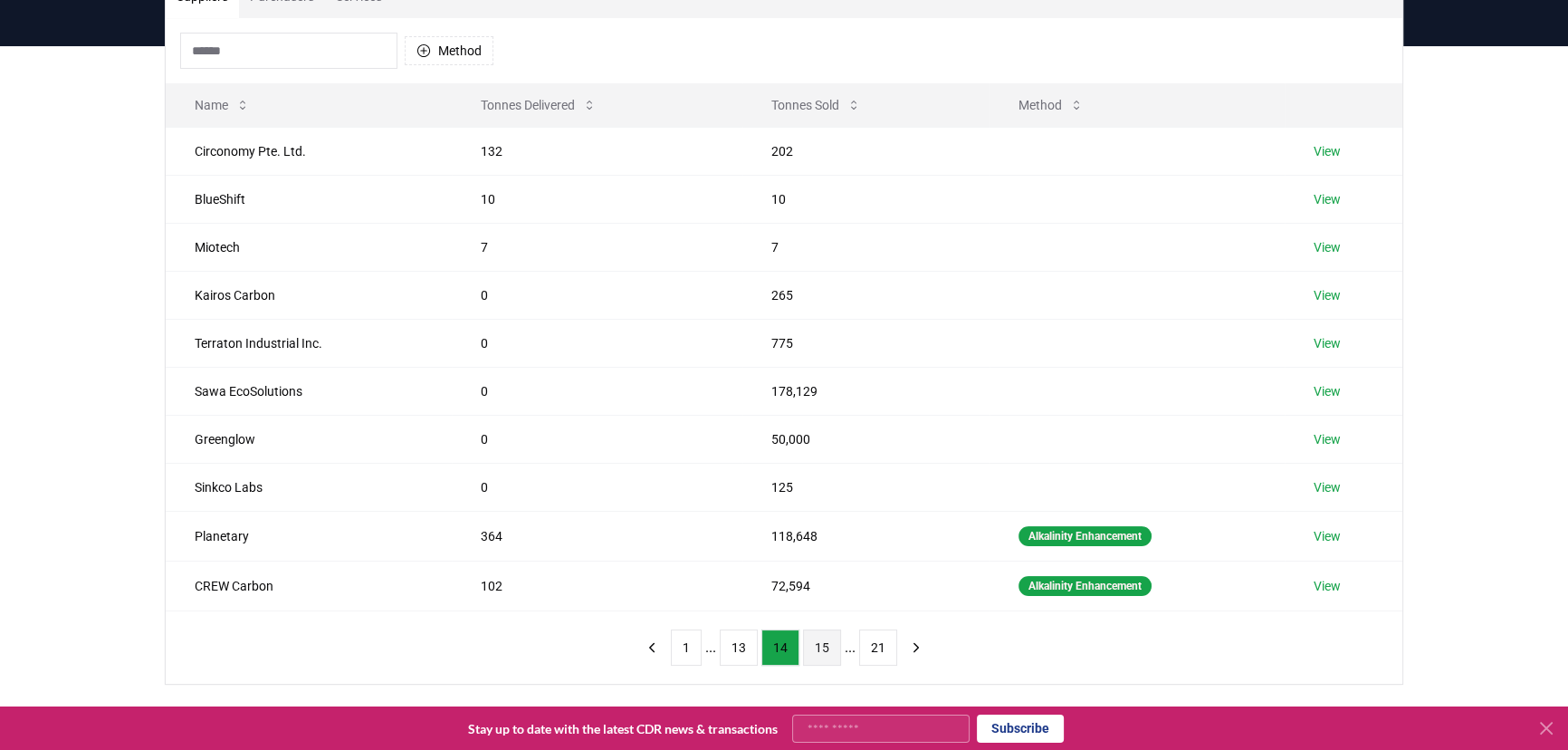
click at [825, 638] on button "15" at bounding box center [823, 648] width 38 height 36
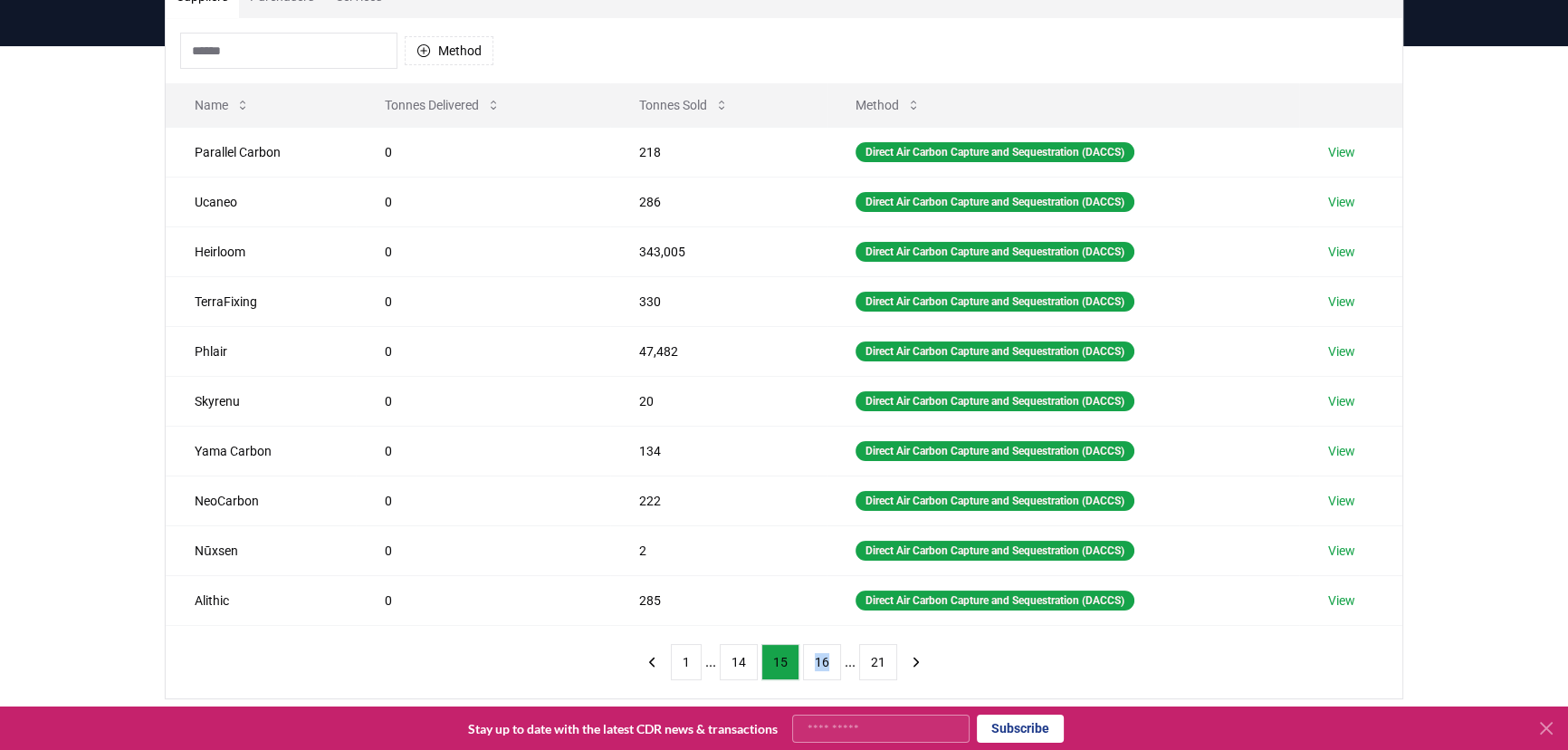
click at [825, 638] on div "1 ... 14 15 16 ... 21" at bounding box center [784, 662] width 331 height 73
click at [750, 654] on button "14" at bounding box center [739, 662] width 38 height 36
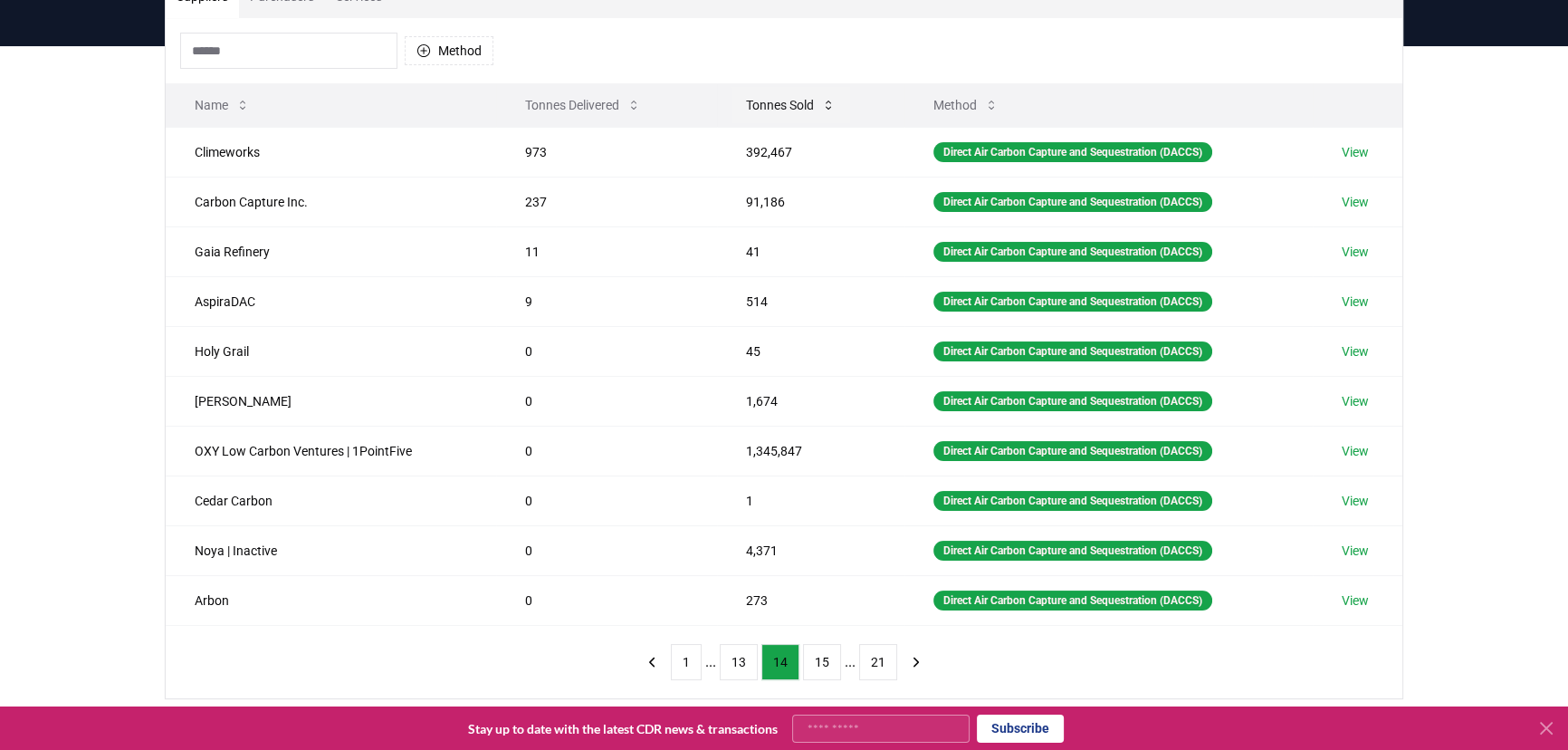
click at [805, 104] on button "Tonnes Sold" at bounding box center [791, 105] width 119 height 36
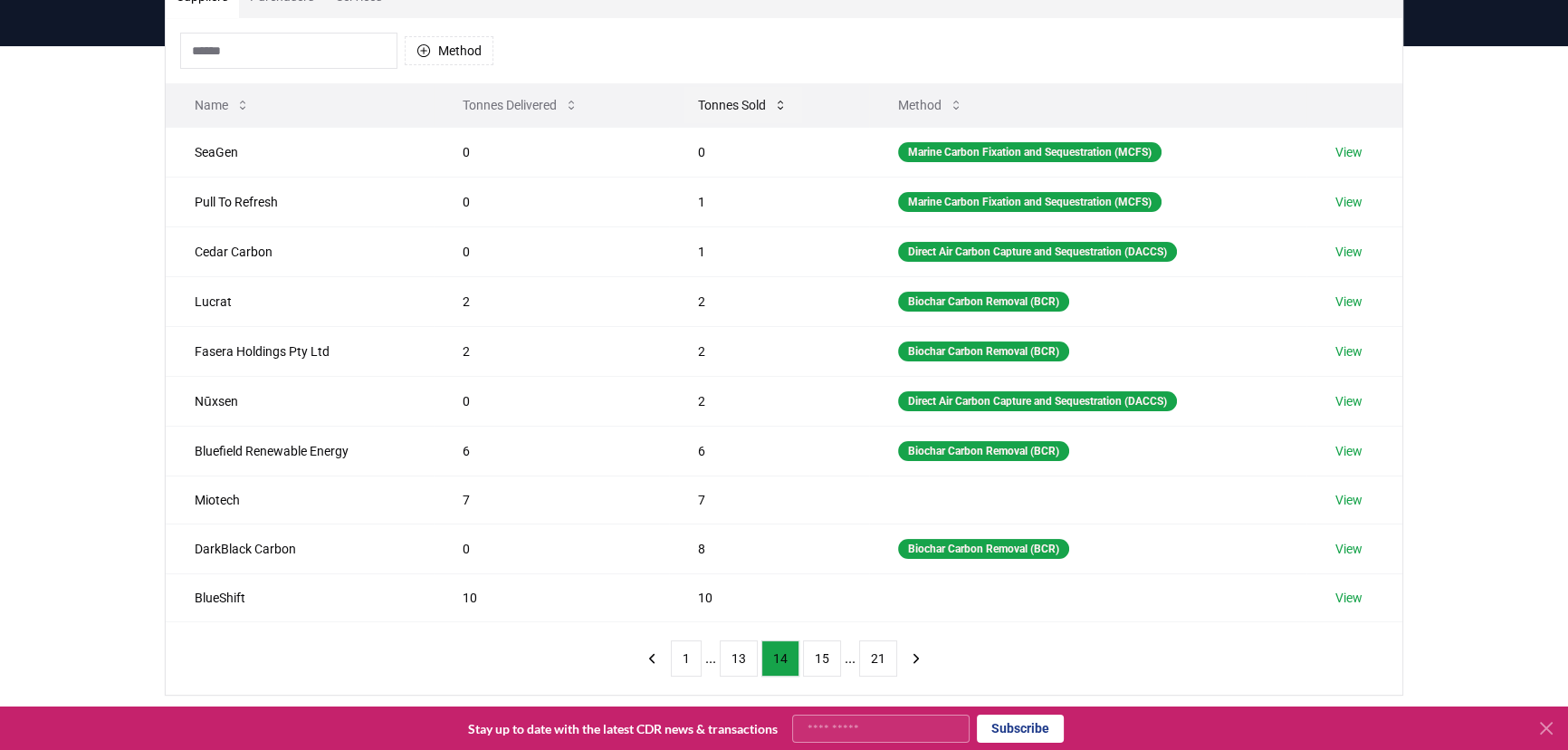
click at [768, 105] on button "Tonnes Sold" at bounding box center [743, 105] width 119 height 36
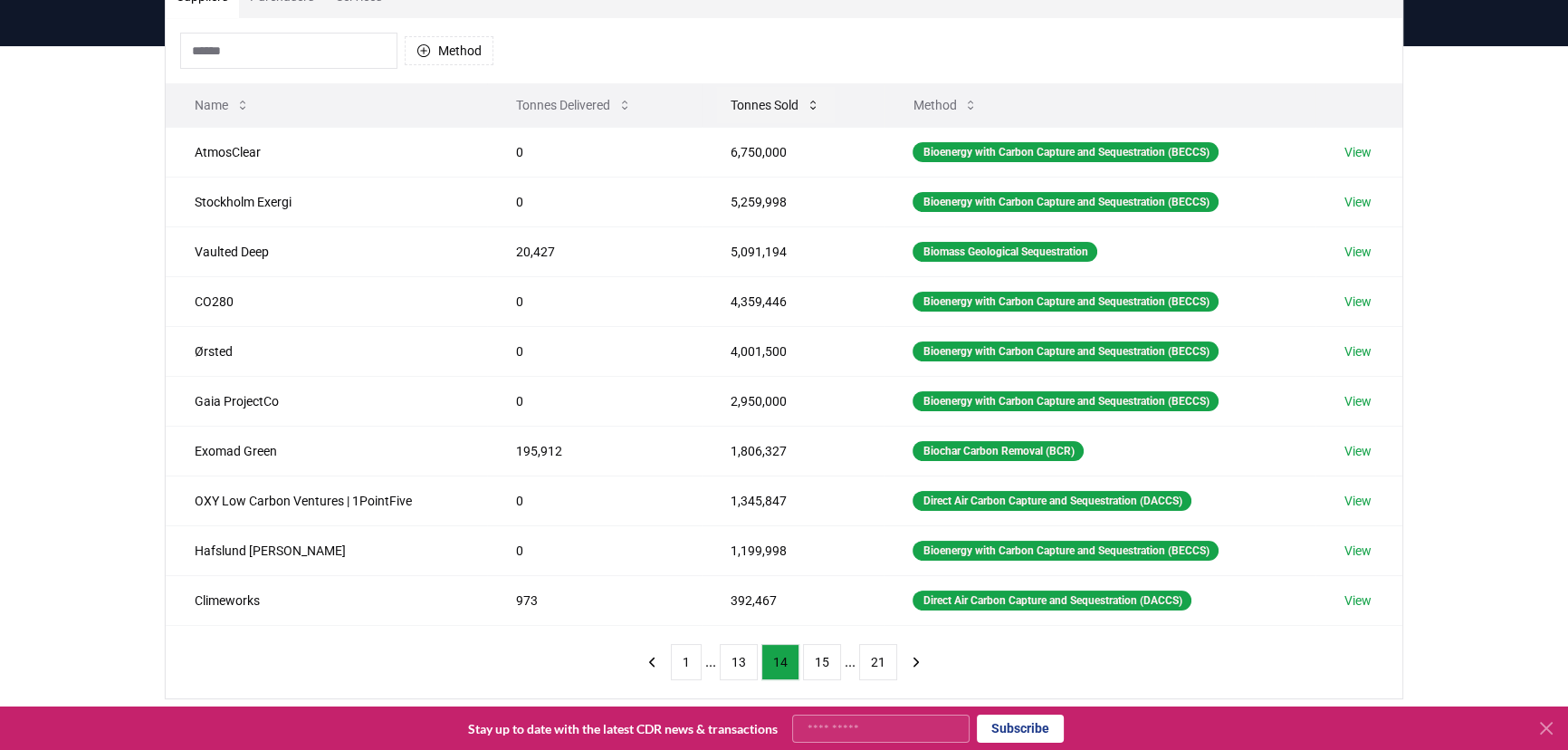
click at [768, 105] on button "Tonnes Sold" at bounding box center [775, 105] width 119 height 36
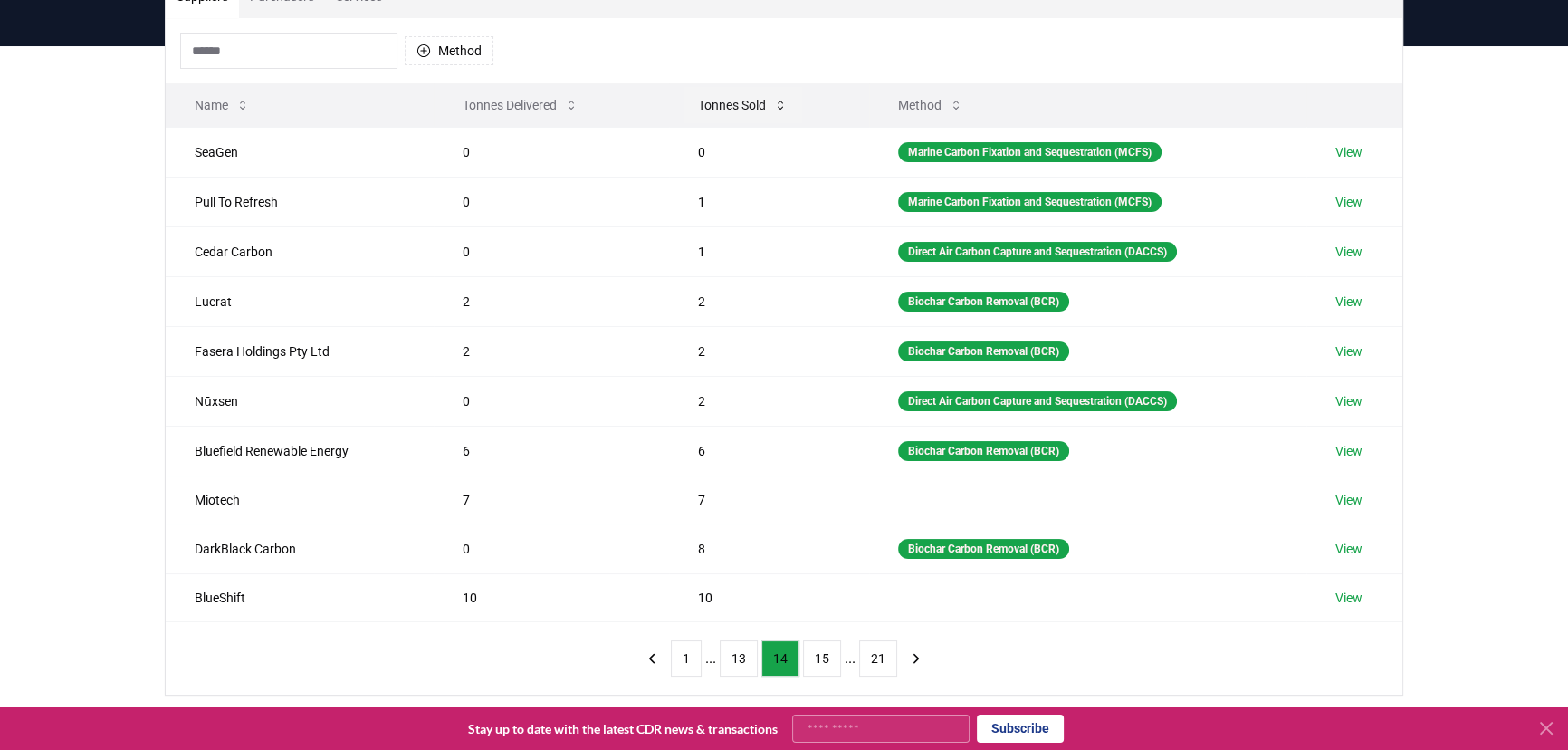
click at [768, 105] on button "Tonnes Sold" at bounding box center [743, 105] width 119 height 36
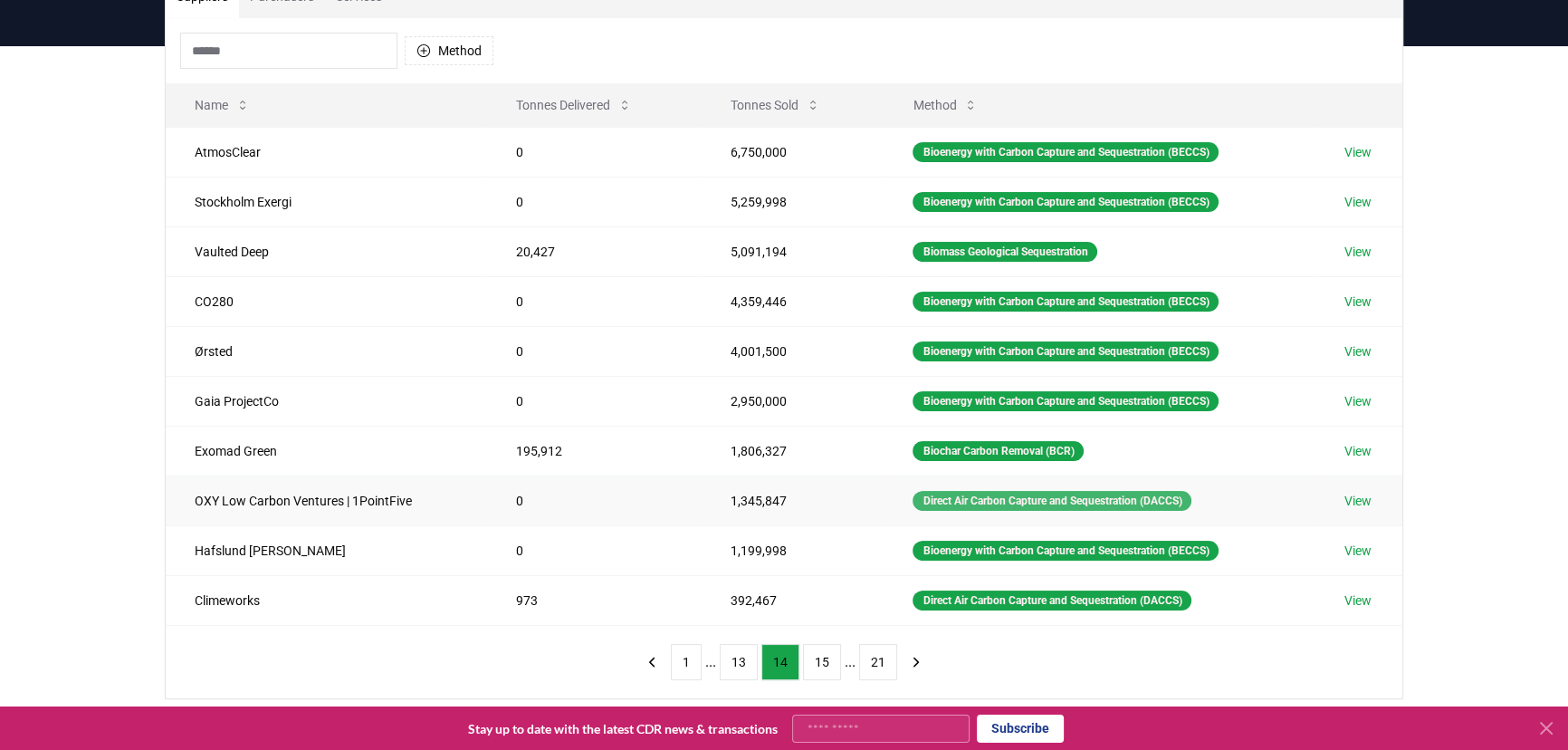
click at [946, 492] on div "Direct Air Carbon Capture and Sequestration (DACCS)" at bounding box center [1052, 501] width 279 height 20
click at [938, 102] on button "Method" at bounding box center [945, 105] width 94 height 36
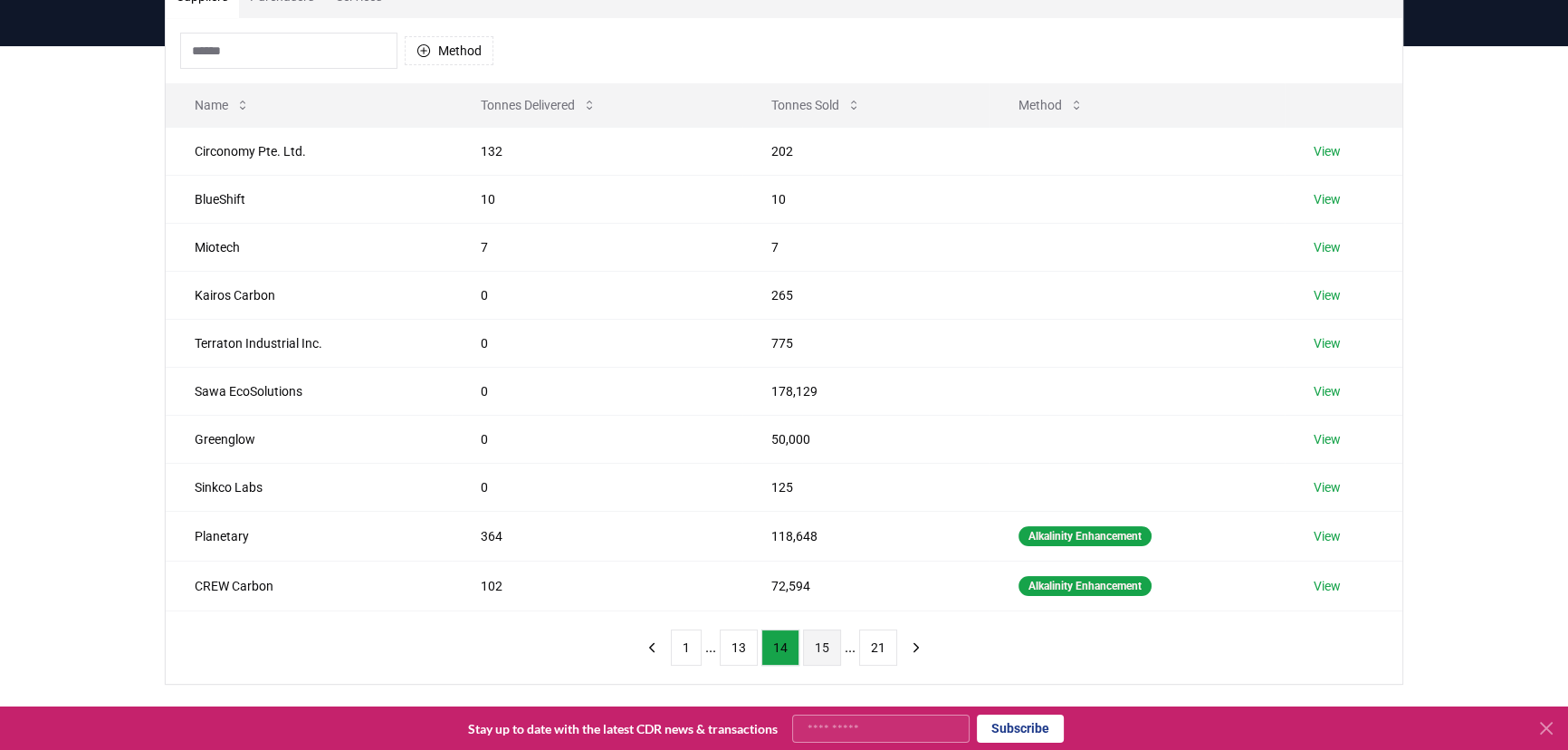
click at [824, 649] on button "15" at bounding box center [823, 648] width 38 height 36
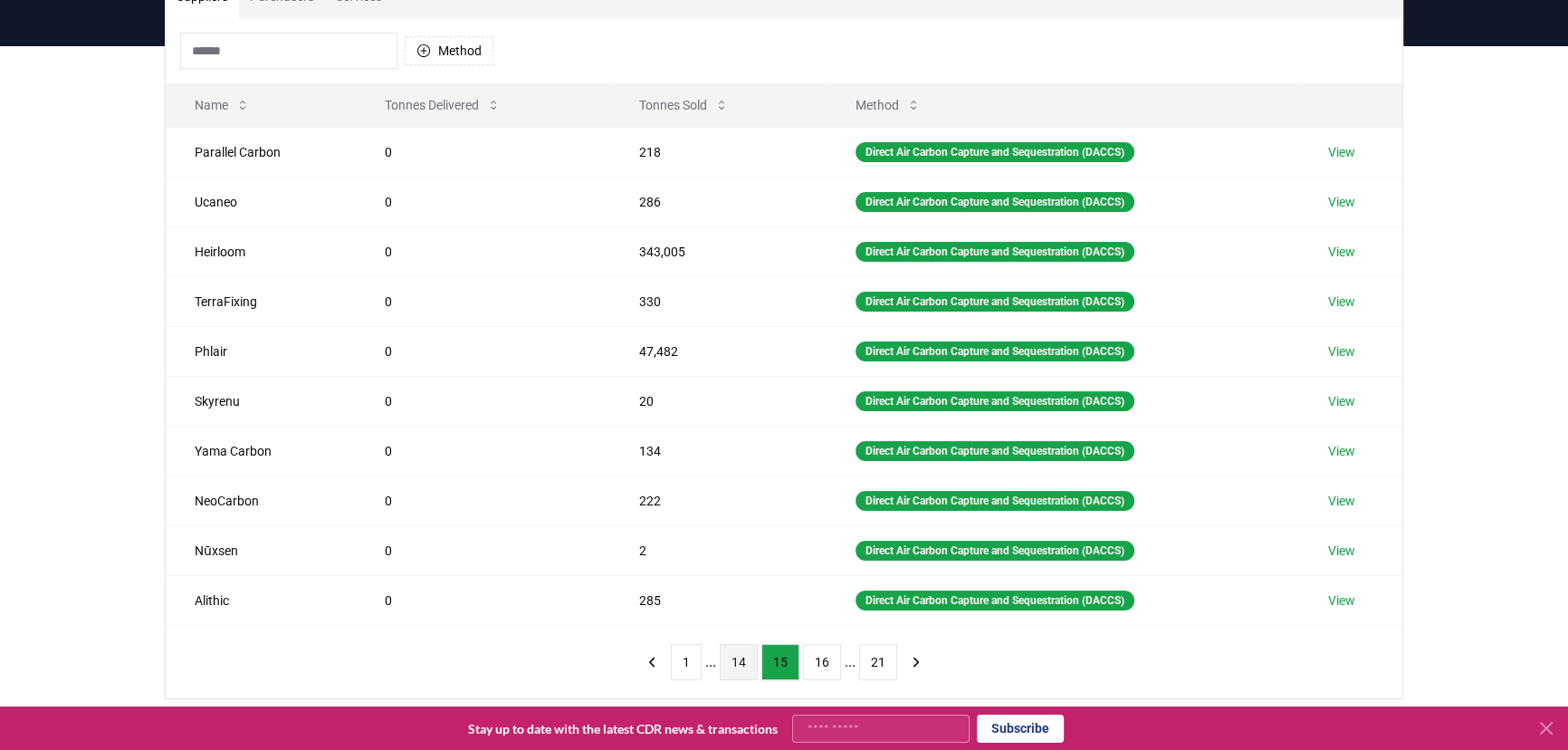
click at [743, 659] on button "14" at bounding box center [739, 662] width 38 height 36
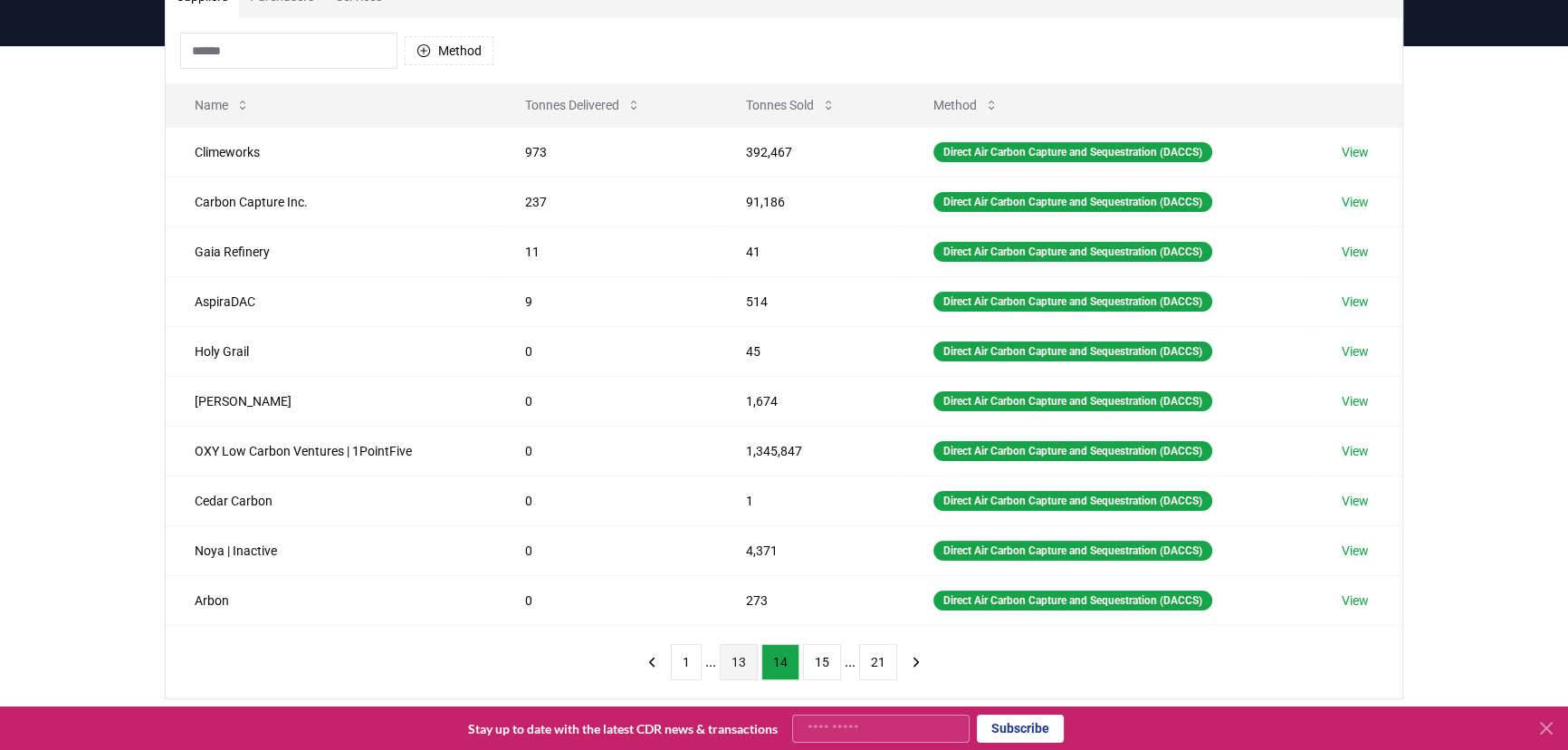
click at [745, 660] on button "13" at bounding box center [739, 662] width 38 height 36
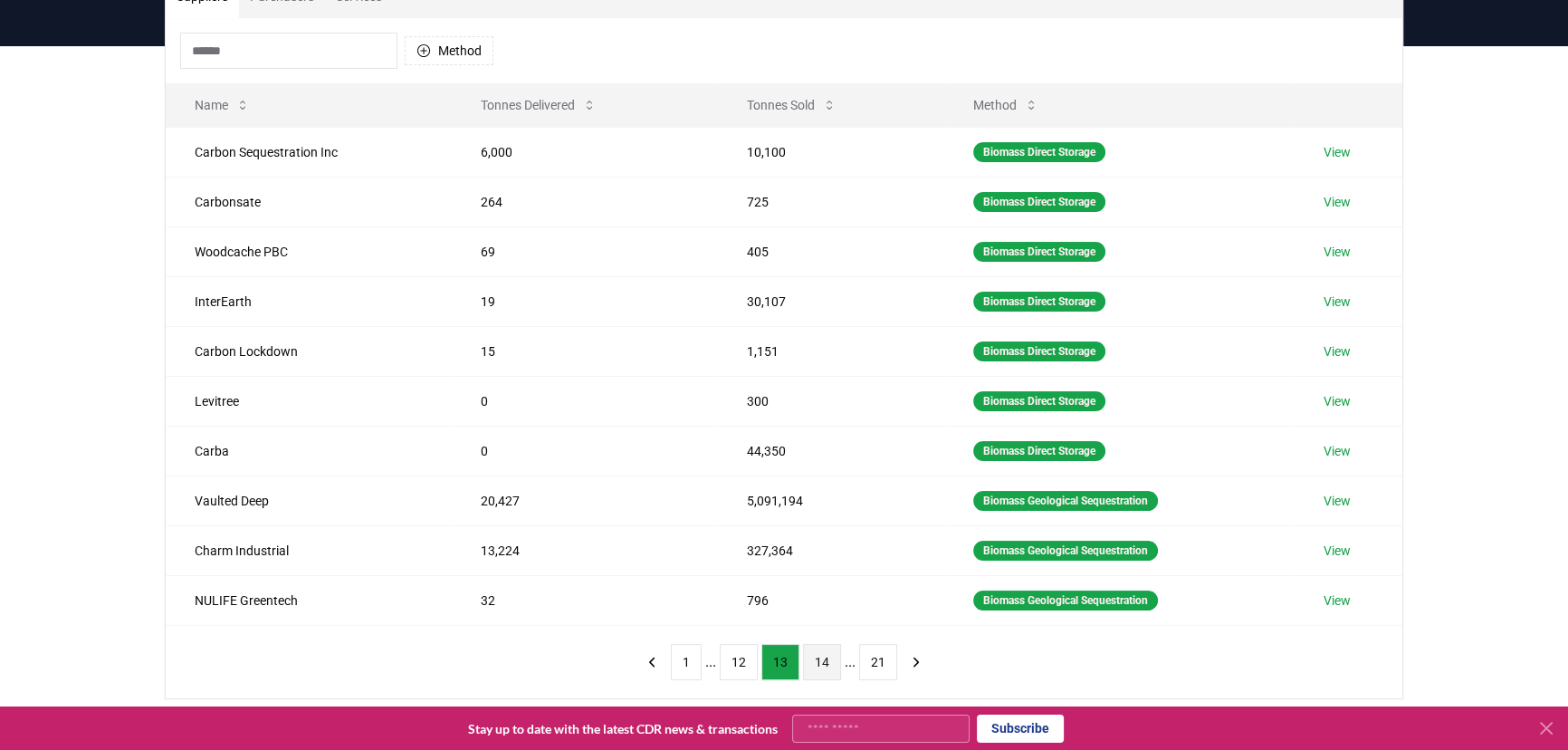
click at [815, 654] on button "14" at bounding box center [823, 662] width 38 height 36
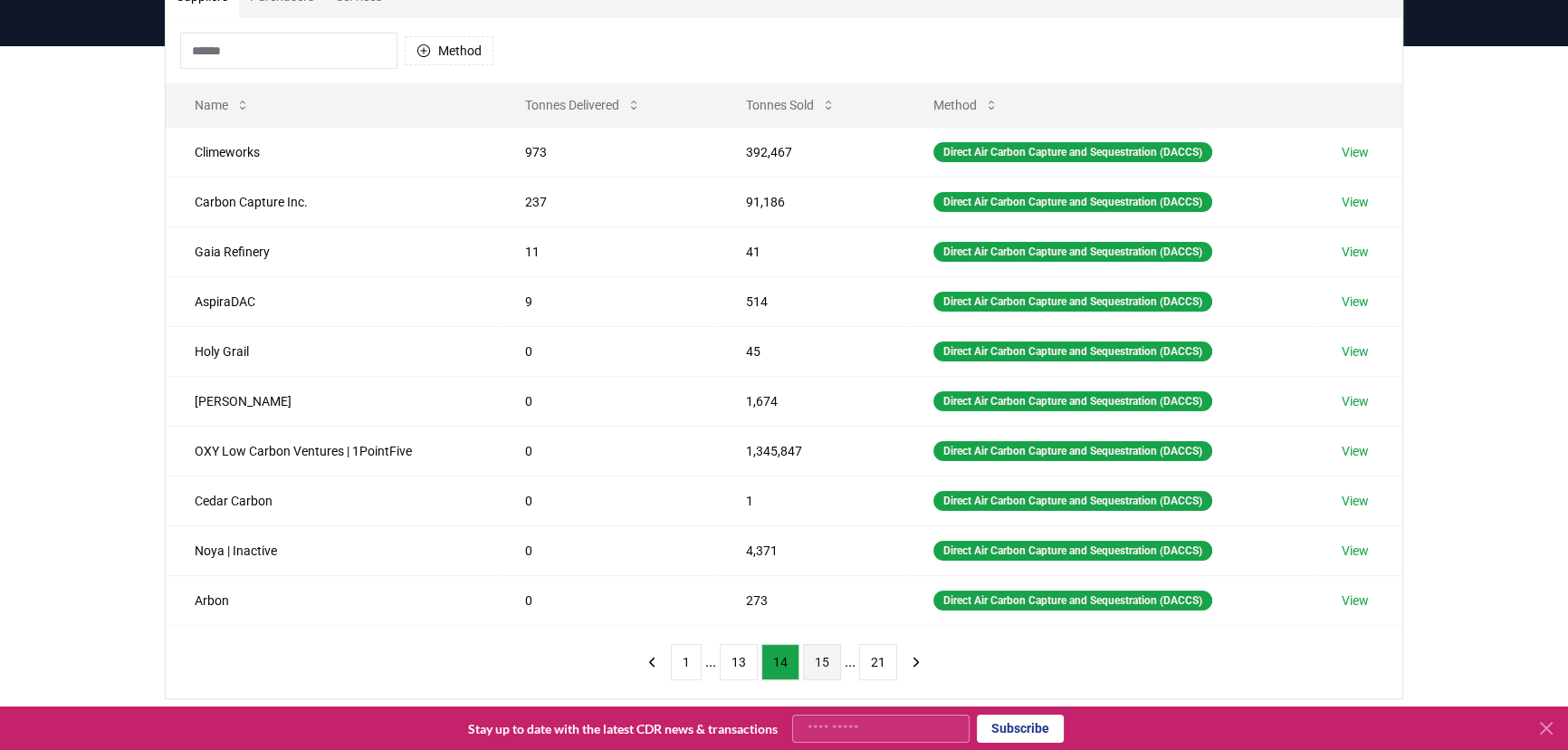
click at [815, 659] on button "15" at bounding box center [823, 662] width 38 height 36
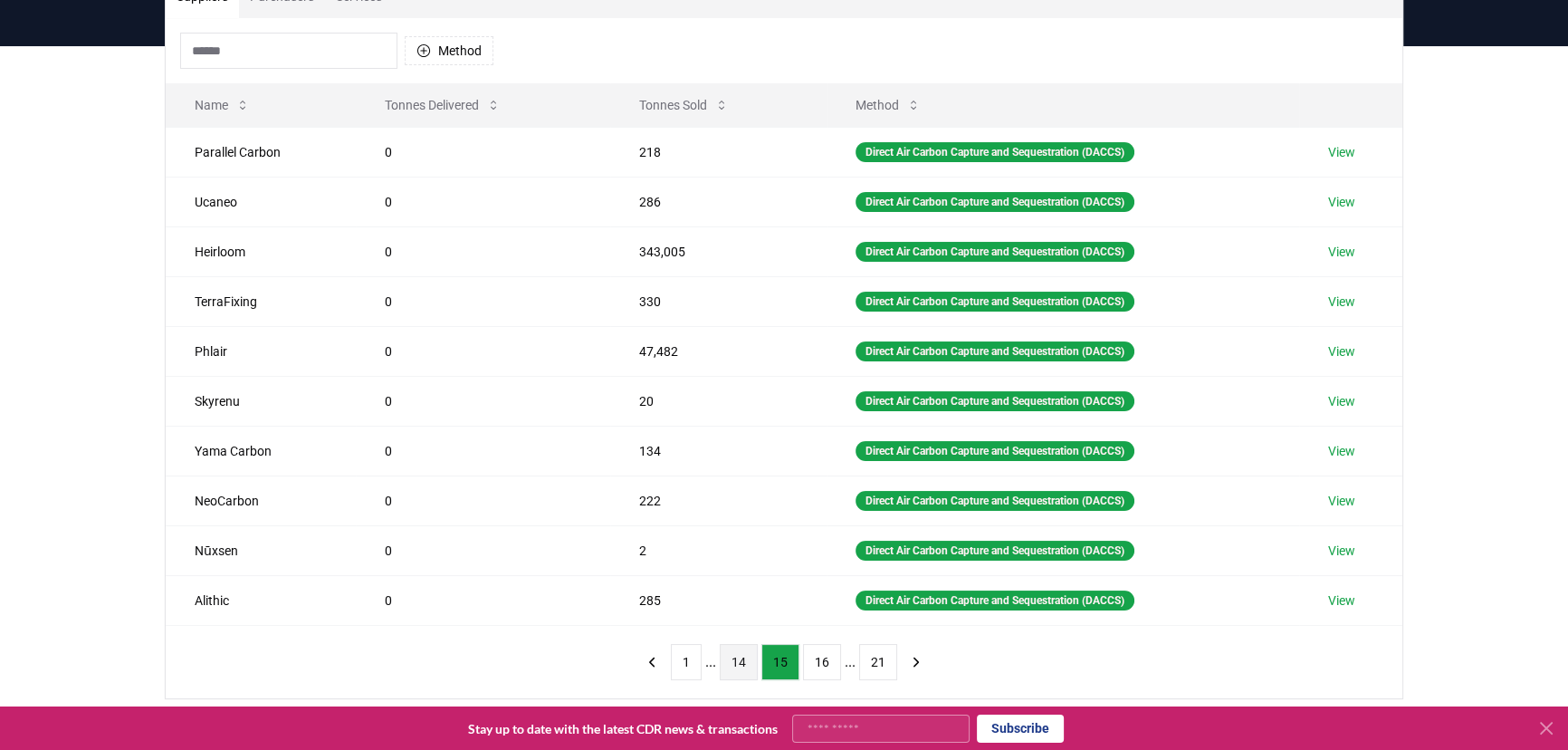
click at [737, 664] on button "14" at bounding box center [739, 662] width 38 height 36
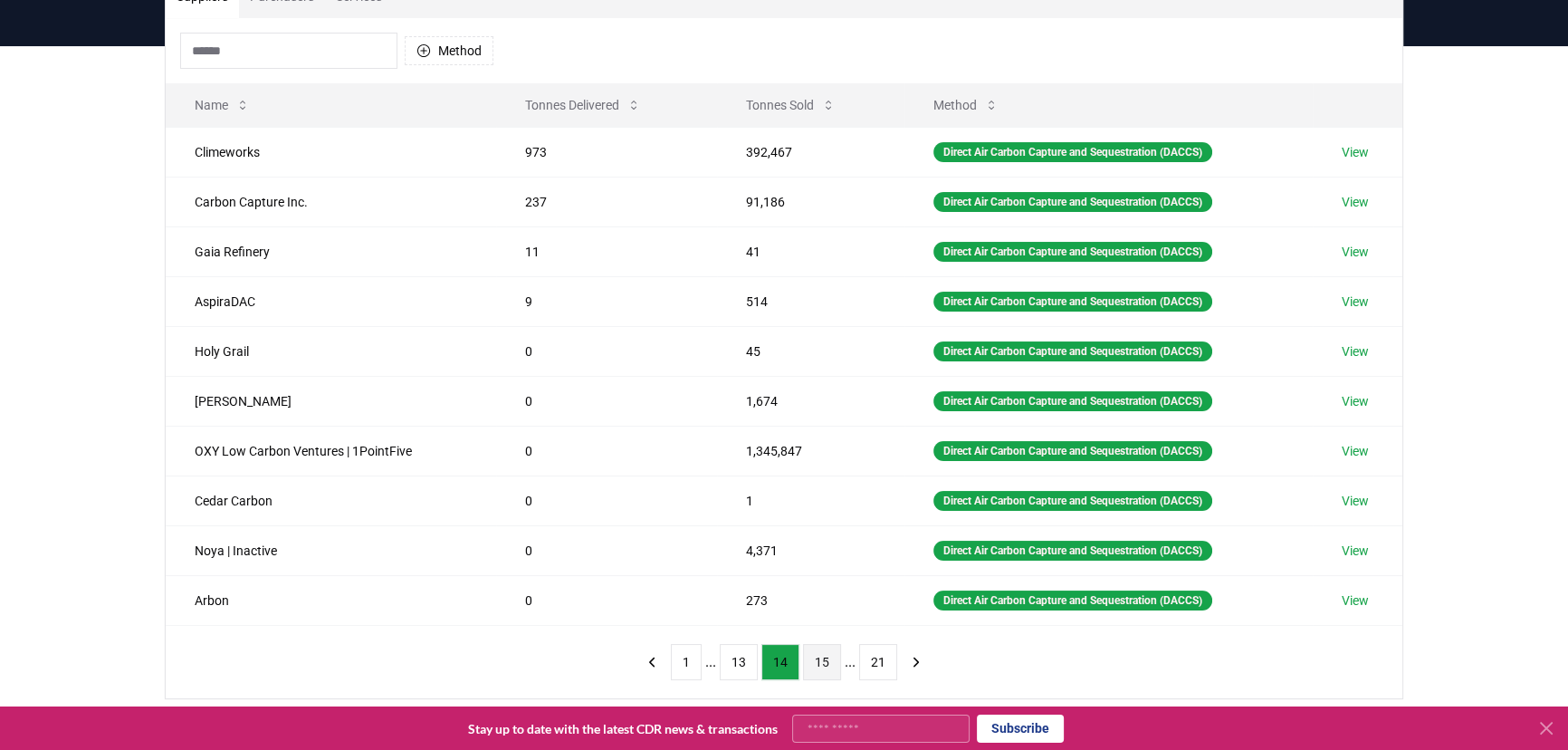
click at [826, 659] on button "15" at bounding box center [823, 662] width 38 height 36
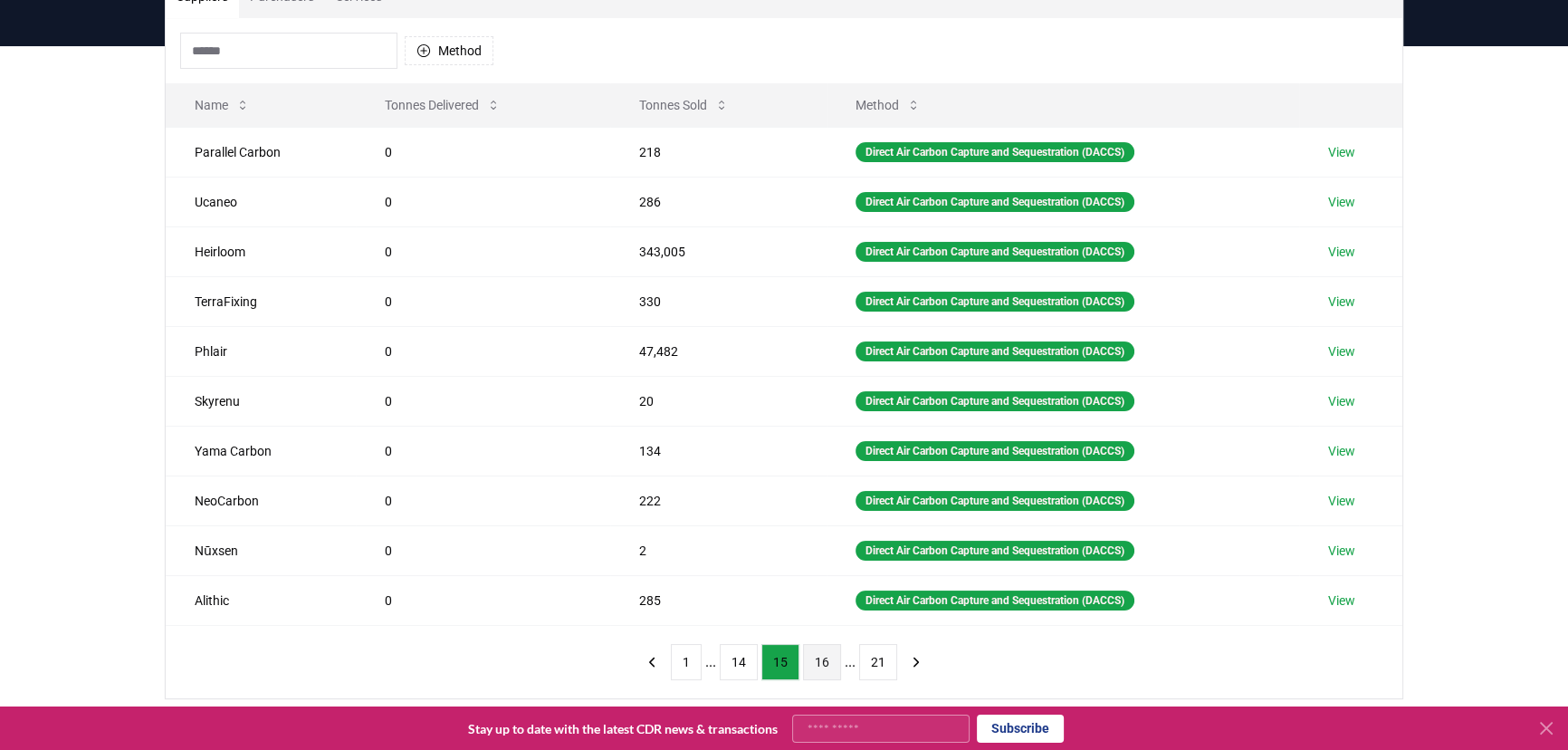
click at [824, 657] on button "16" at bounding box center [823, 662] width 38 height 36
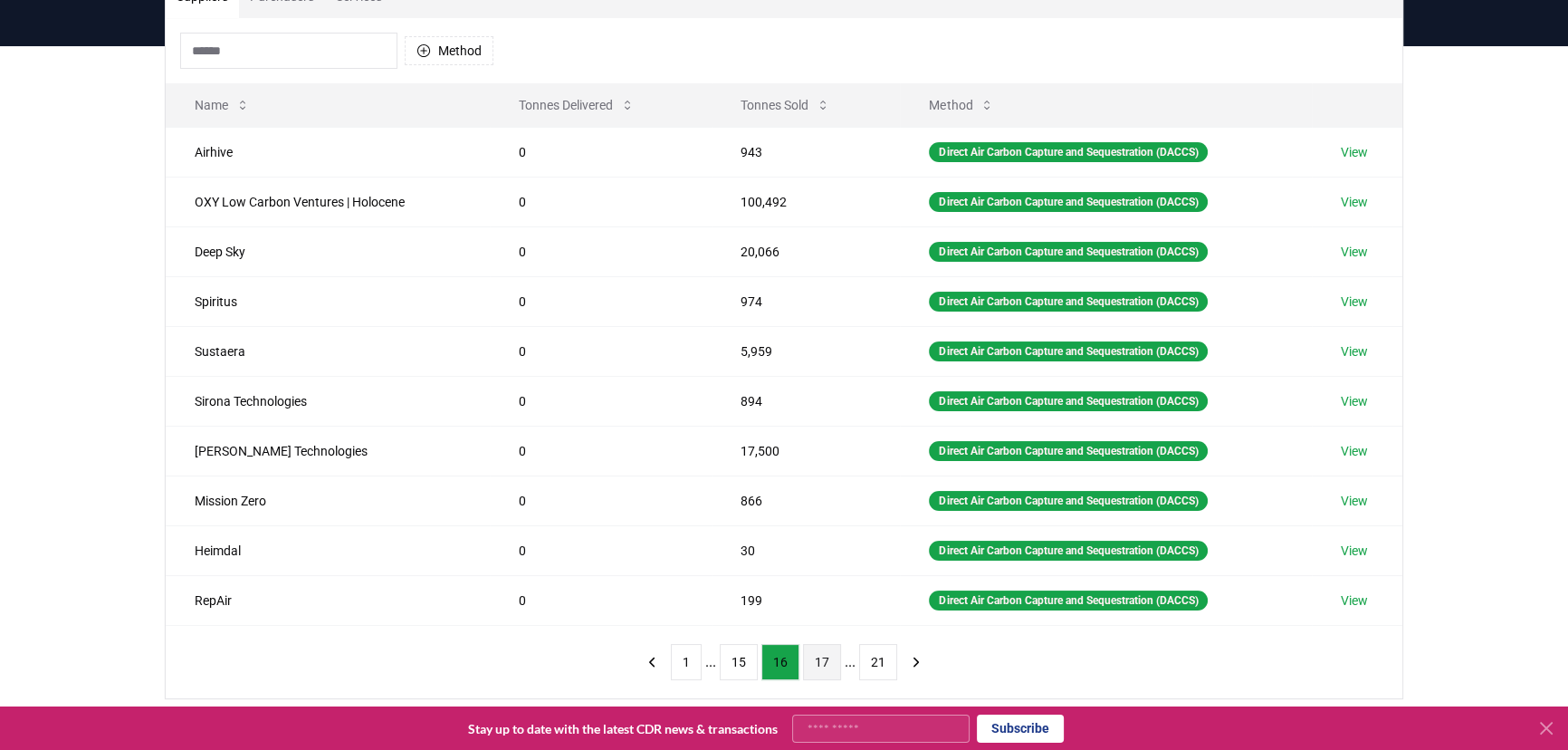
click at [813, 655] on button "17" at bounding box center [823, 662] width 38 height 36
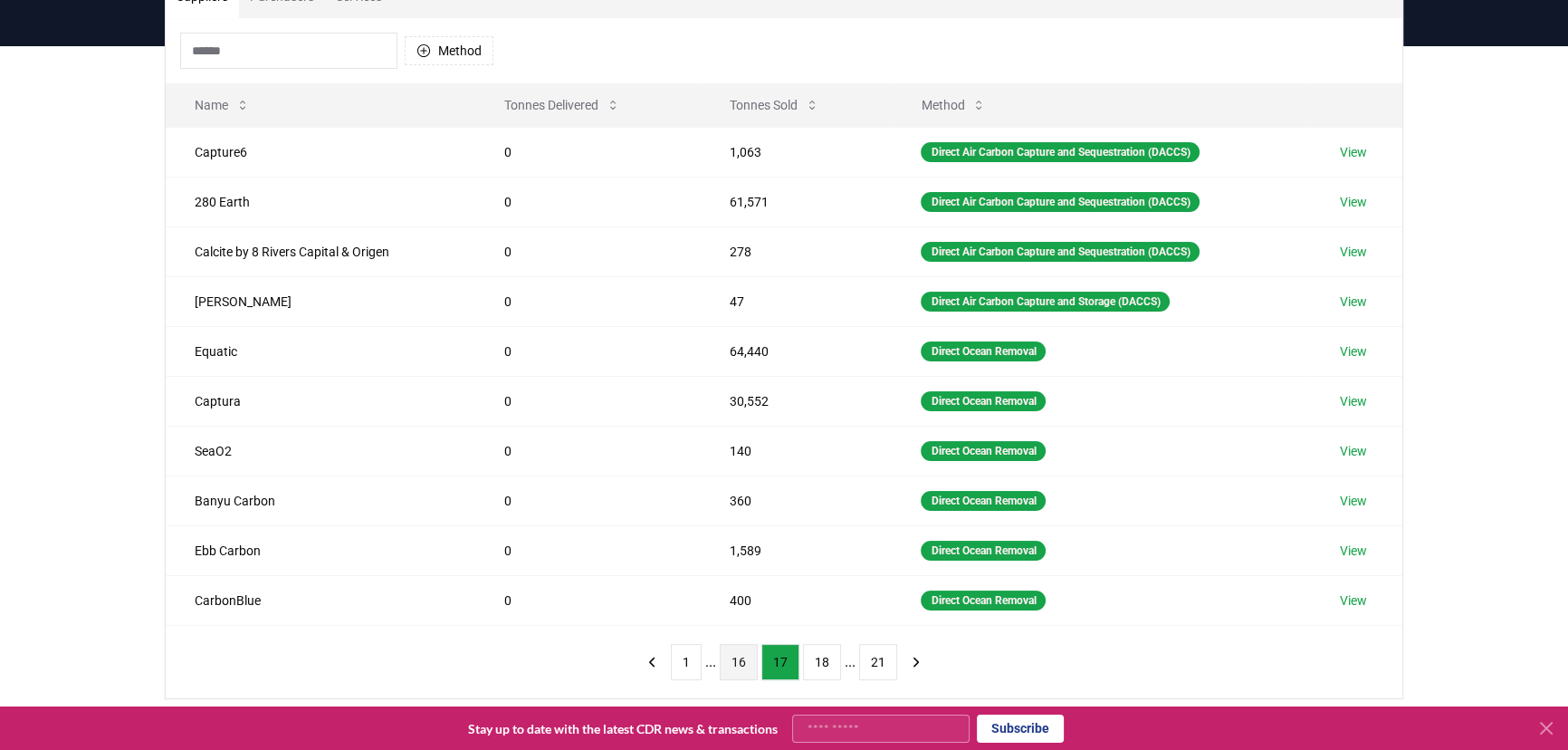
click at [741, 653] on button "16" at bounding box center [739, 662] width 38 height 36
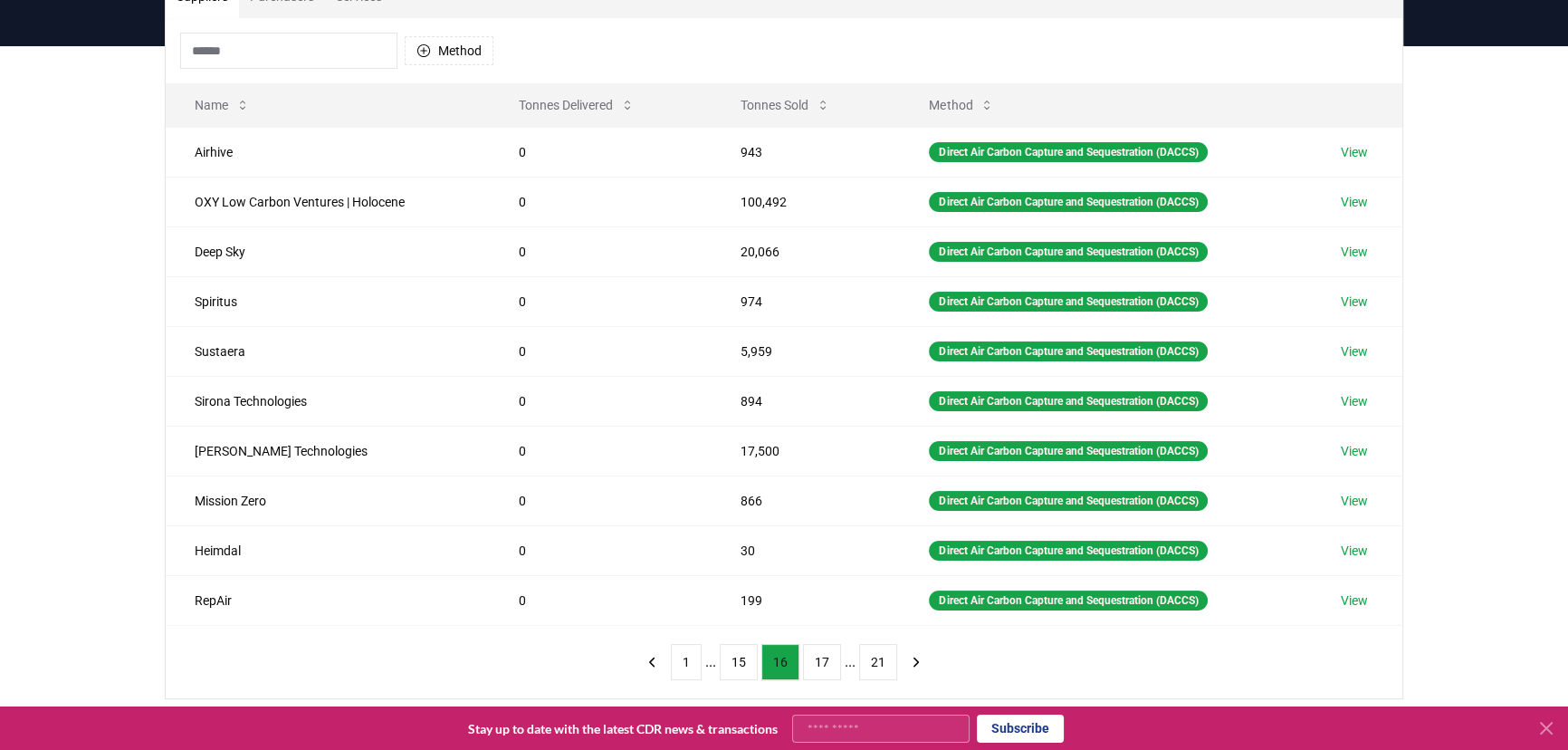
click at [741, 653] on button "15" at bounding box center [739, 662] width 38 height 36
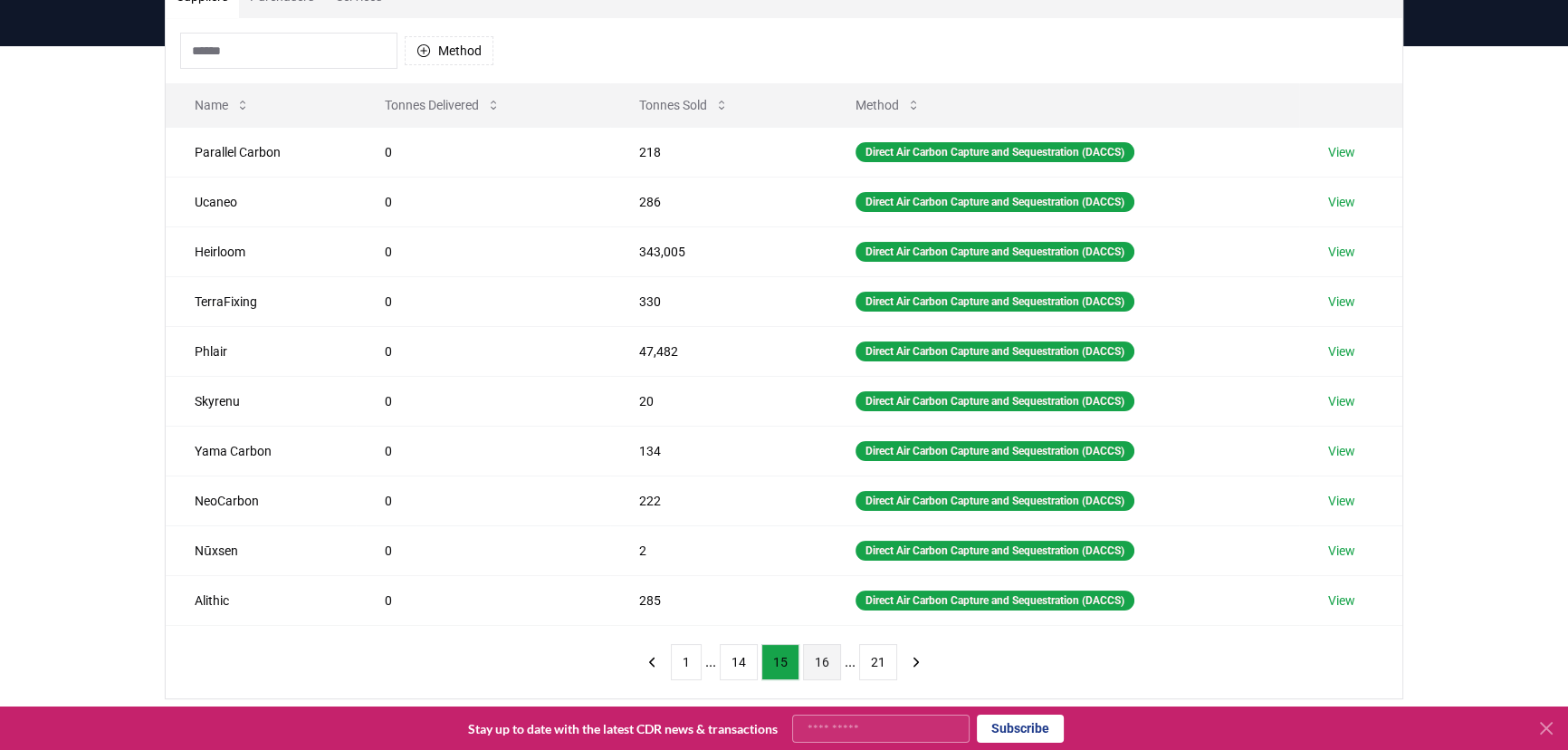
click at [741, 653] on button "14" at bounding box center [739, 662] width 38 height 36
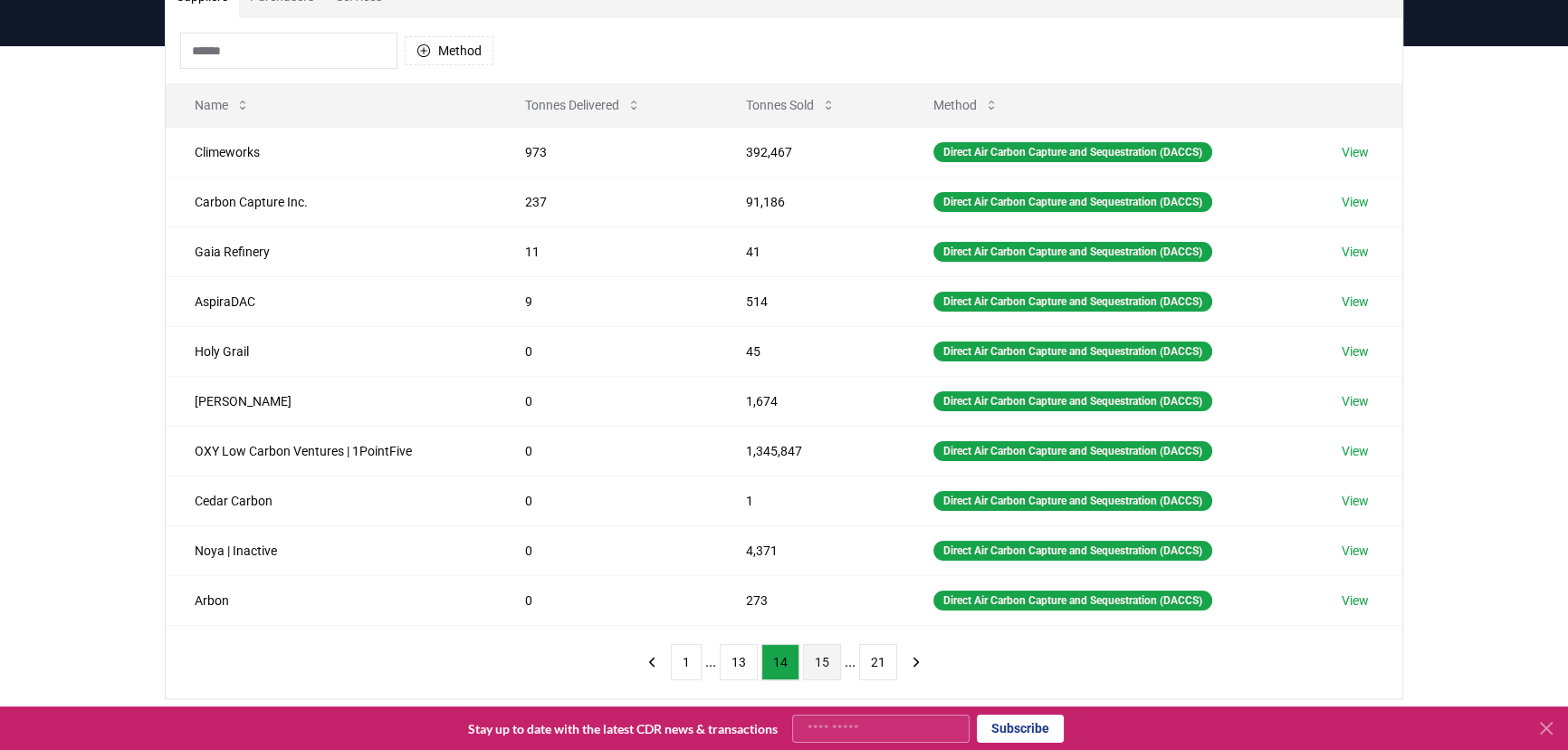
click at [833, 665] on button "15" at bounding box center [823, 662] width 38 height 36
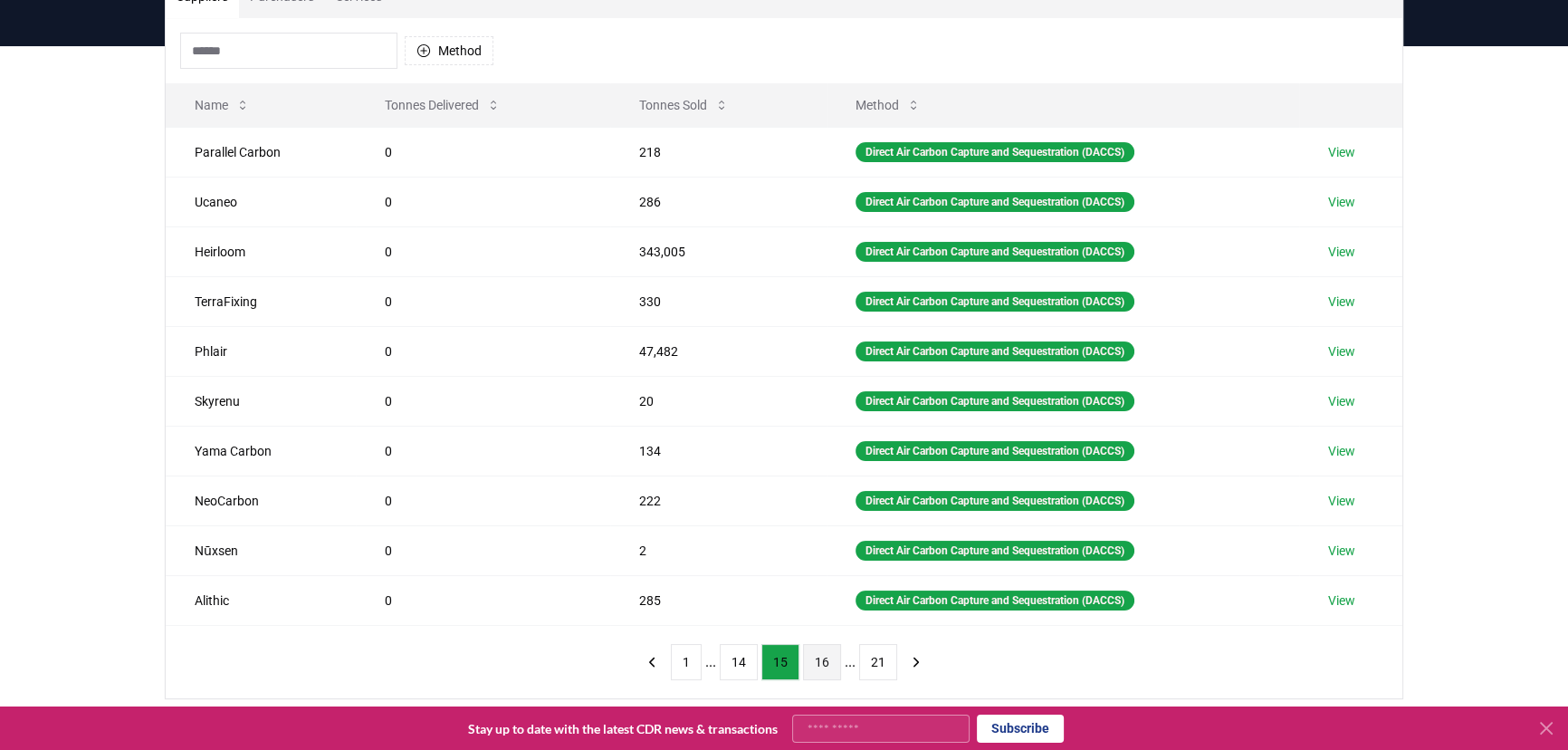
click at [833, 665] on button "16" at bounding box center [823, 662] width 38 height 36
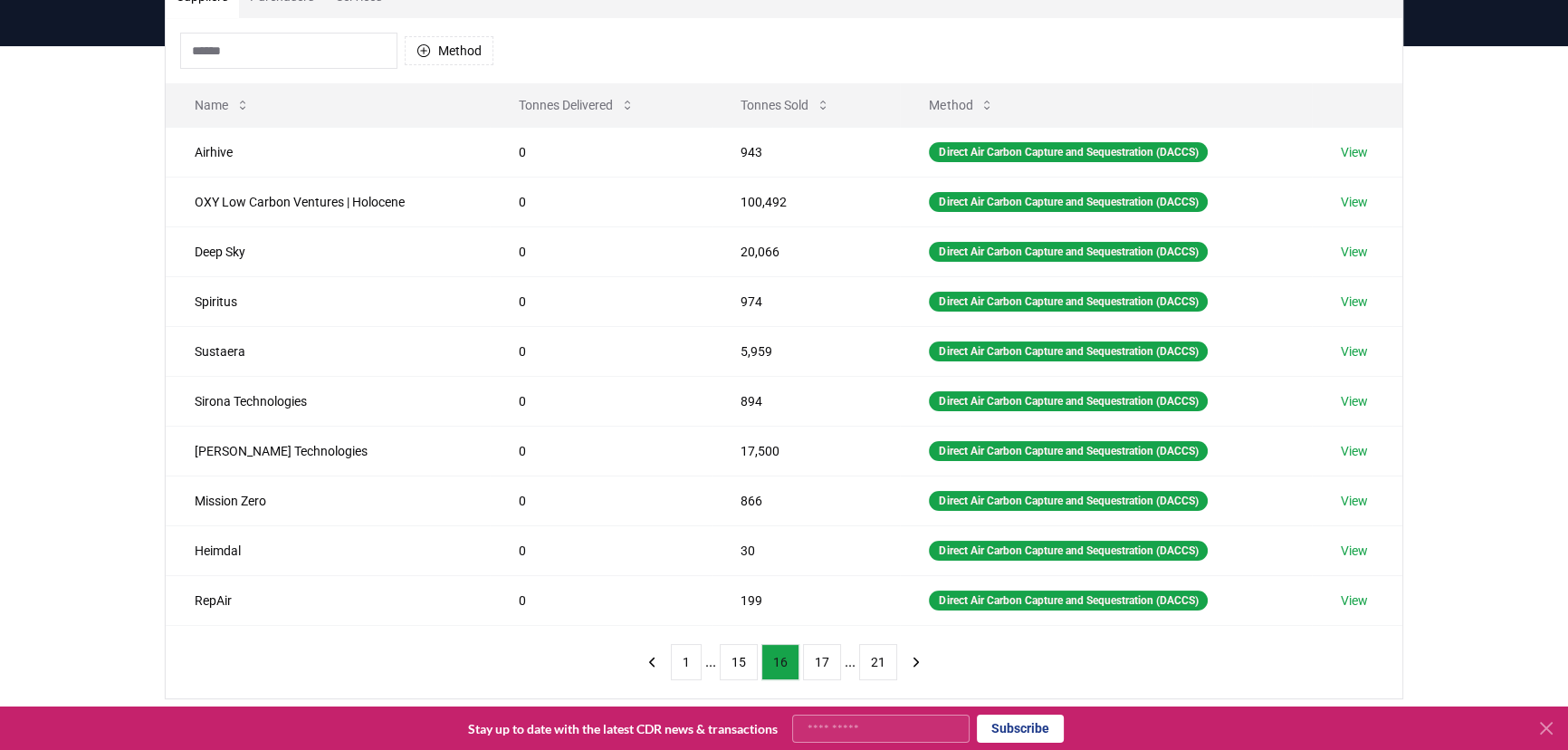
click at [833, 665] on button "17" at bounding box center [823, 662] width 38 height 36
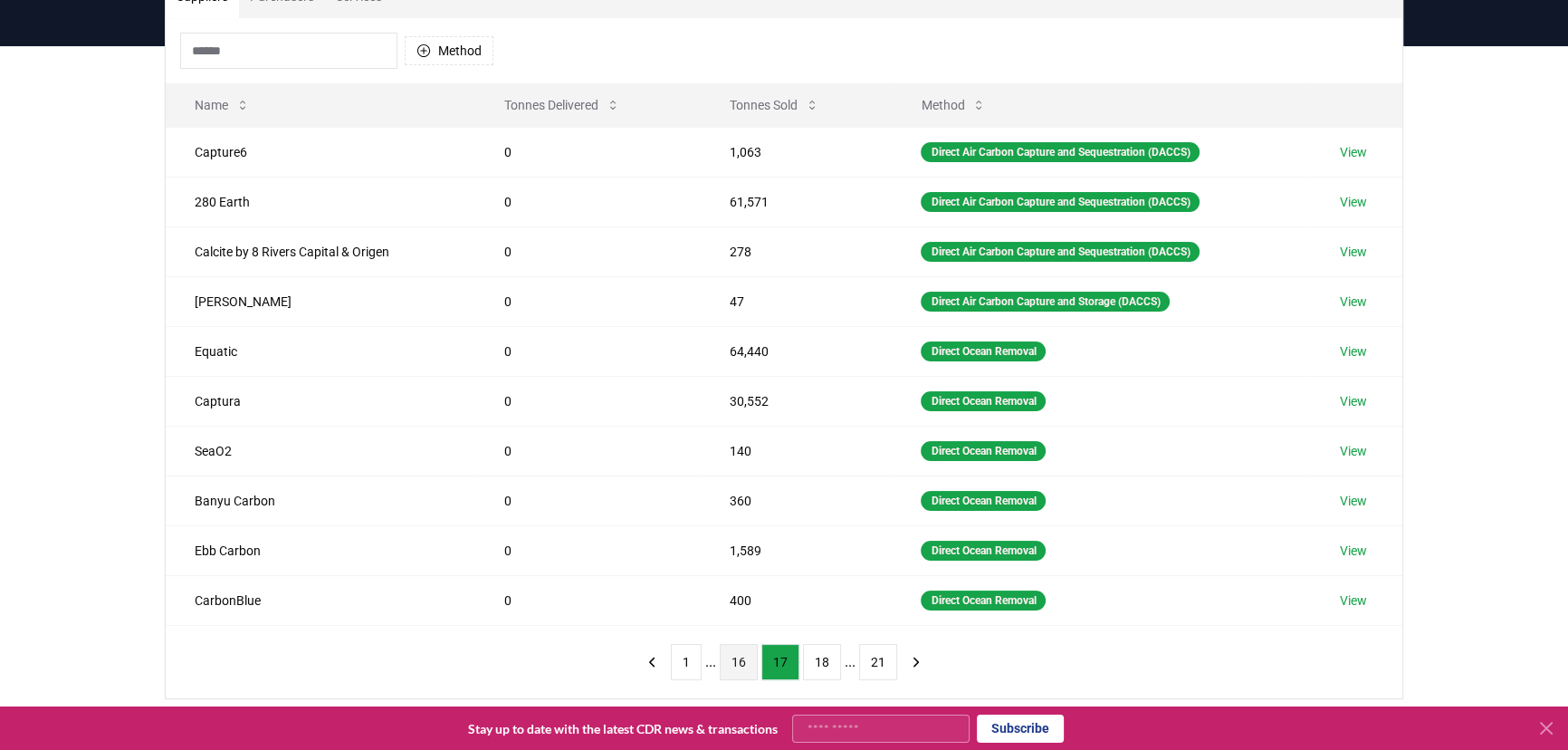
click at [748, 655] on button "16" at bounding box center [739, 662] width 38 height 36
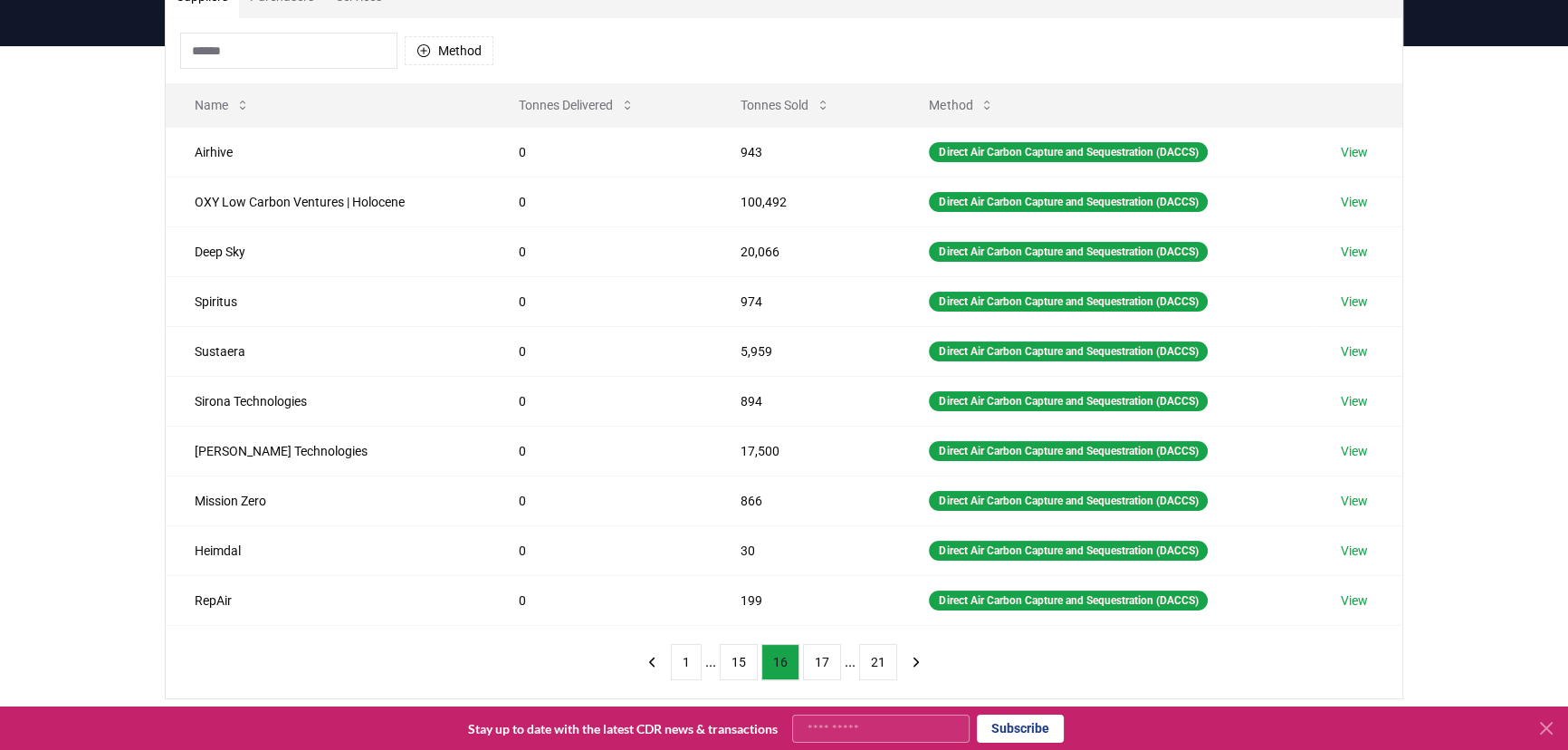
click at [748, 655] on button "15" at bounding box center [739, 662] width 38 height 36
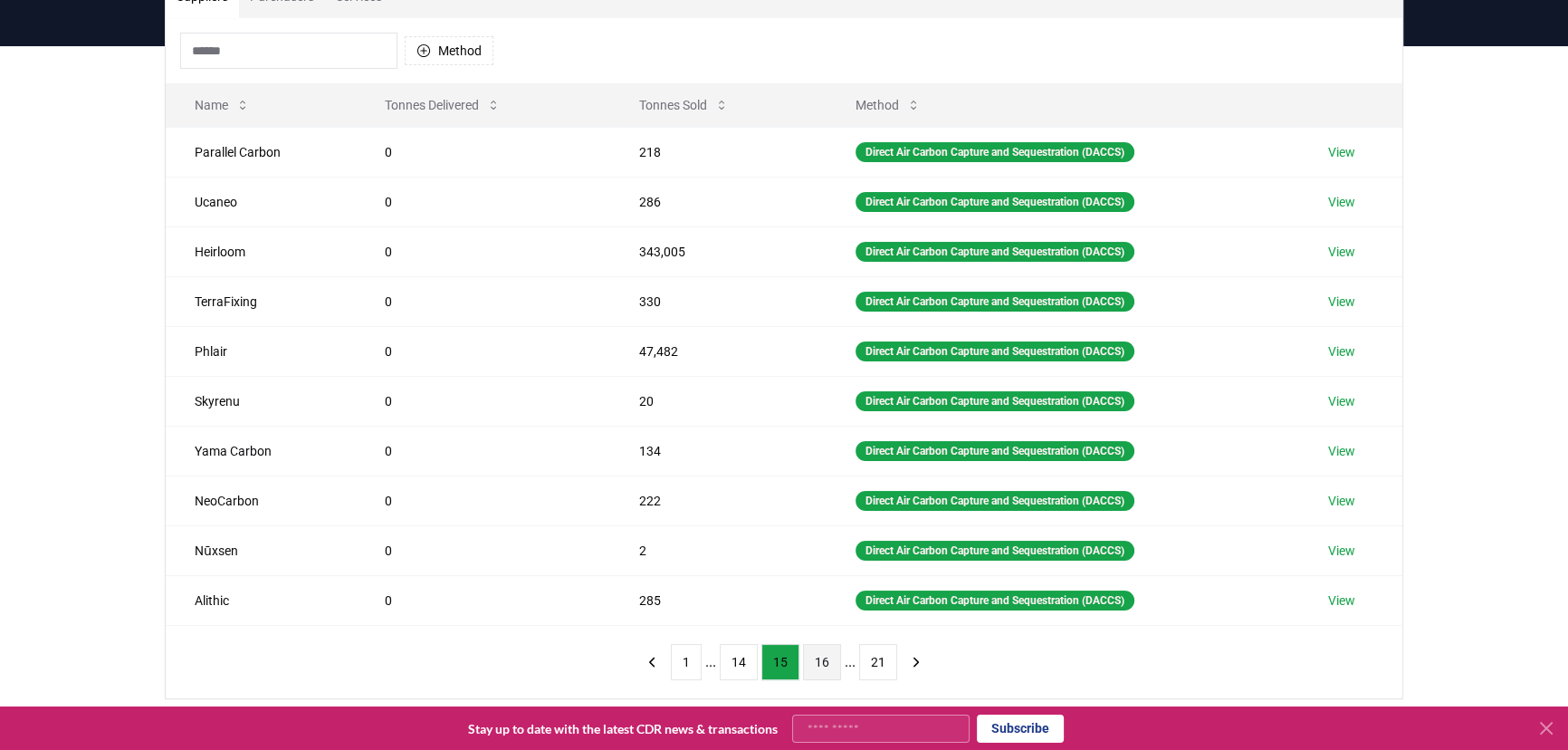
click at [748, 655] on button "14" at bounding box center [739, 662] width 38 height 36
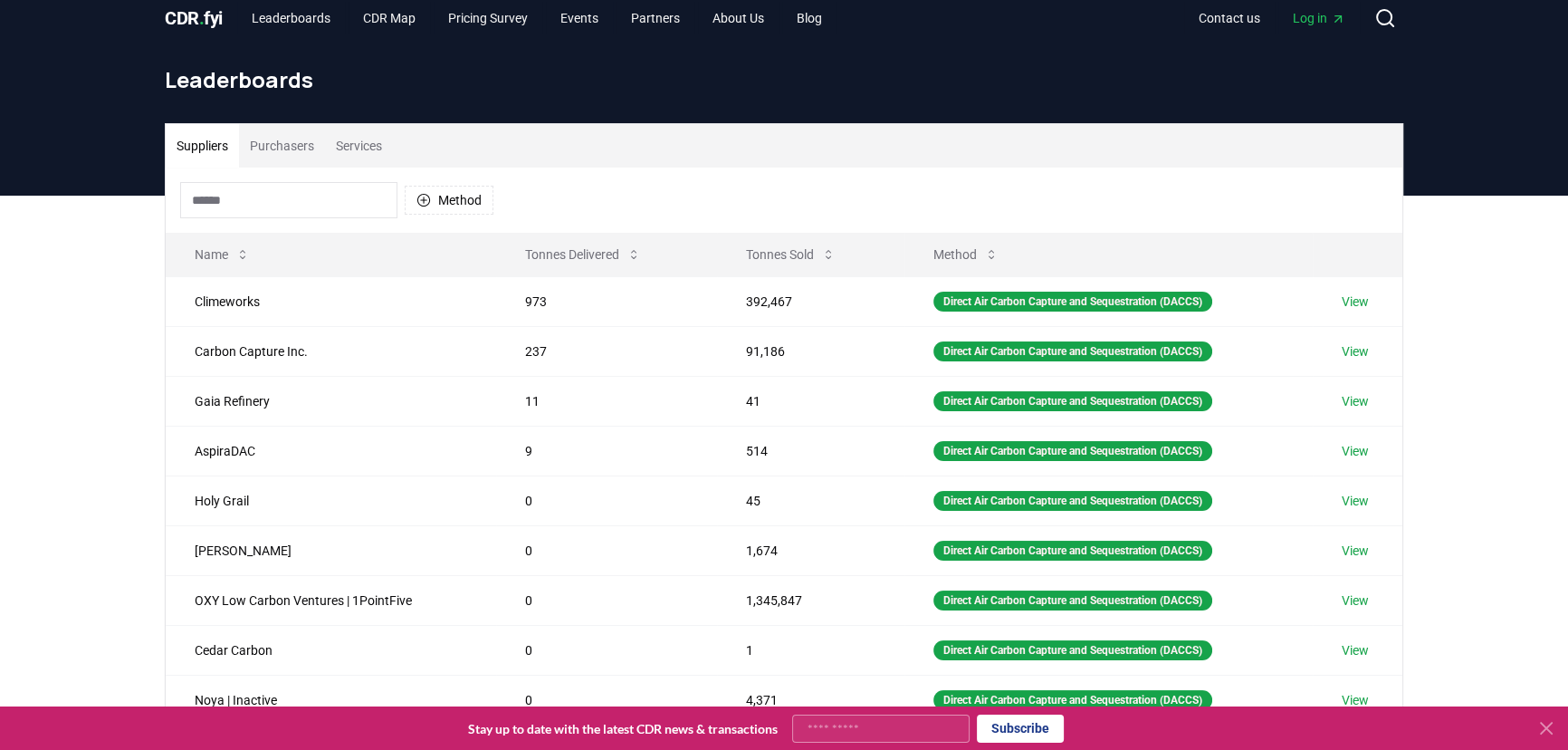
scroll to position [0, 0]
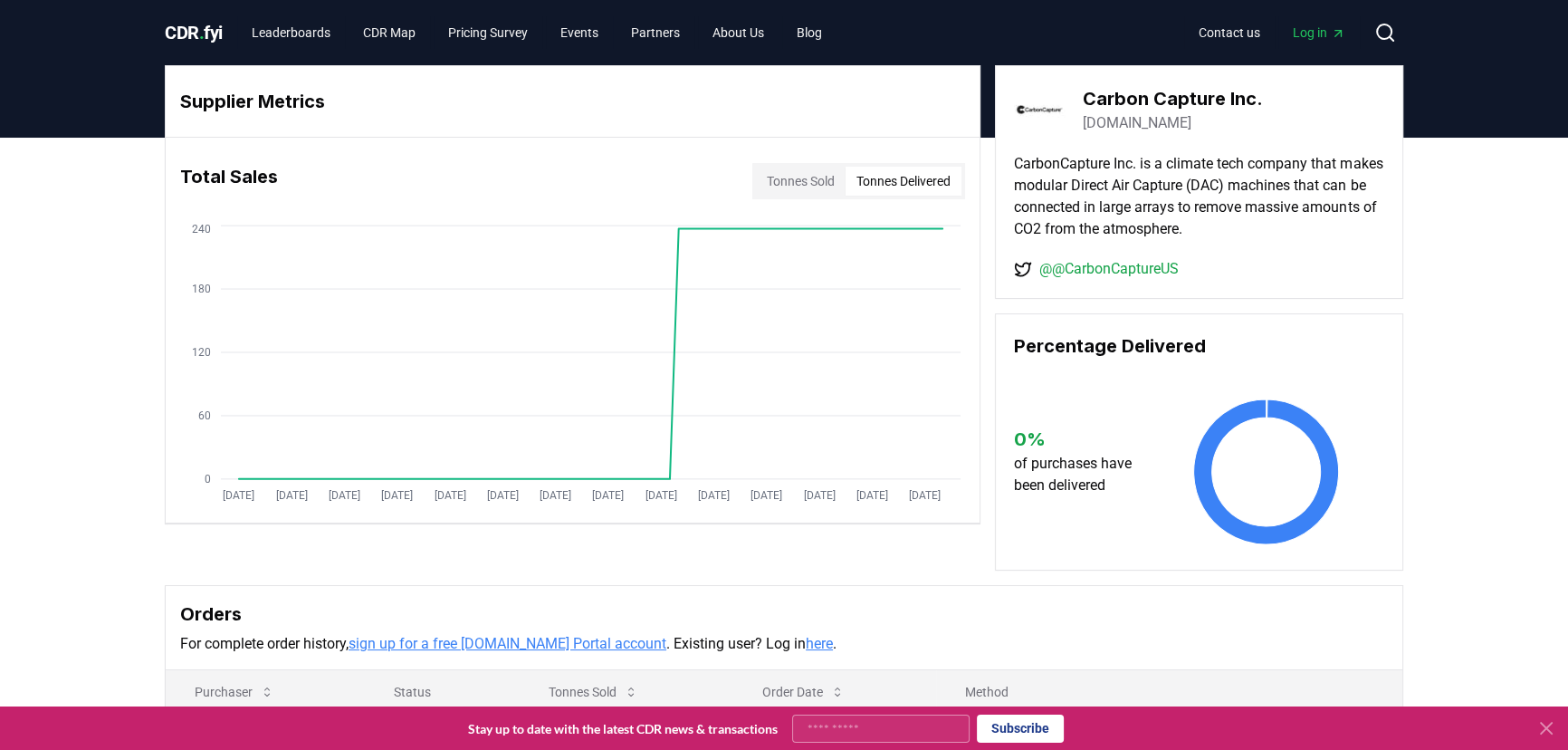
click at [876, 176] on button "Tonnes Delivered" at bounding box center [904, 181] width 116 height 29
click at [813, 181] on button "Tonnes Sold" at bounding box center [801, 181] width 90 height 29
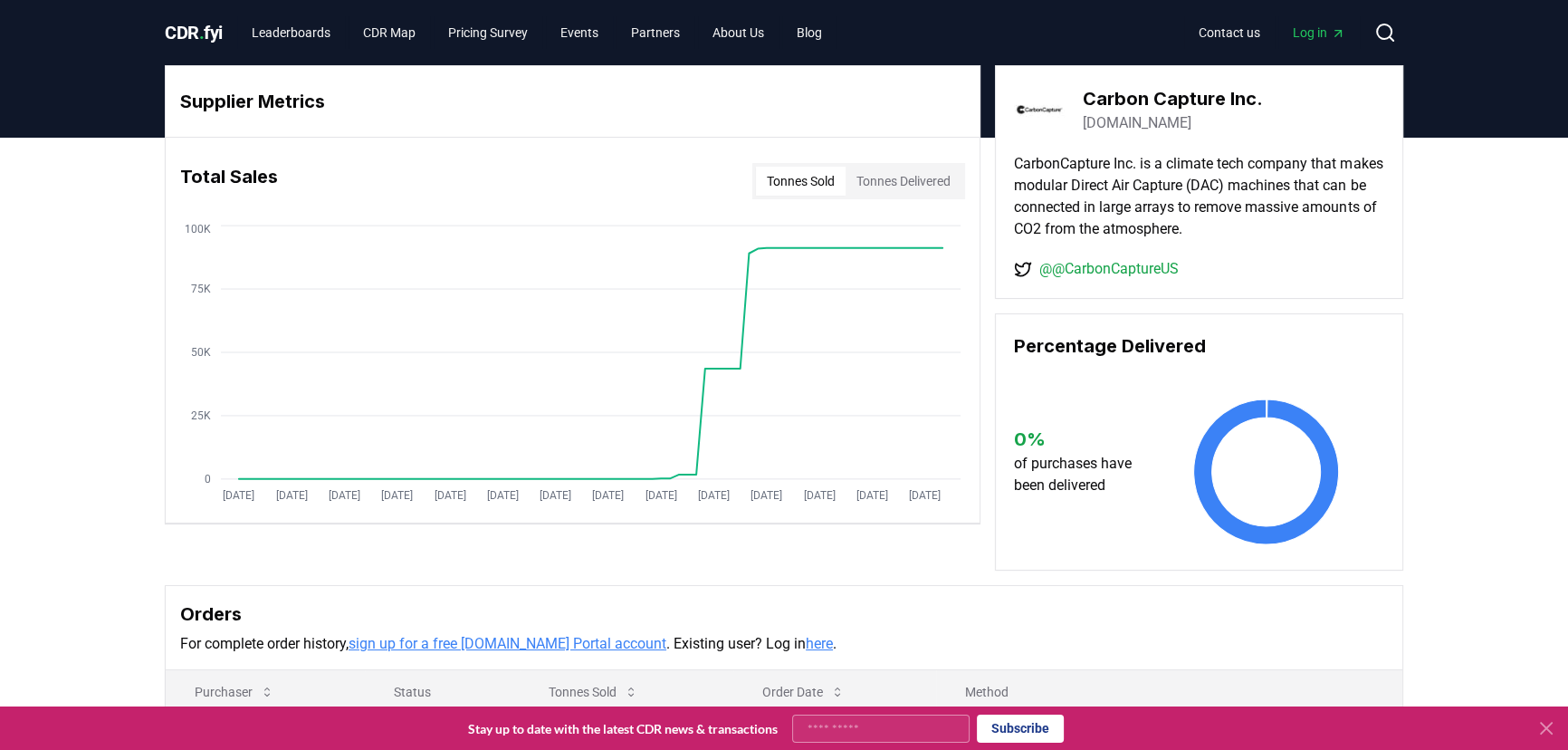
click at [877, 179] on button "Tonnes Delivered" at bounding box center [904, 181] width 116 height 29
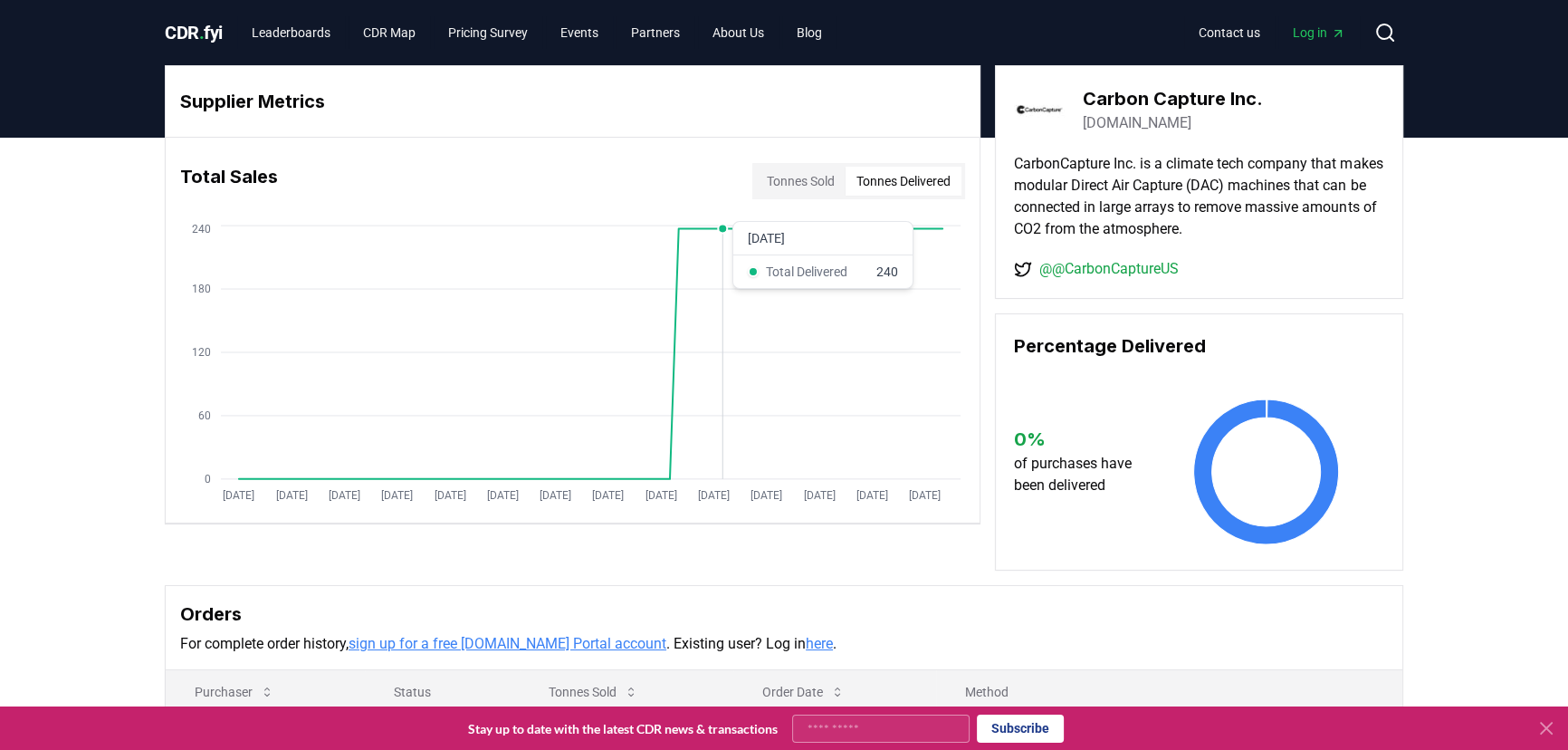
click at [721, 230] on circle at bounding box center [723, 229] width 9 height 9
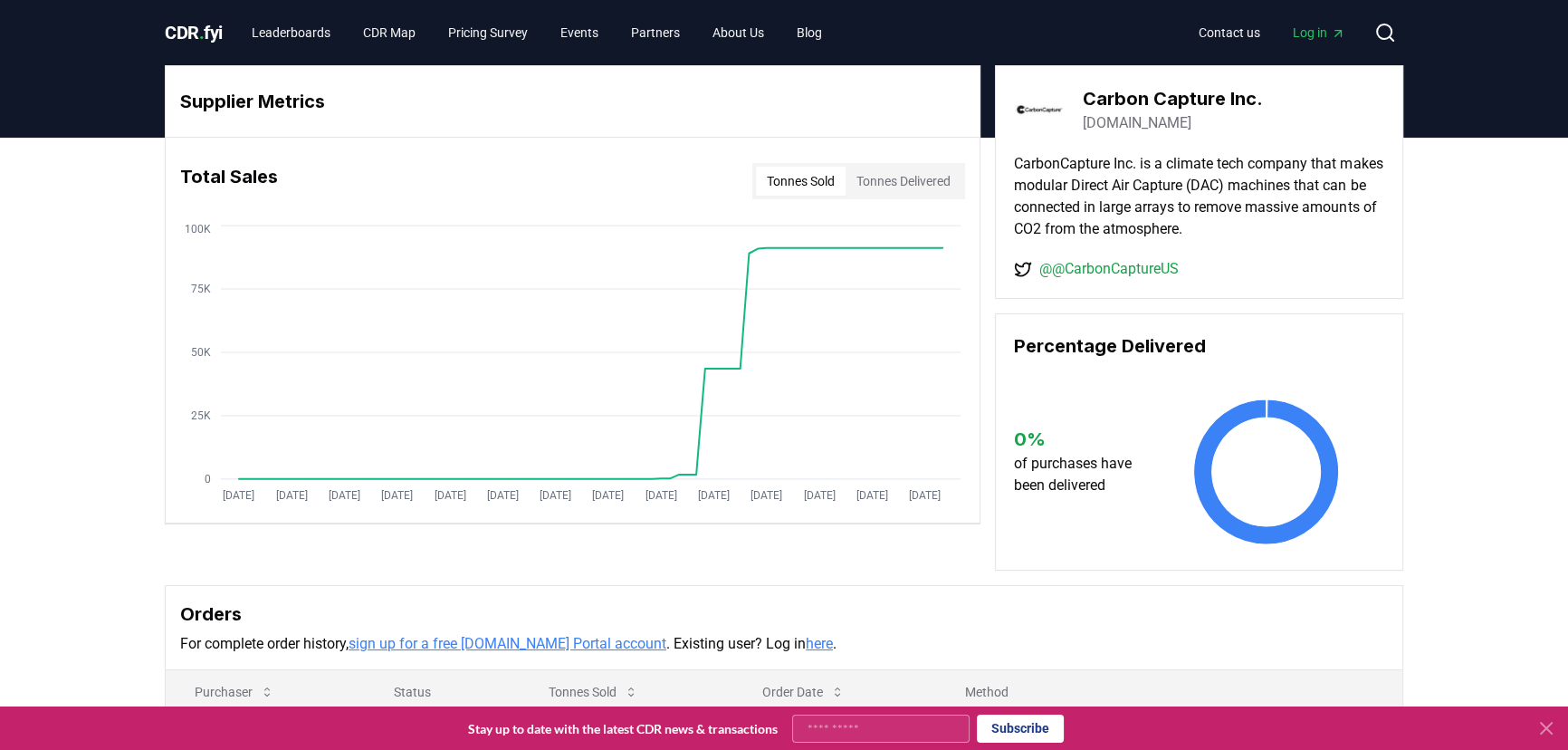
click at [788, 190] on button "Tonnes Sold" at bounding box center [801, 181] width 90 height 29
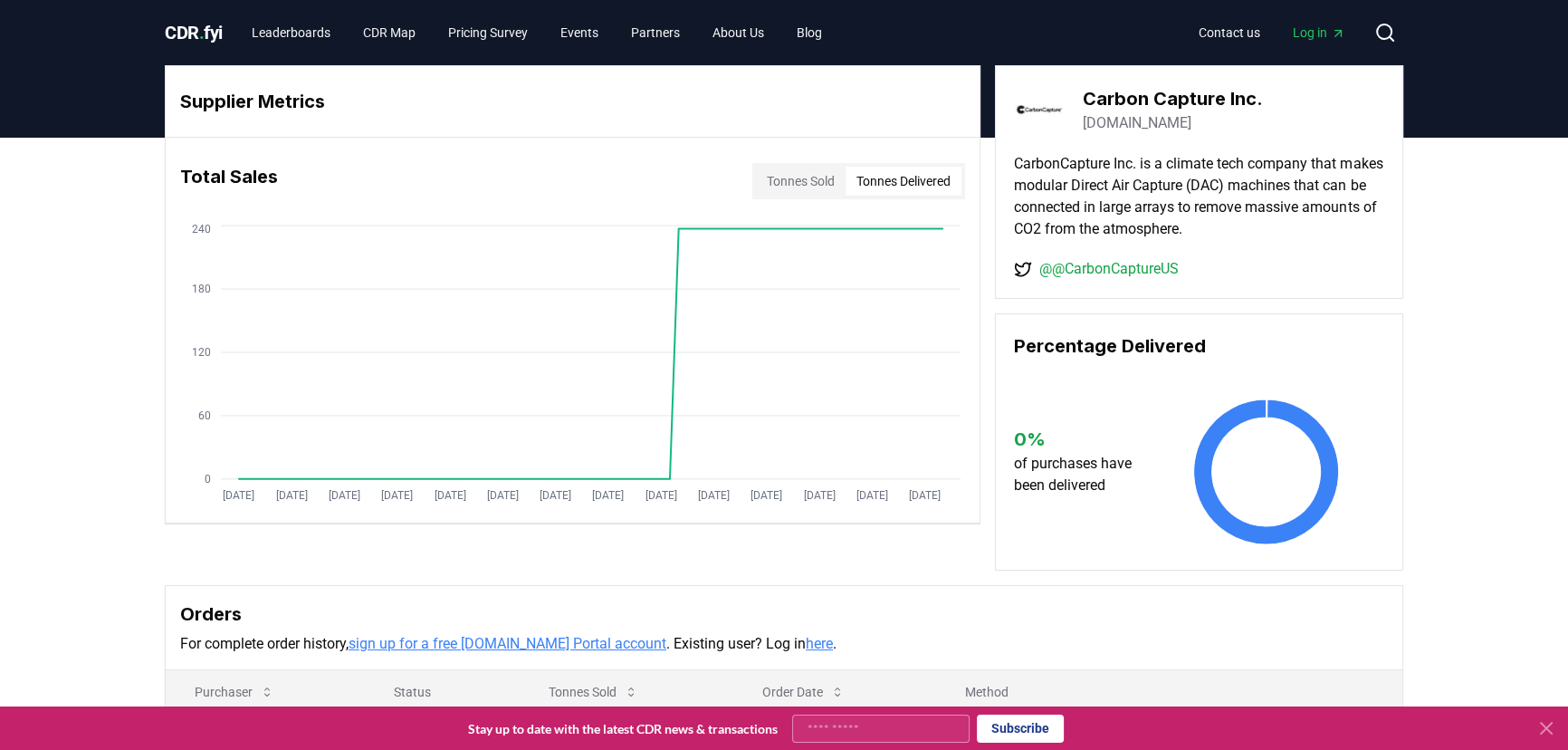
click at [882, 182] on button "Tonnes Delivered" at bounding box center [904, 181] width 116 height 29
click at [803, 176] on button "Tonnes Sold" at bounding box center [801, 181] width 90 height 29
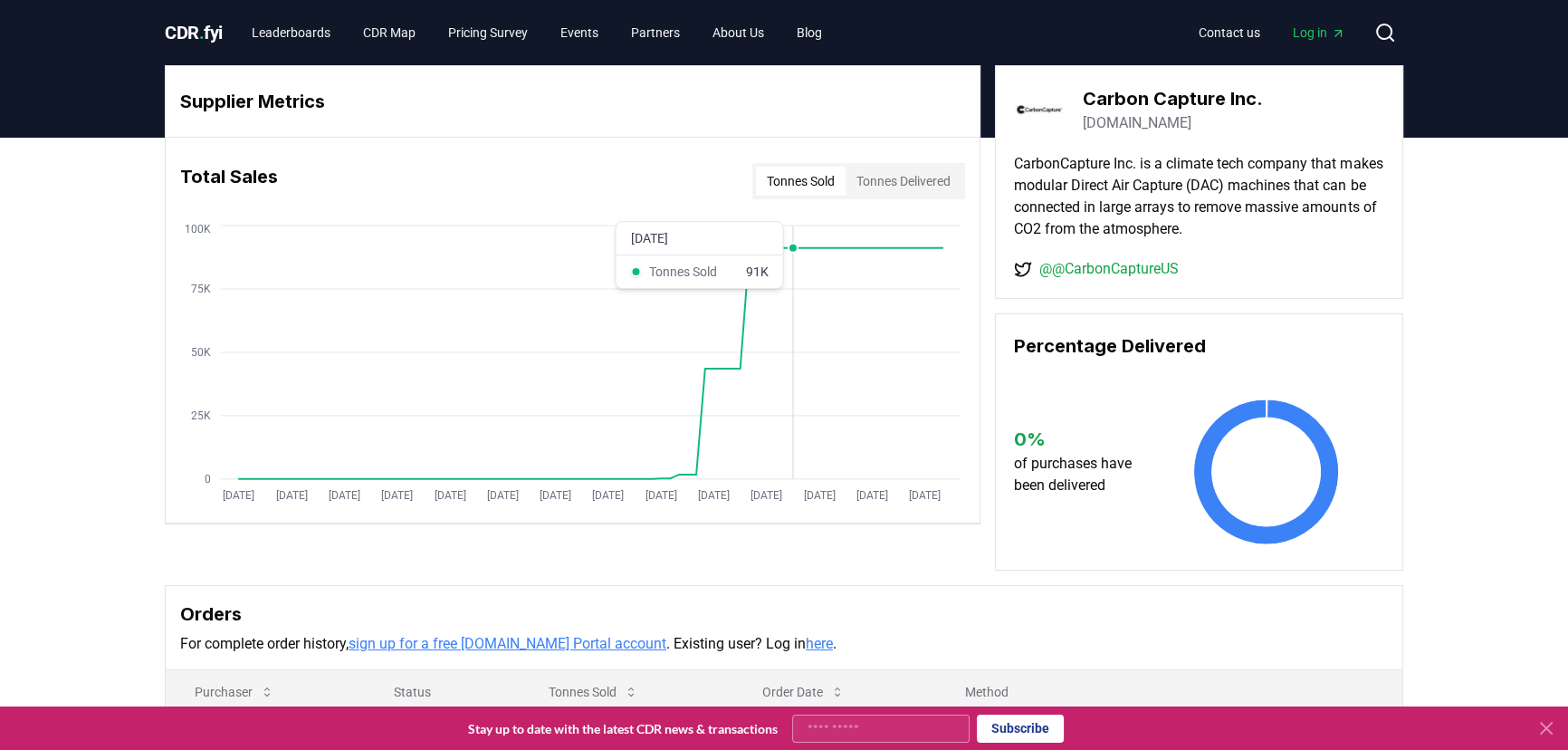
click at [798, 244] on icon "[DATE] [DATE] [DATE] [DATE] [DATE] [DATE] [DATE] [DATE] [DATE] [DATE] [DATE] [D…" at bounding box center [566, 366] width 800 height 290
click at [876, 197] on div "Tonnes Sold Tonnes Delivered" at bounding box center [859, 181] width 213 height 36
click at [878, 178] on button "Tonnes Delivered" at bounding box center [904, 181] width 116 height 29
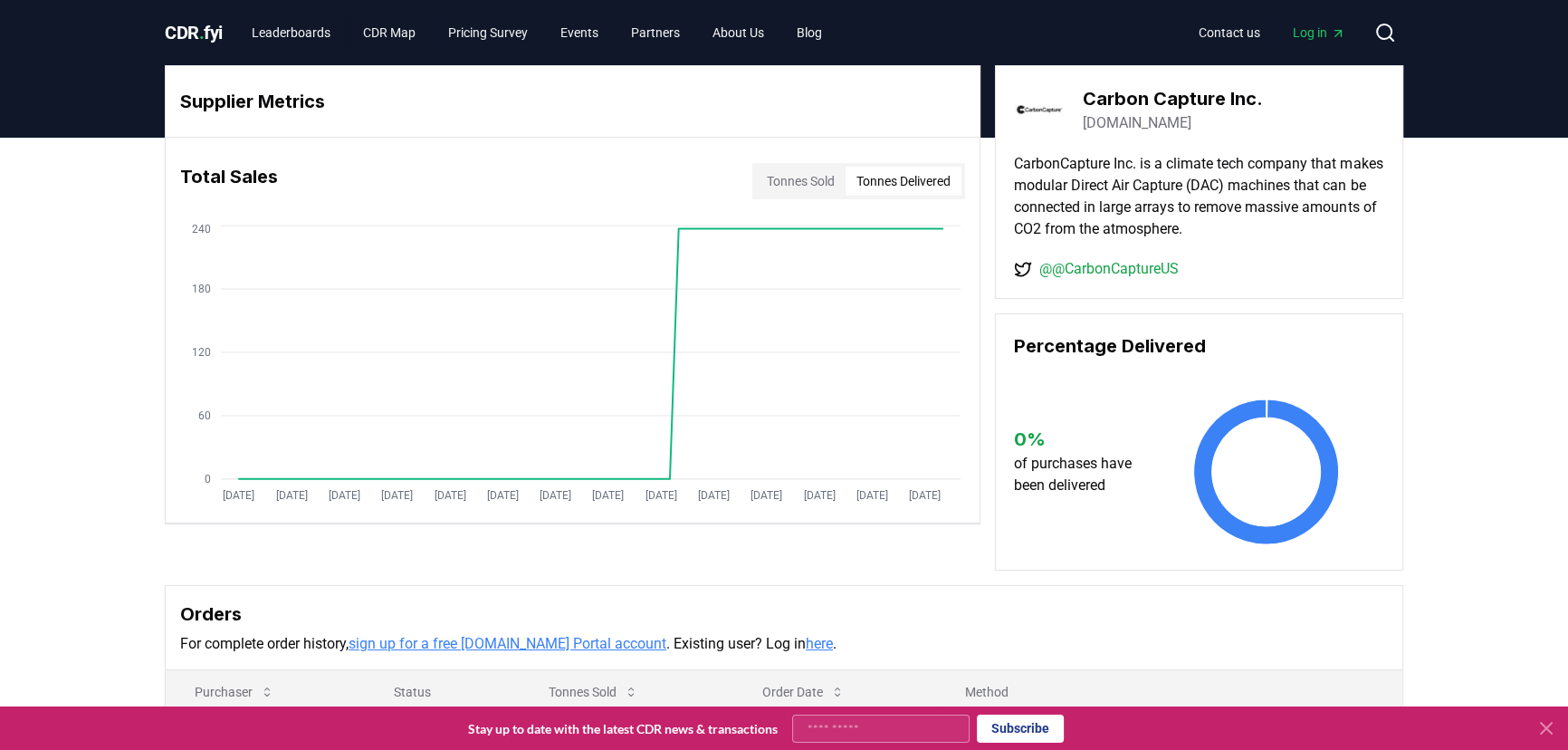
click at [772, 177] on button "Tonnes Sold" at bounding box center [801, 181] width 90 height 29
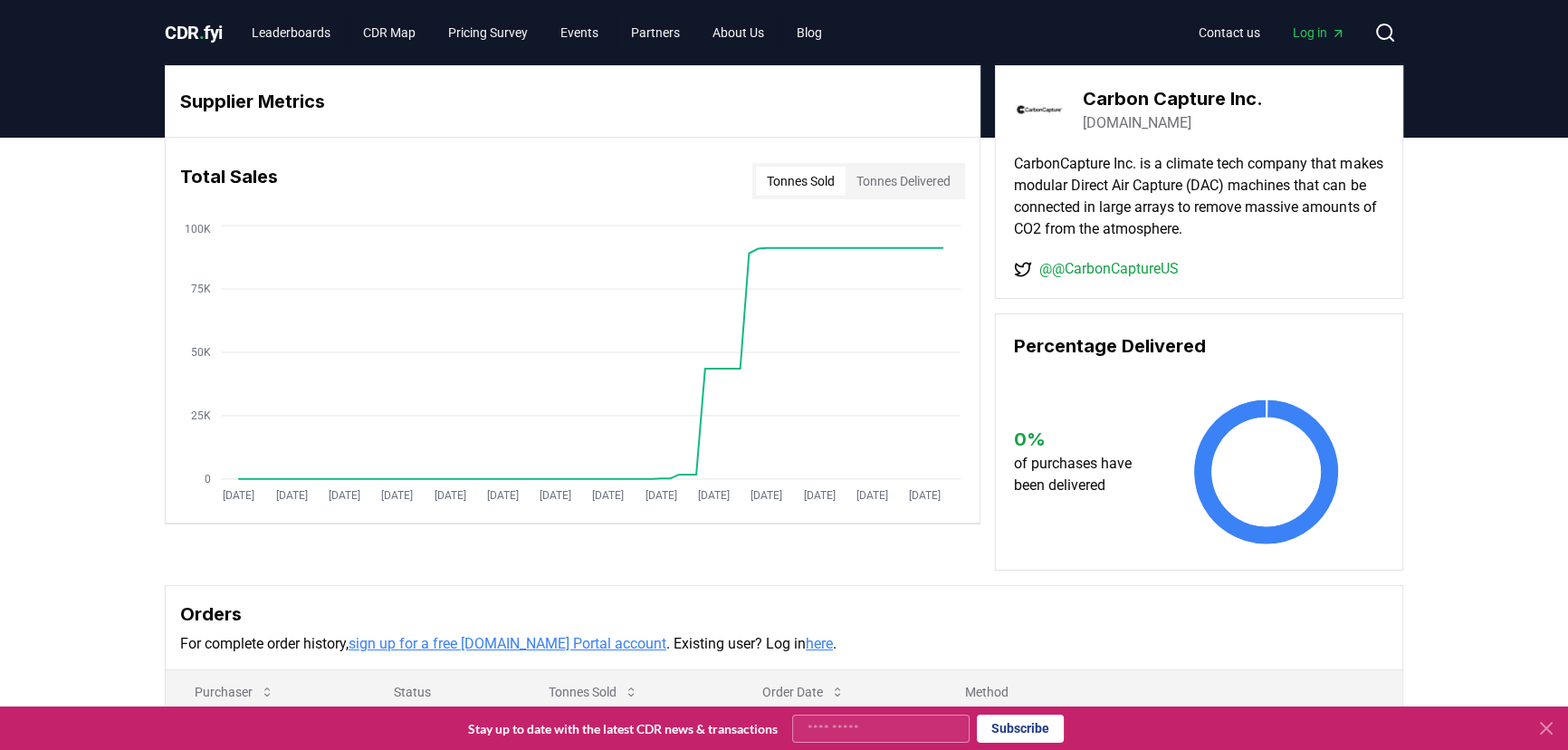
click at [878, 165] on div "Tonnes Sold Tonnes Delivered" at bounding box center [859, 181] width 213 height 36
click at [878, 184] on button "Tonnes Delivered" at bounding box center [904, 181] width 116 height 29
click at [805, 171] on button "Tonnes Sold" at bounding box center [801, 181] width 90 height 29
